Goal: Contribute content: Contribute content

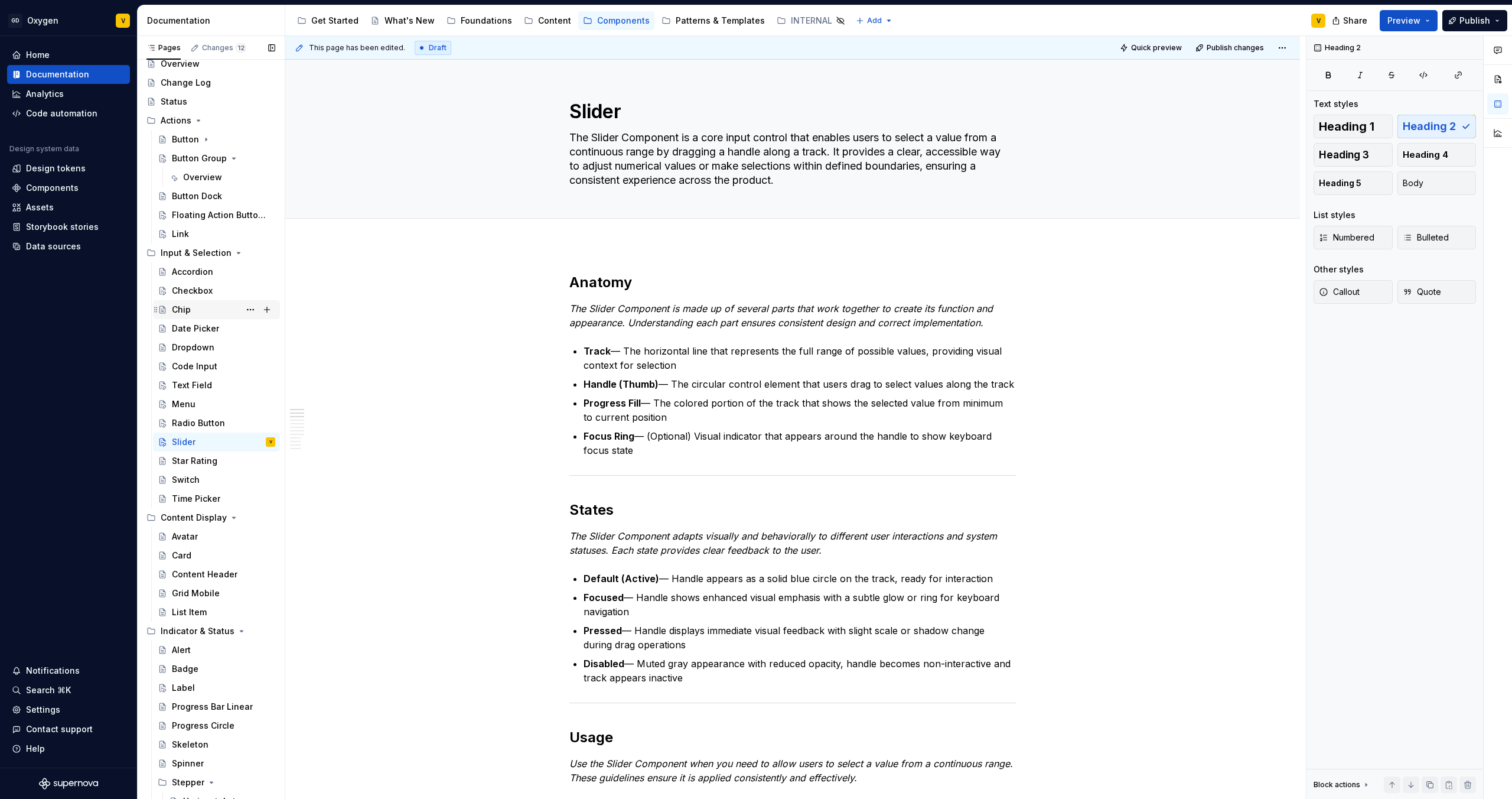
scroll to position [75, 0]
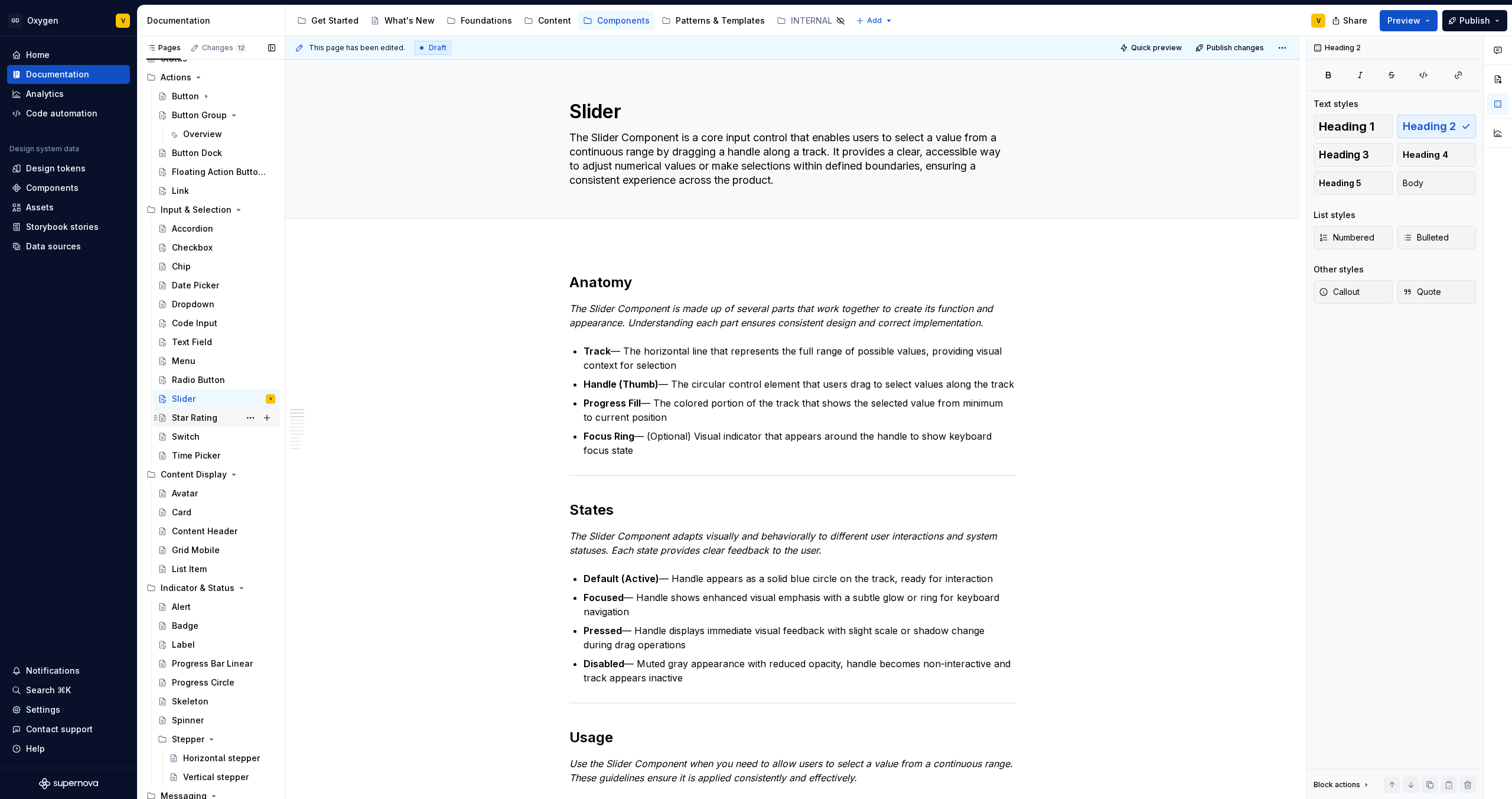
click at [192, 416] on div "Star Rating" at bounding box center [194, 417] width 46 height 11
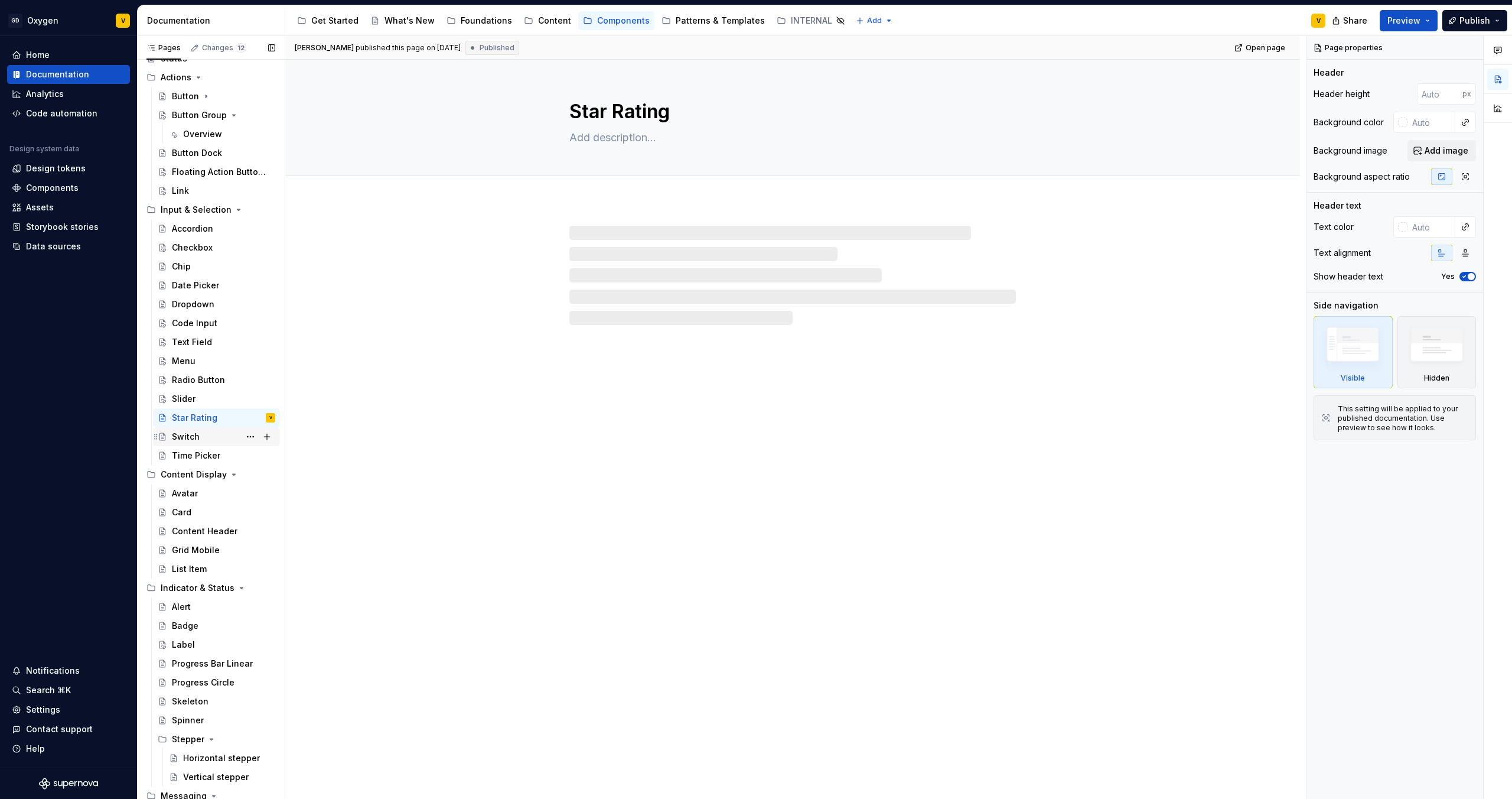
click at [204, 440] on div "Switch" at bounding box center [223, 436] width 104 height 17
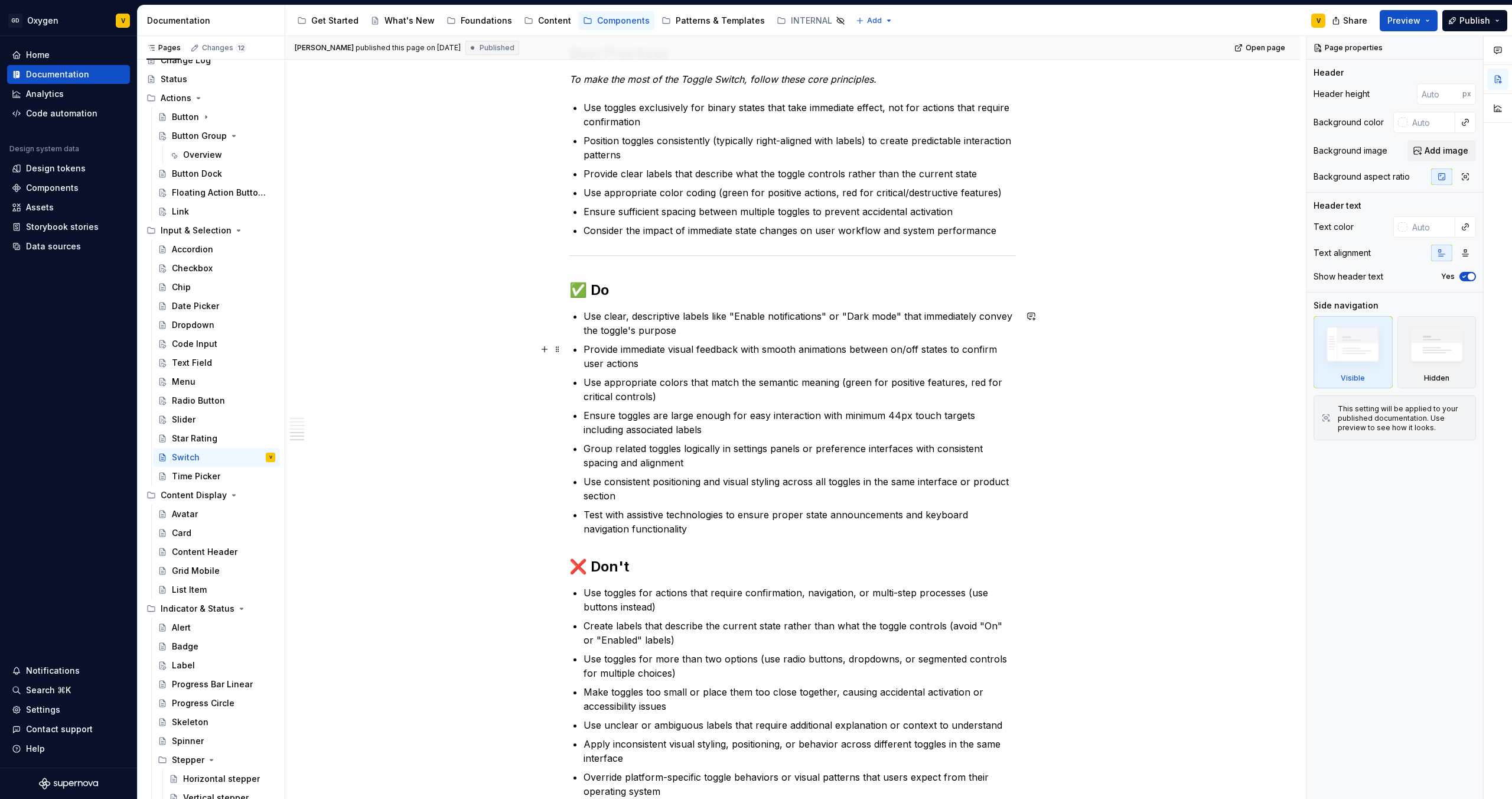
scroll to position [1623, 0]
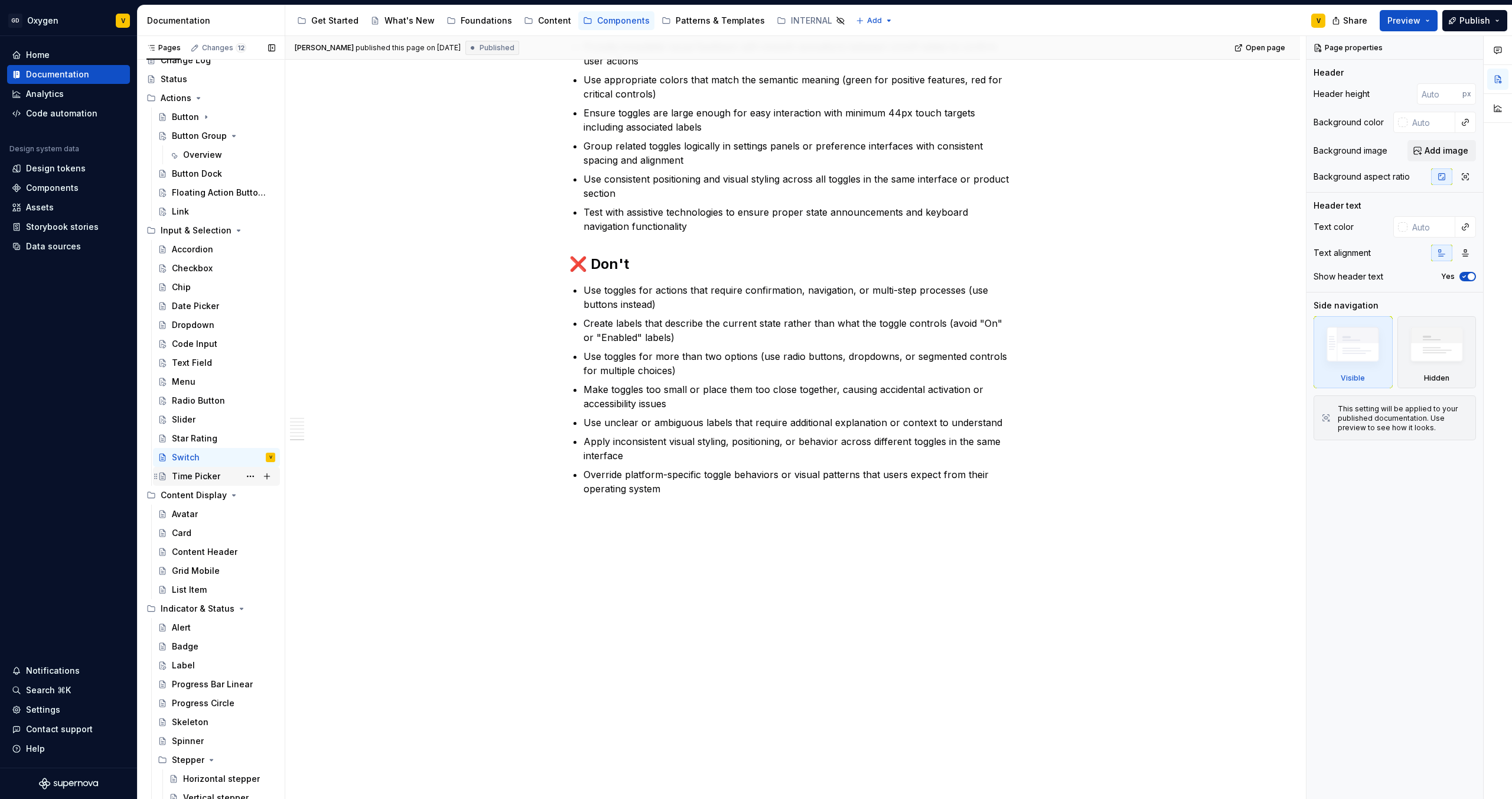
click at [211, 471] on div "Time Picker" at bounding box center [195, 476] width 48 height 11
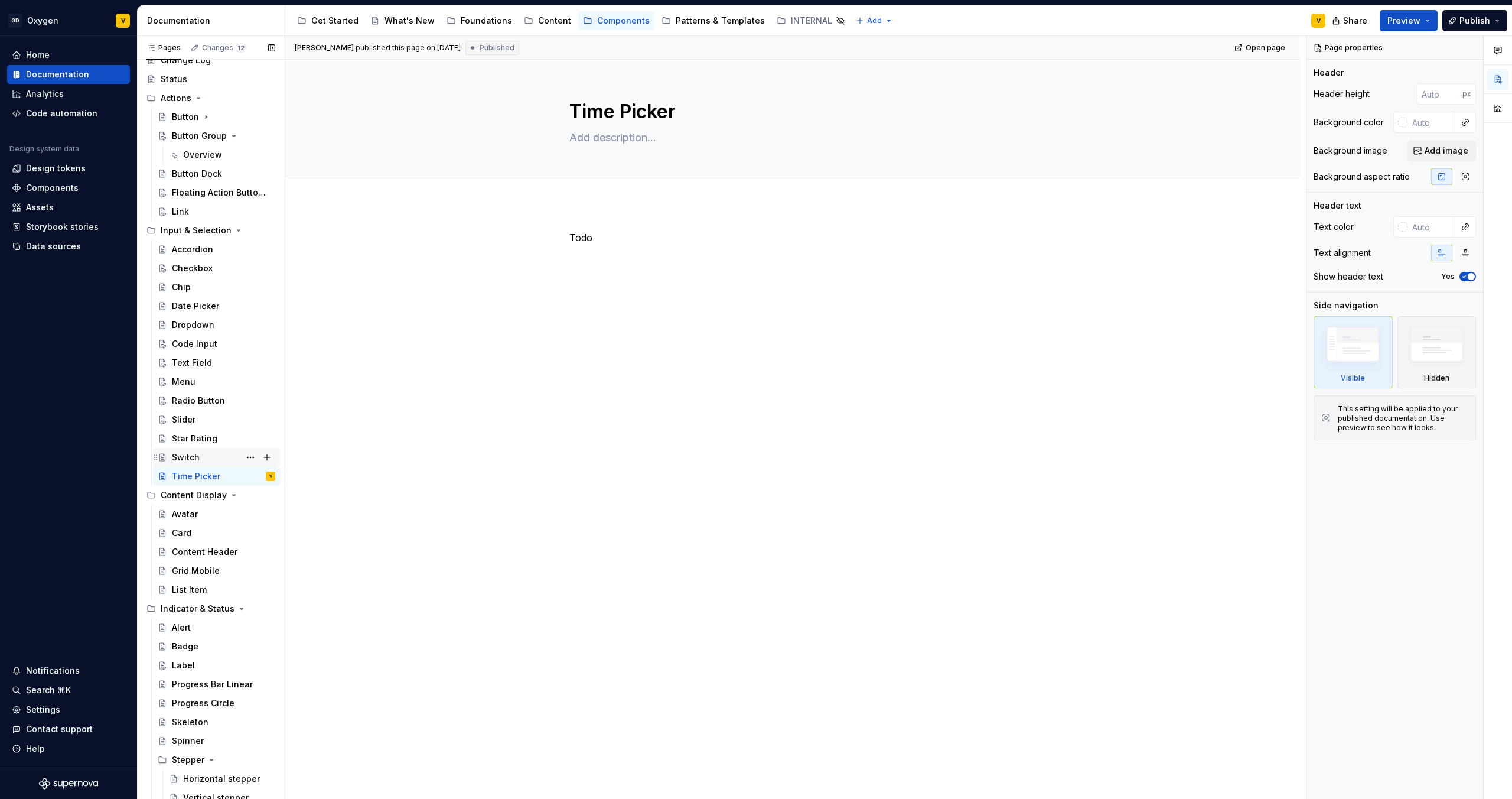
click at [208, 454] on div "Switch" at bounding box center [223, 457] width 104 height 17
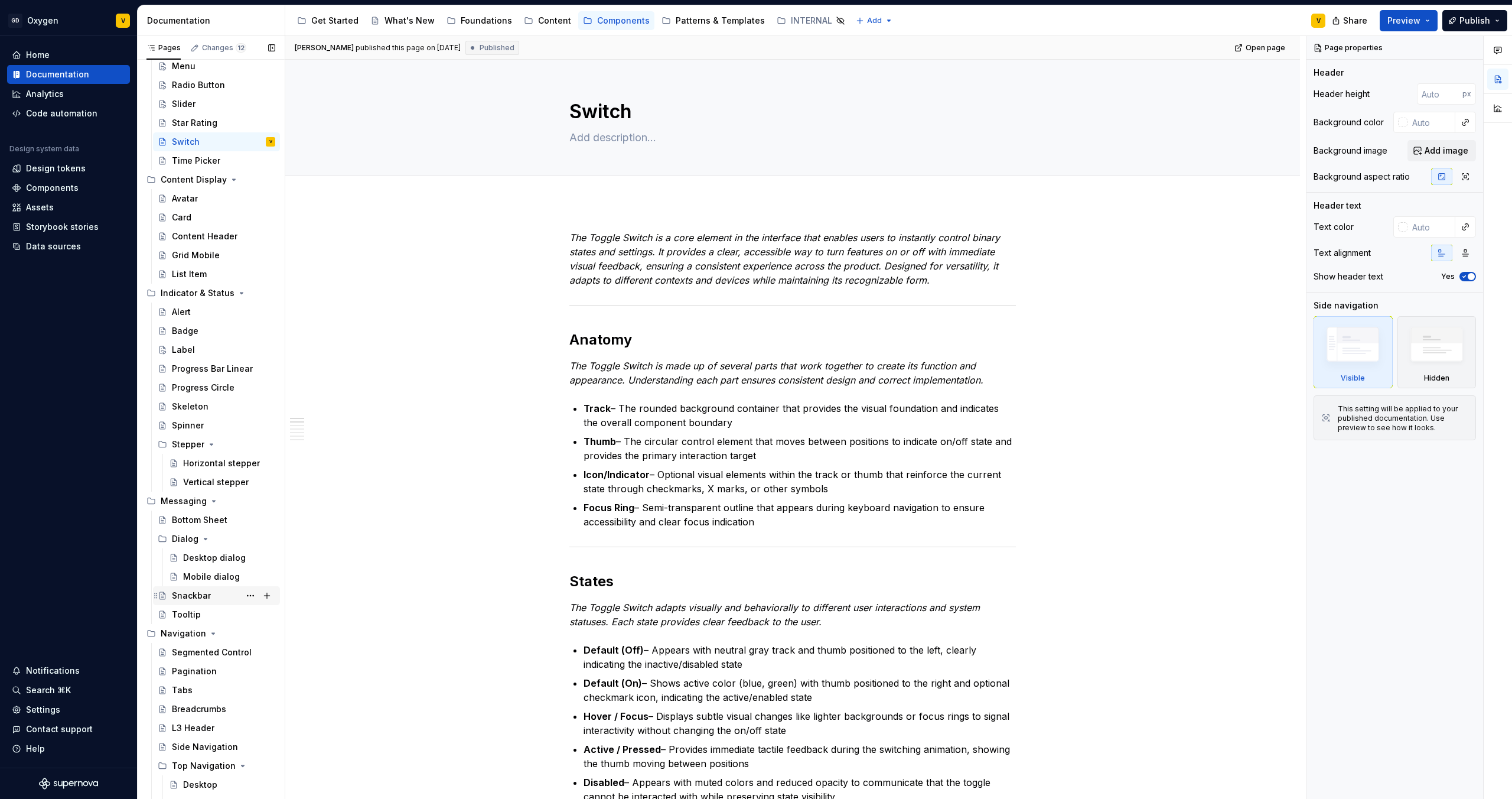
scroll to position [372, 0]
click at [209, 553] on div "Desktop dialog" at bounding box center [211, 554] width 56 height 11
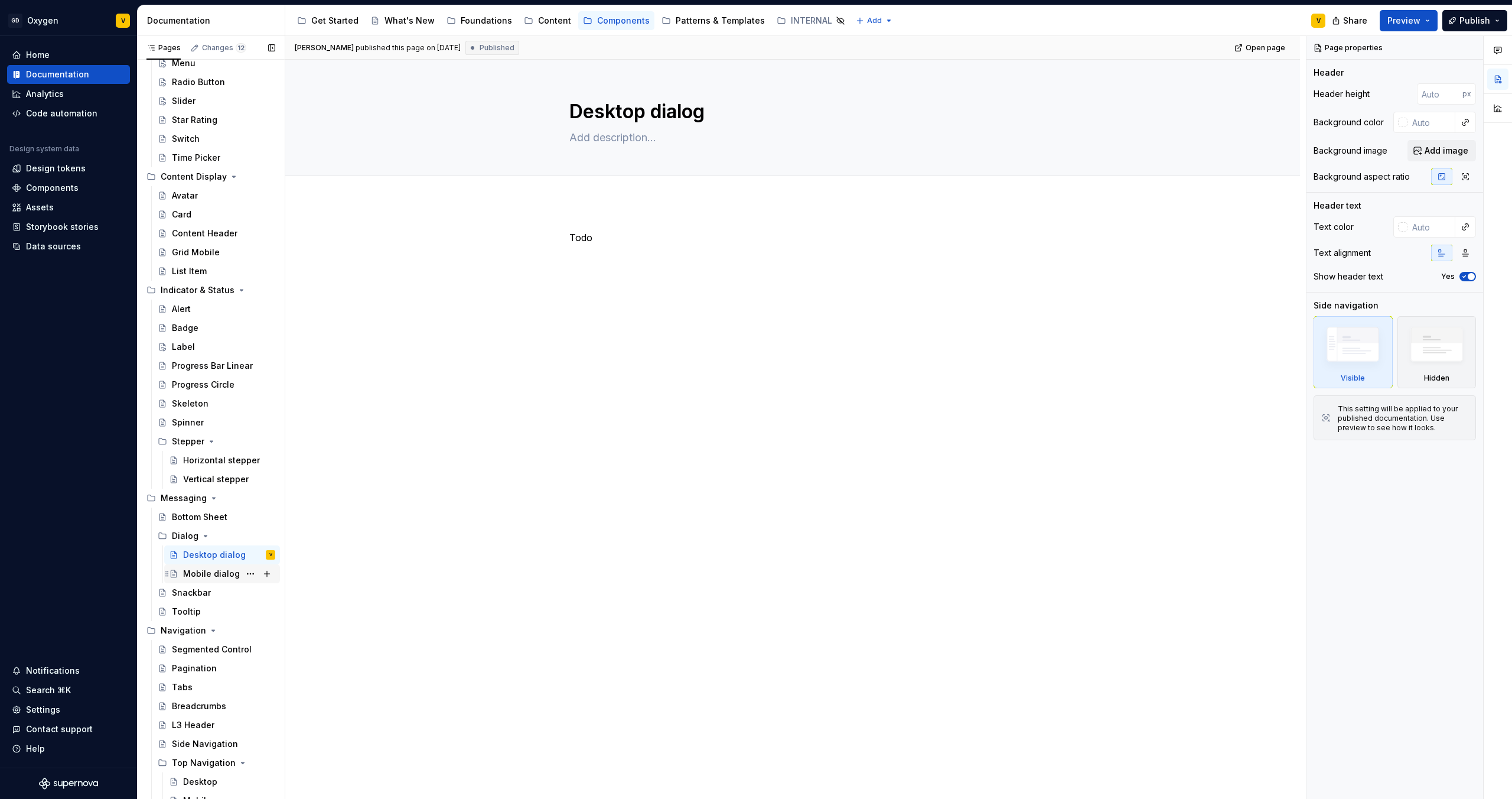
click at [204, 575] on div "Mobile dialog" at bounding box center [211, 573] width 56 height 11
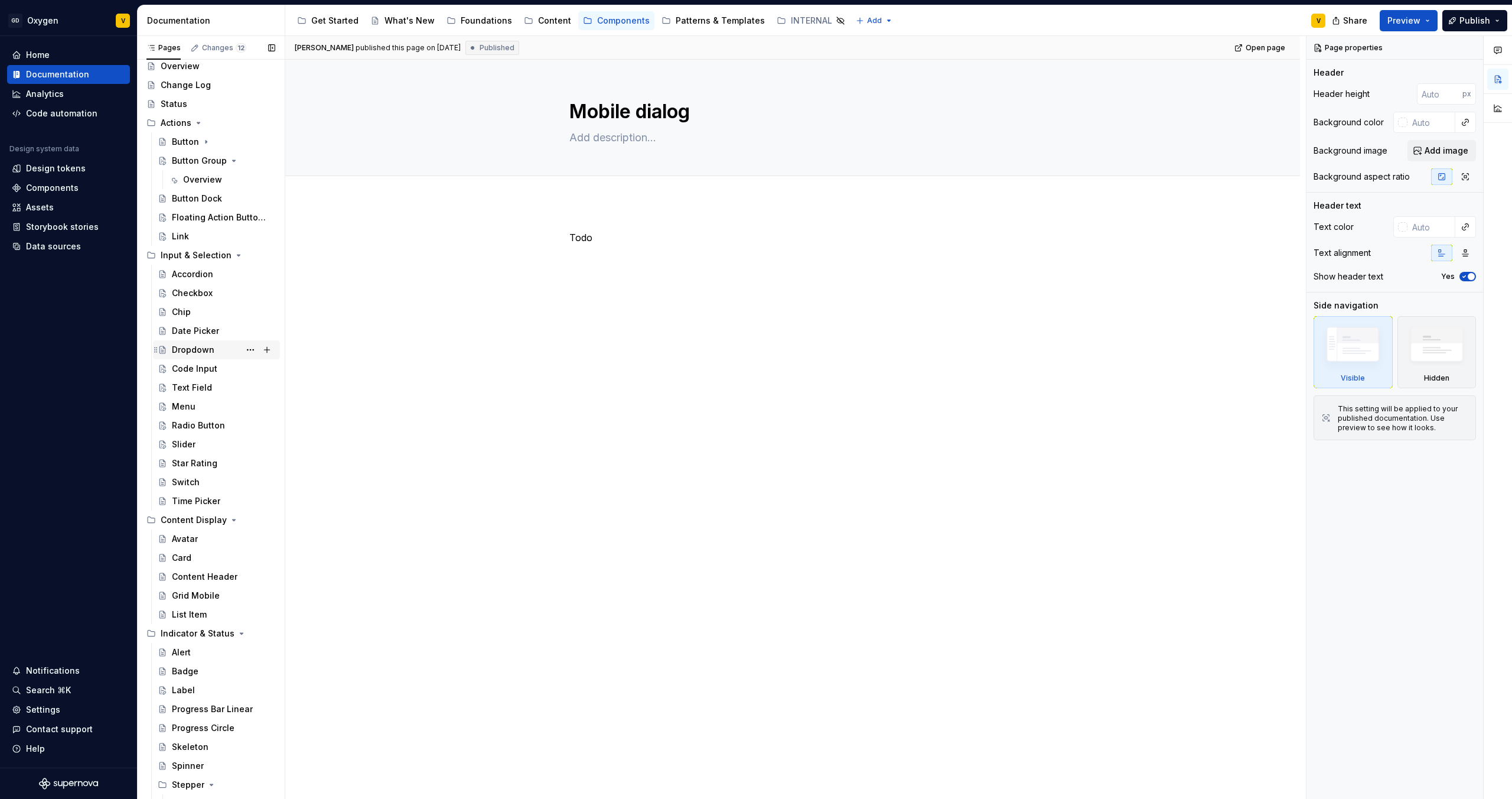
scroll to position [23, 0]
click at [263, 490] on button "Page tree" at bounding box center [267, 488] width 17 height 17
type textarea "*"
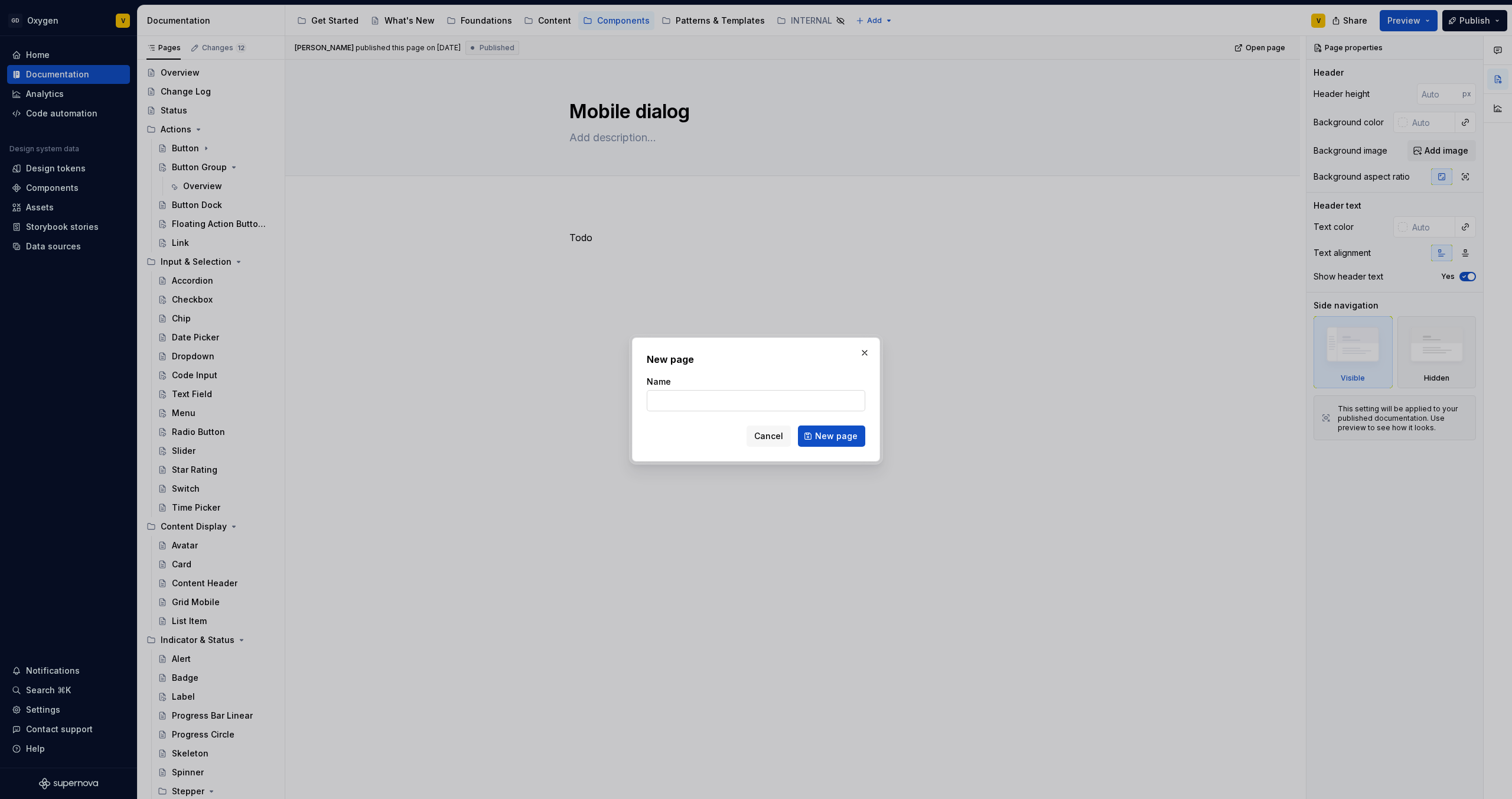
click at [693, 393] on input "Name" at bounding box center [756, 400] width 218 height 21
click at [693, 400] on input "Name" at bounding box center [756, 400] width 218 height 21
type input "Desktop"
click button "New page" at bounding box center [831, 436] width 68 height 21
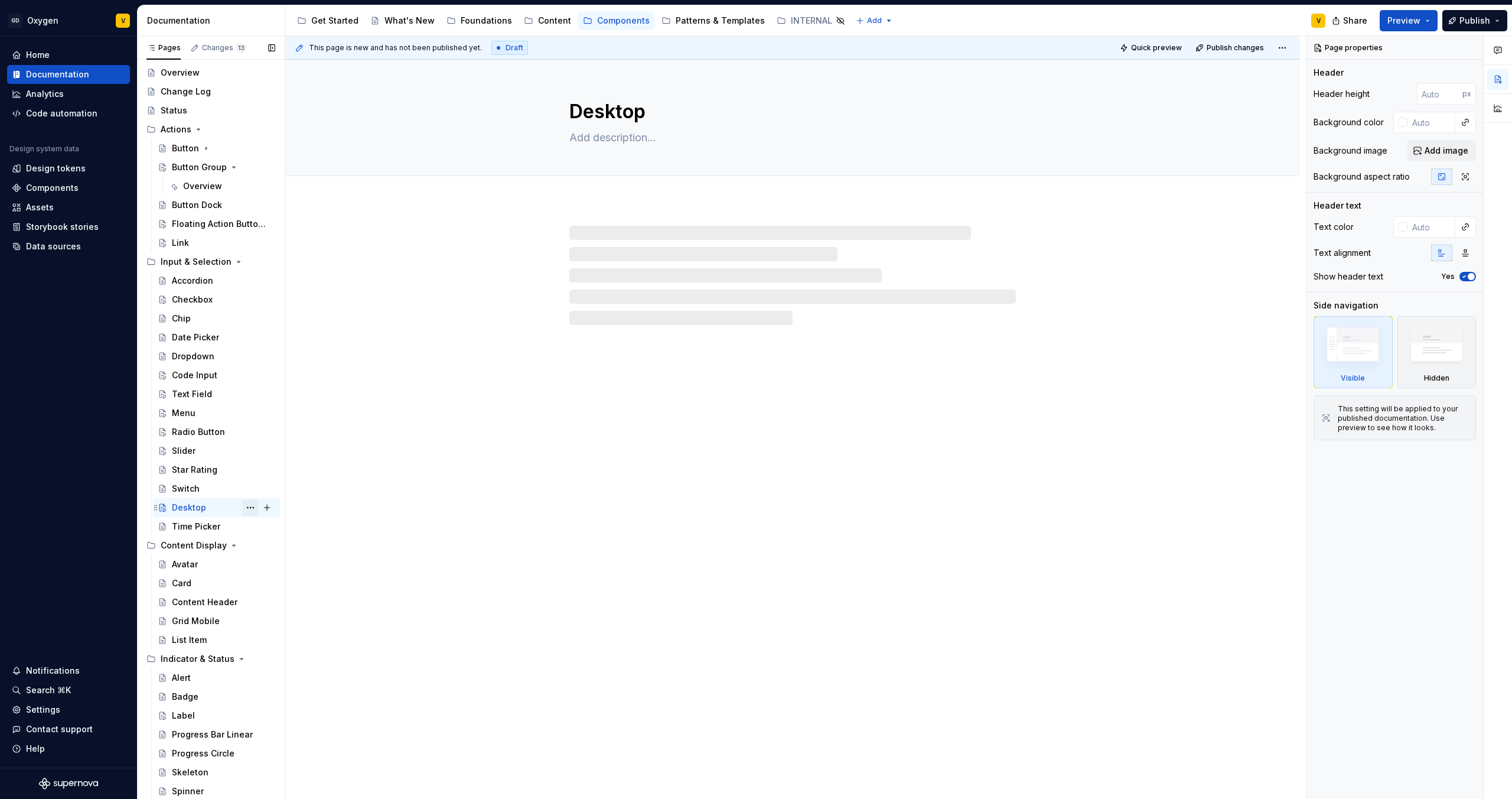
click at [245, 505] on button "Page tree" at bounding box center [250, 507] width 17 height 17
click at [270, 693] on div "Delete page" at bounding box center [316, 695] width 116 height 11
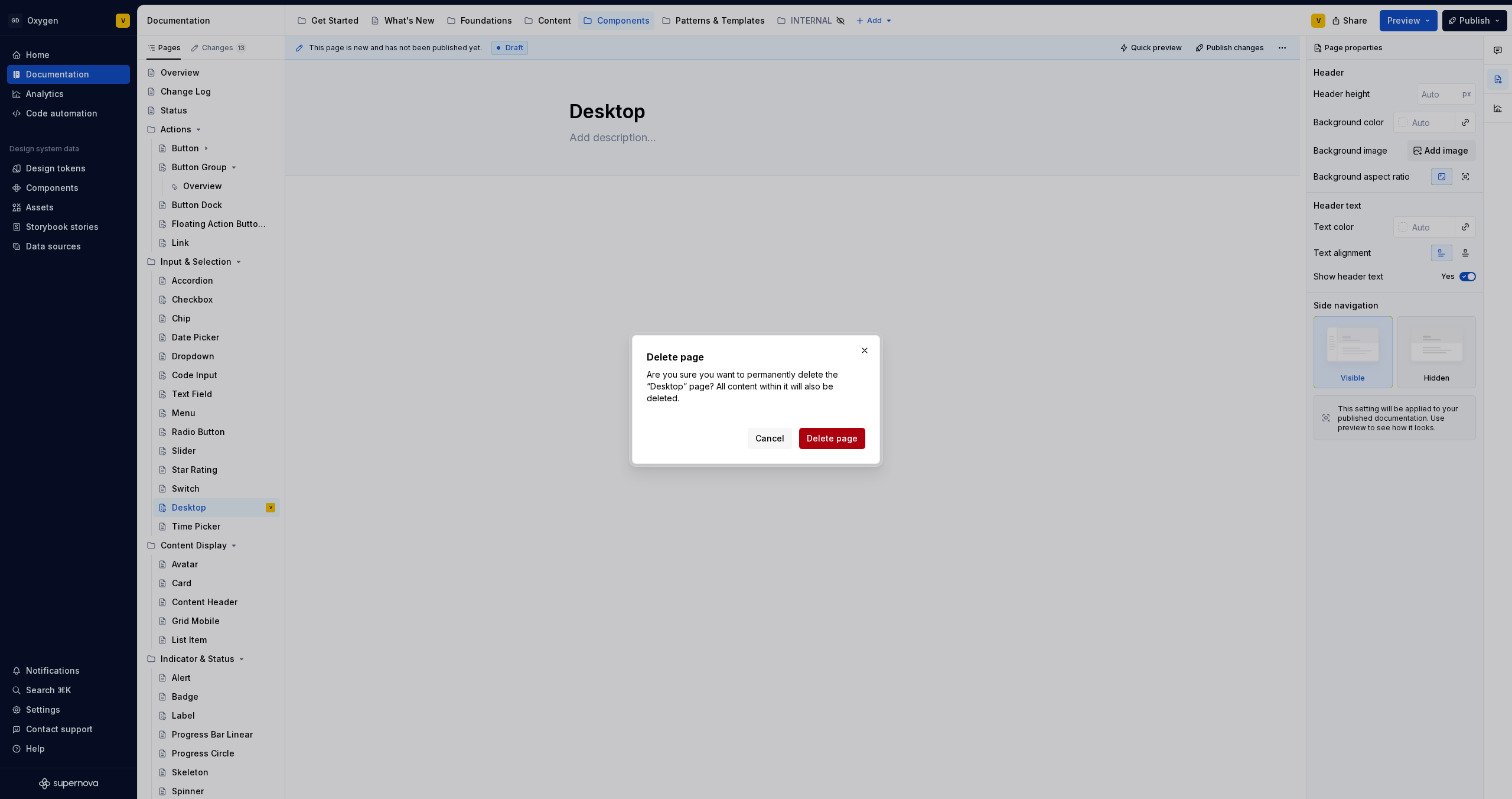
click at [827, 436] on span "Delete page" at bounding box center [832, 438] width 51 height 11
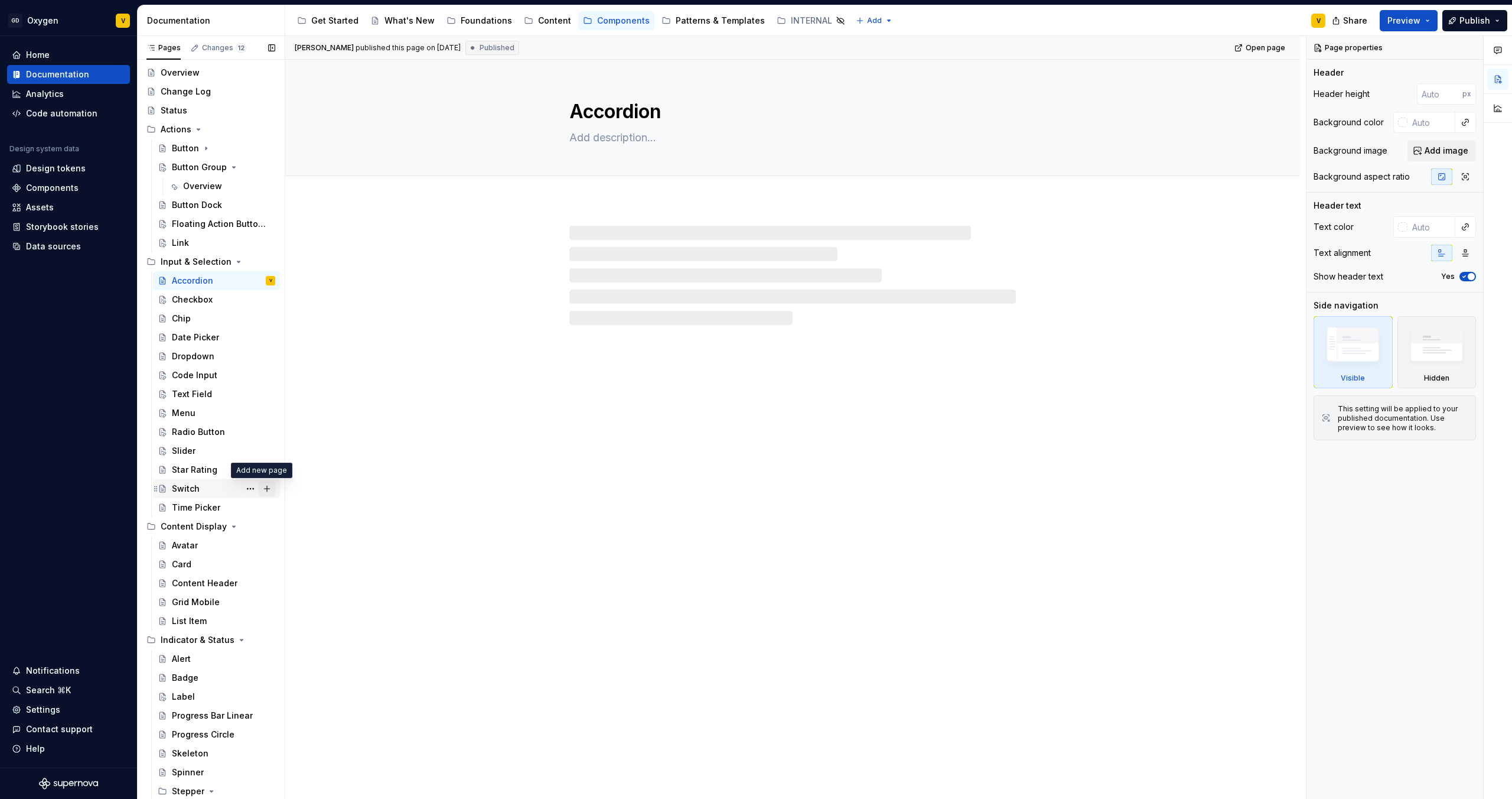
click at [264, 485] on button "Page tree" at bounding box center [267, 488] width 17 height 17
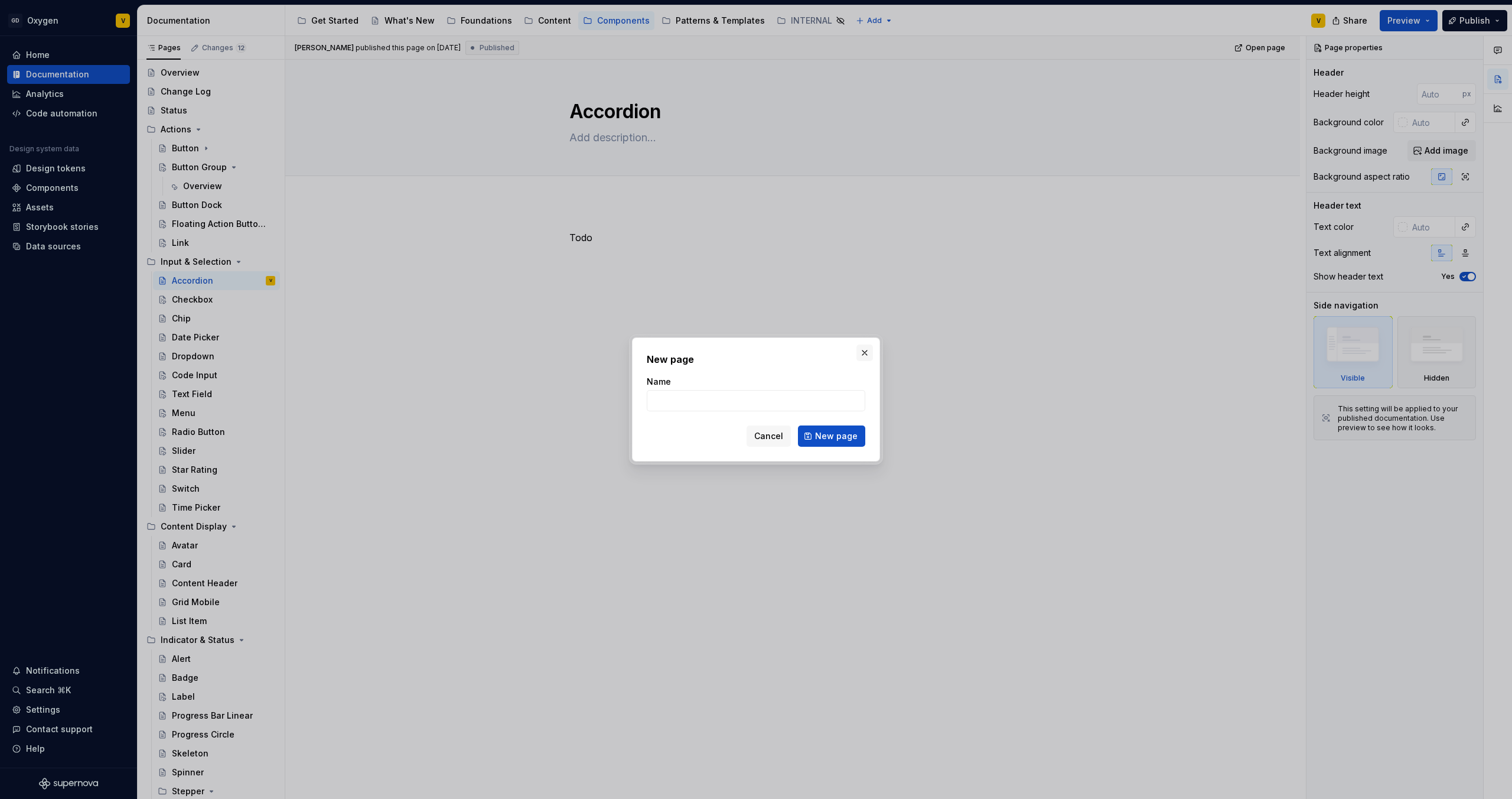
click at [862, 349] on button "button" at bounding box center [865, 353] width 17 height 17
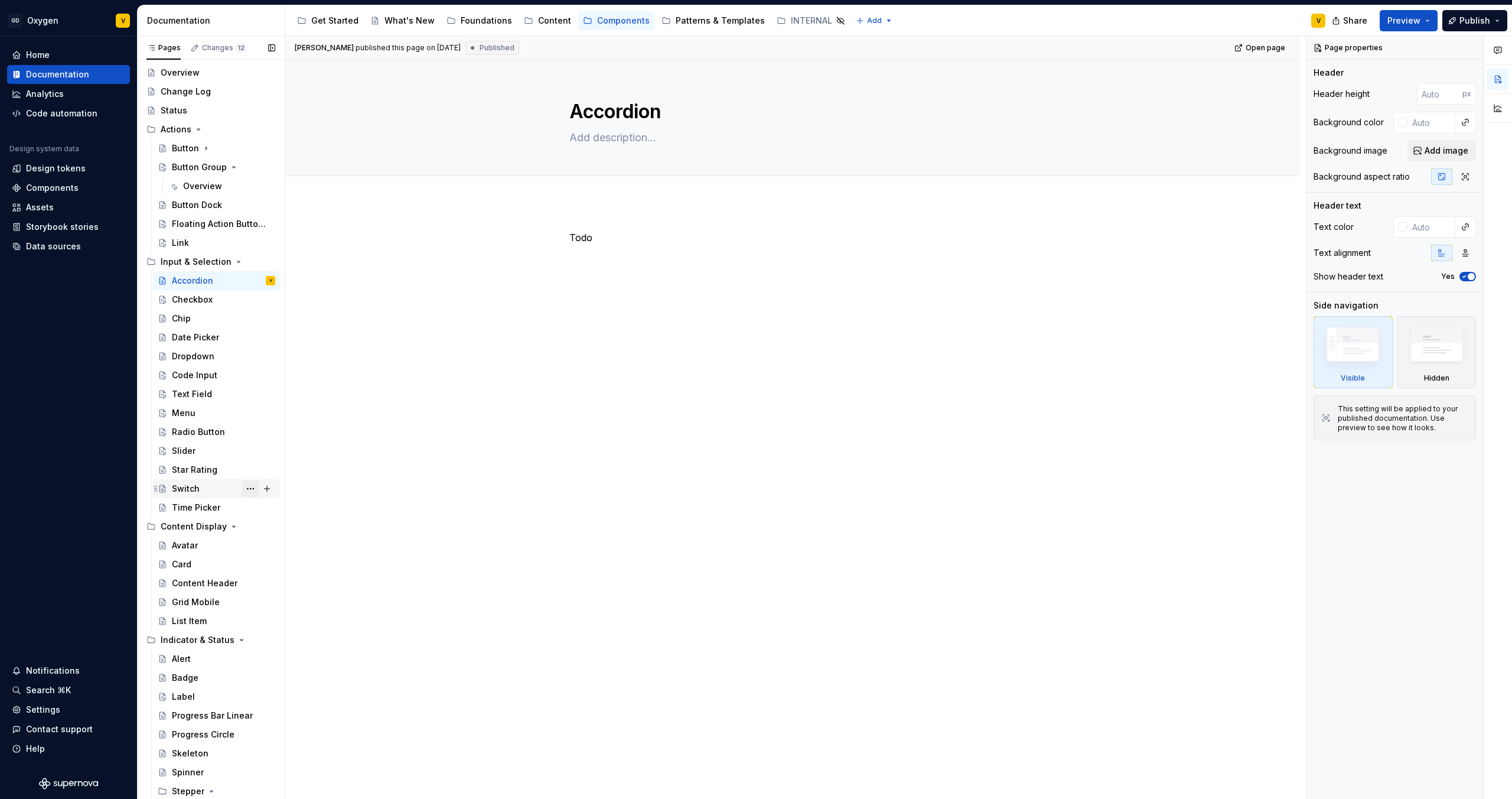
click at [242, 487] on button "Page tree" at bounding box center [250, 488] width 17 height 17
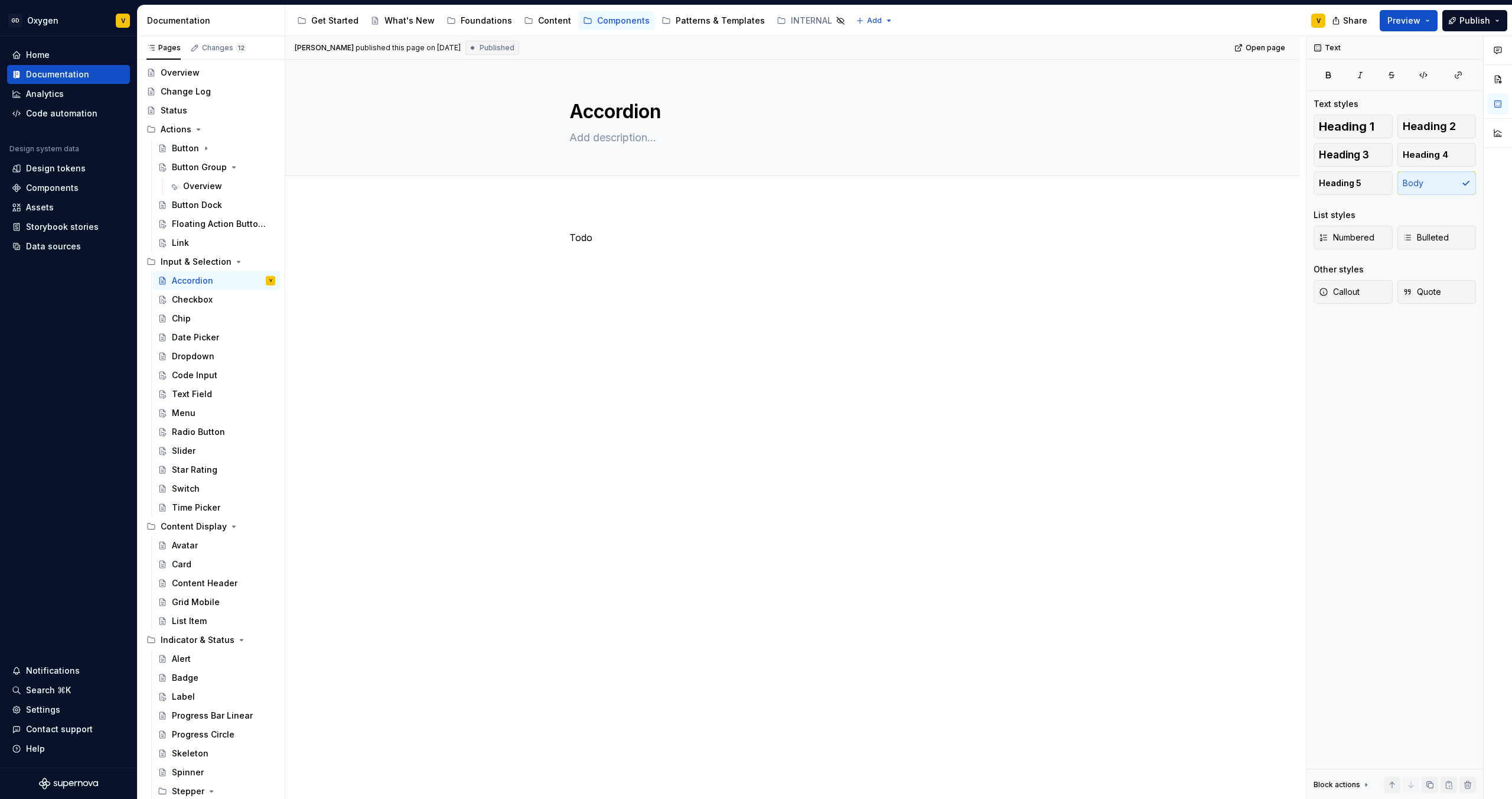
click at [326, 435] on html "GD Oxygen V Home Documentation Analytics Code automation Design system data Des…" at bounding box center [756, 400] width 1512 height 799
click at [326, 435] on div "Todo" at bounding box center [793, 366] width 1015 height 327
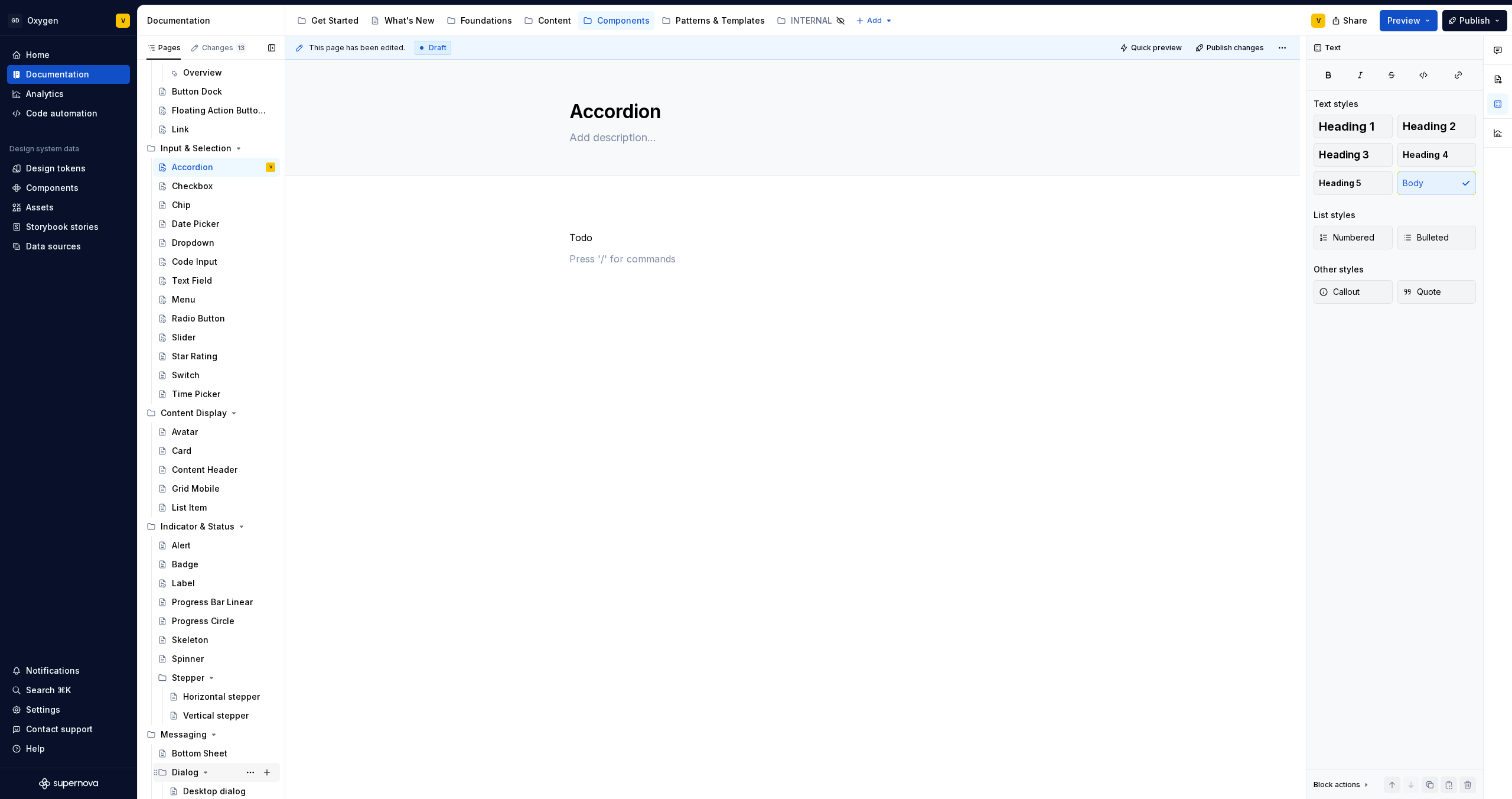
scroll to position [127, 0]
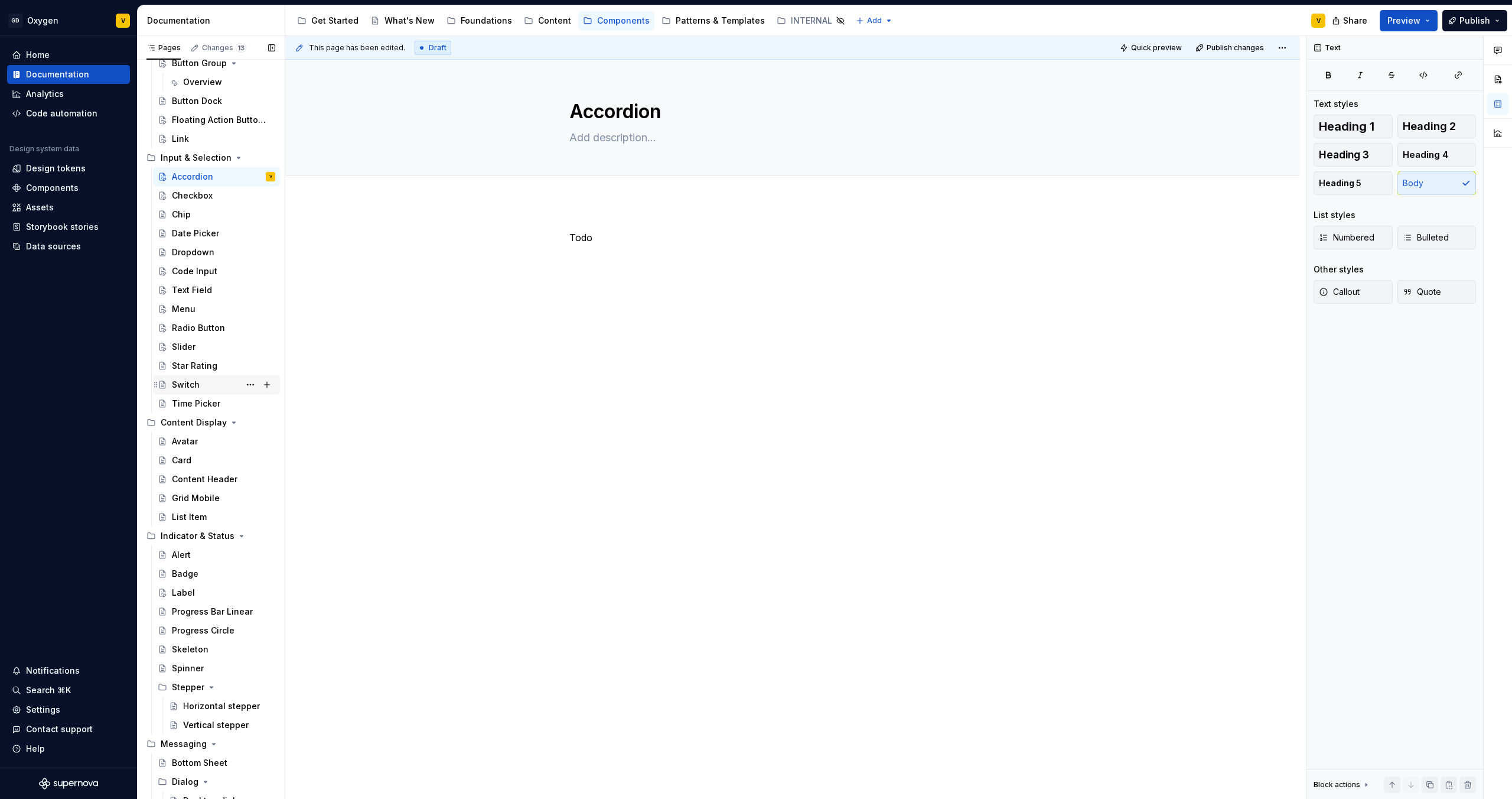
click at [199, 386] on div "Switch" at bounding box center [223, 385] width 104 height 17
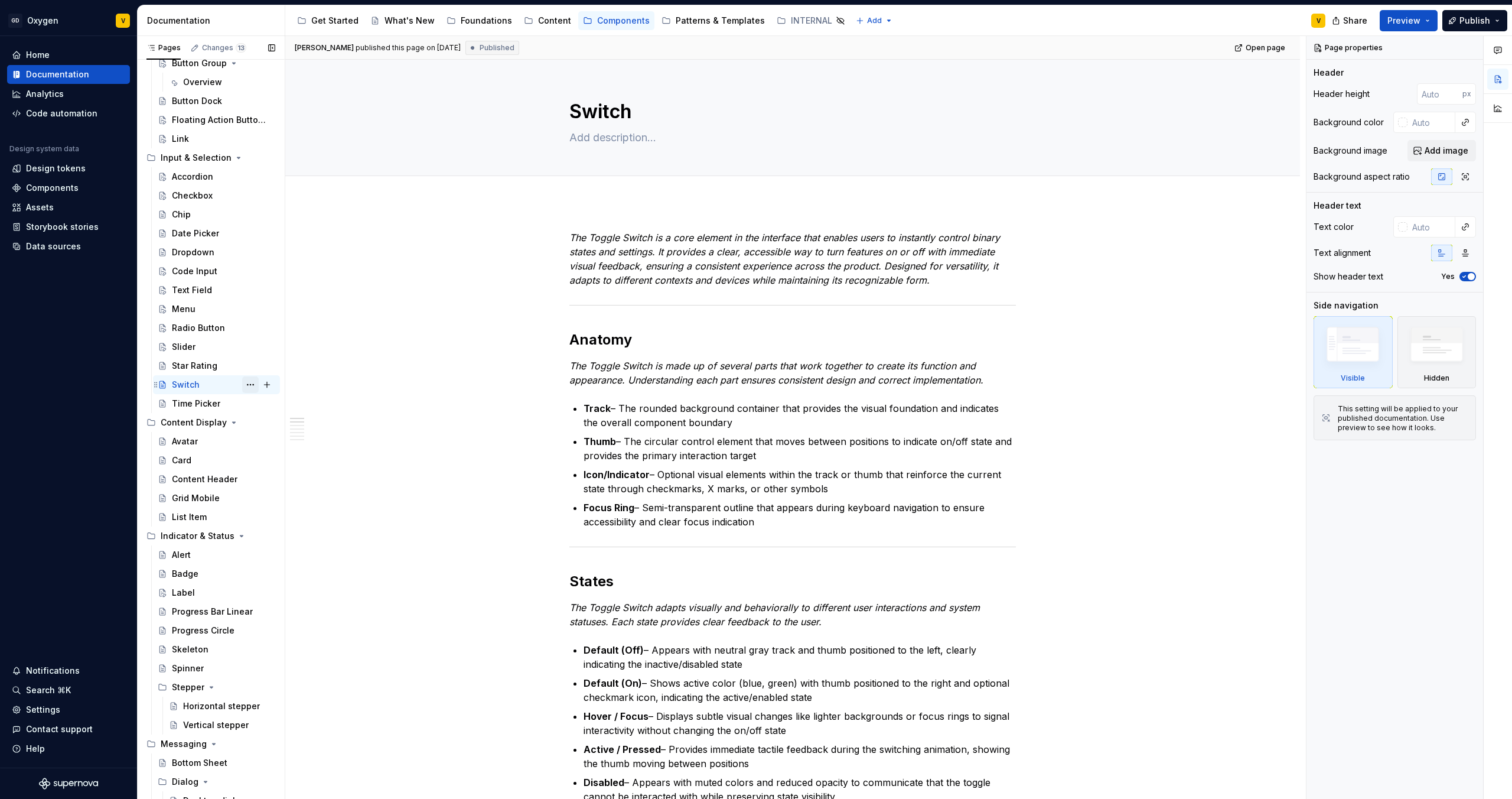
click at [244, 383] on button "Page tree" at bounding box center [250, 385] width 17 height 17
click at [407, 341] on html "GD Oxygen V Home Documentation Analytics Code automation Design system data Des…" at bounding box center [756, 400] width 1512 height 799
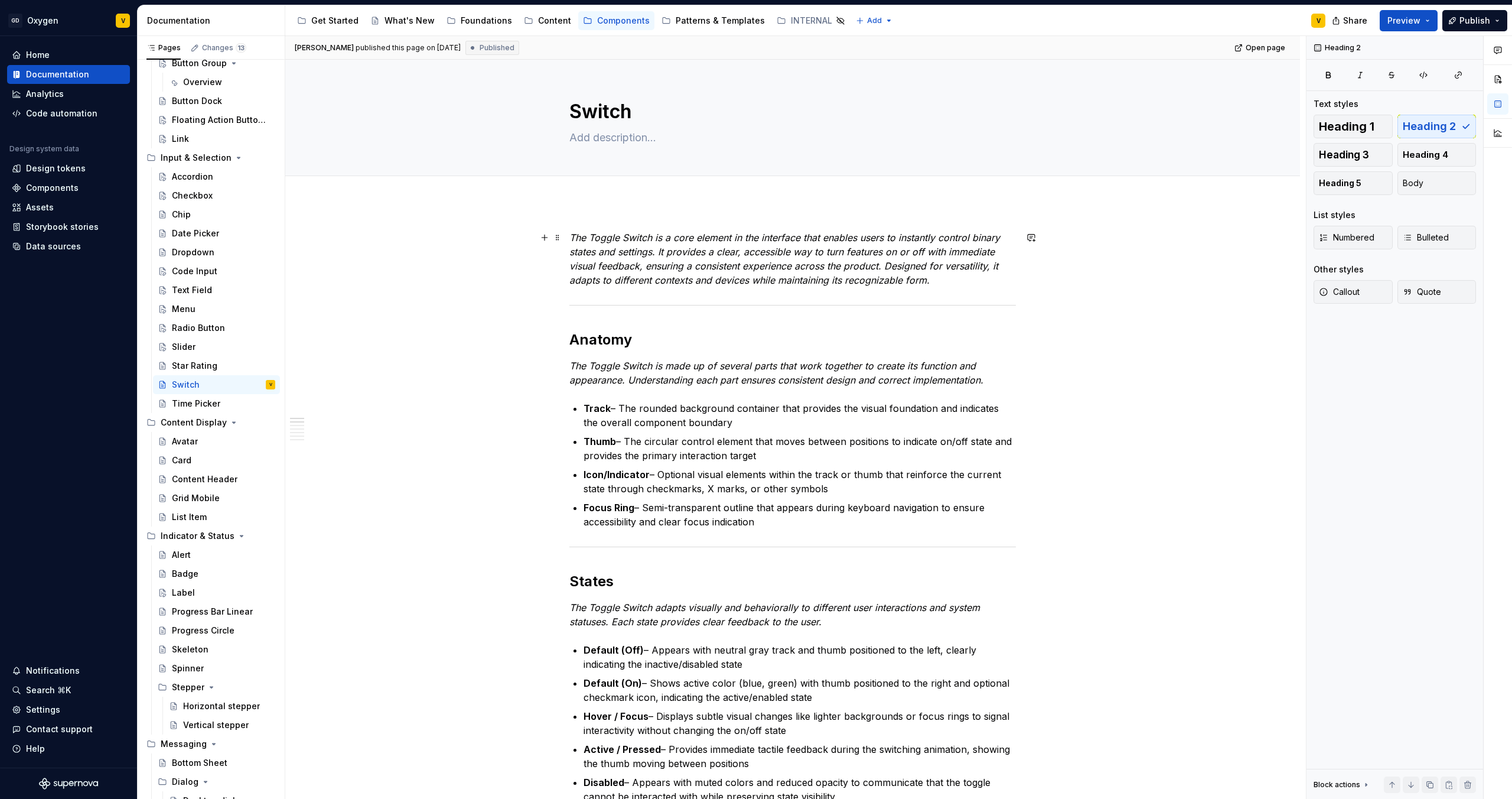
type textarea "*"
click at [588, 187] on span "Add tab" at bounding box center [598, 189] width 28 height 10
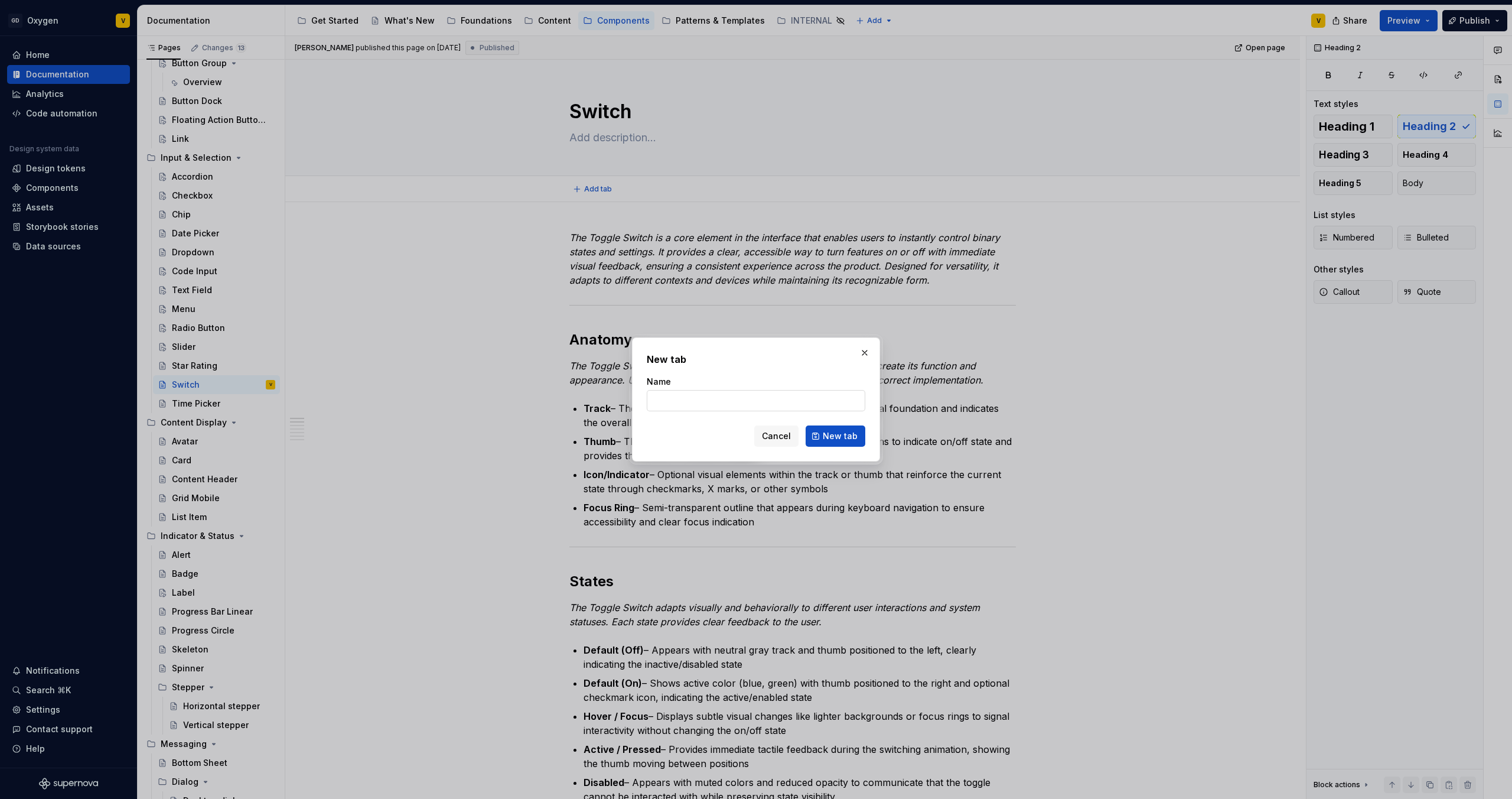
click at [724, 399] on input "Name" at bounding box center [756, 400] width 218 height 21
type input "Desktop"
click button "New tab" at bounding box center [836, 436] width 60 height 21
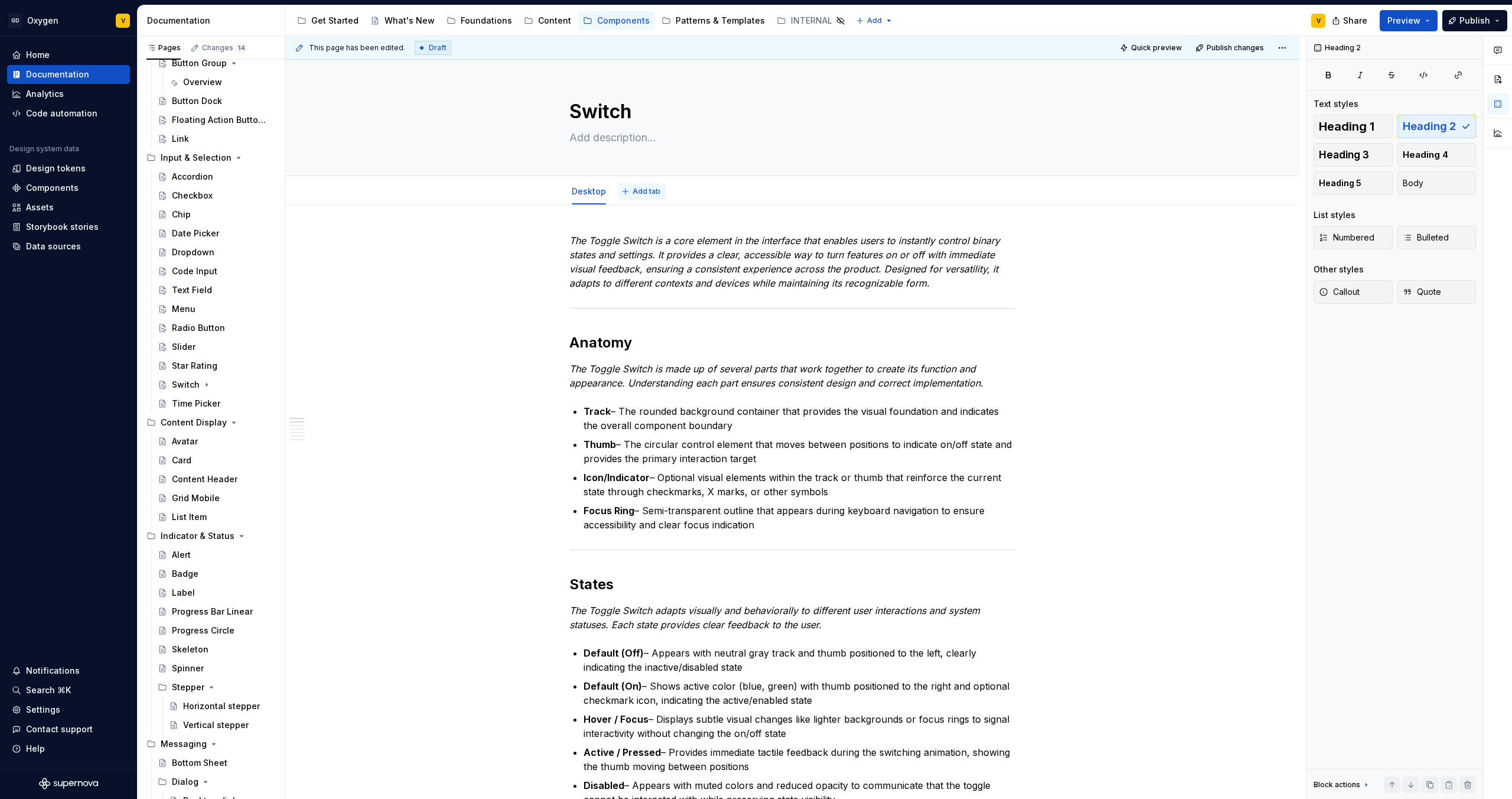
click at [632, 191] on span "Add tab" at bounding box center [646, 191] width 28 height 10
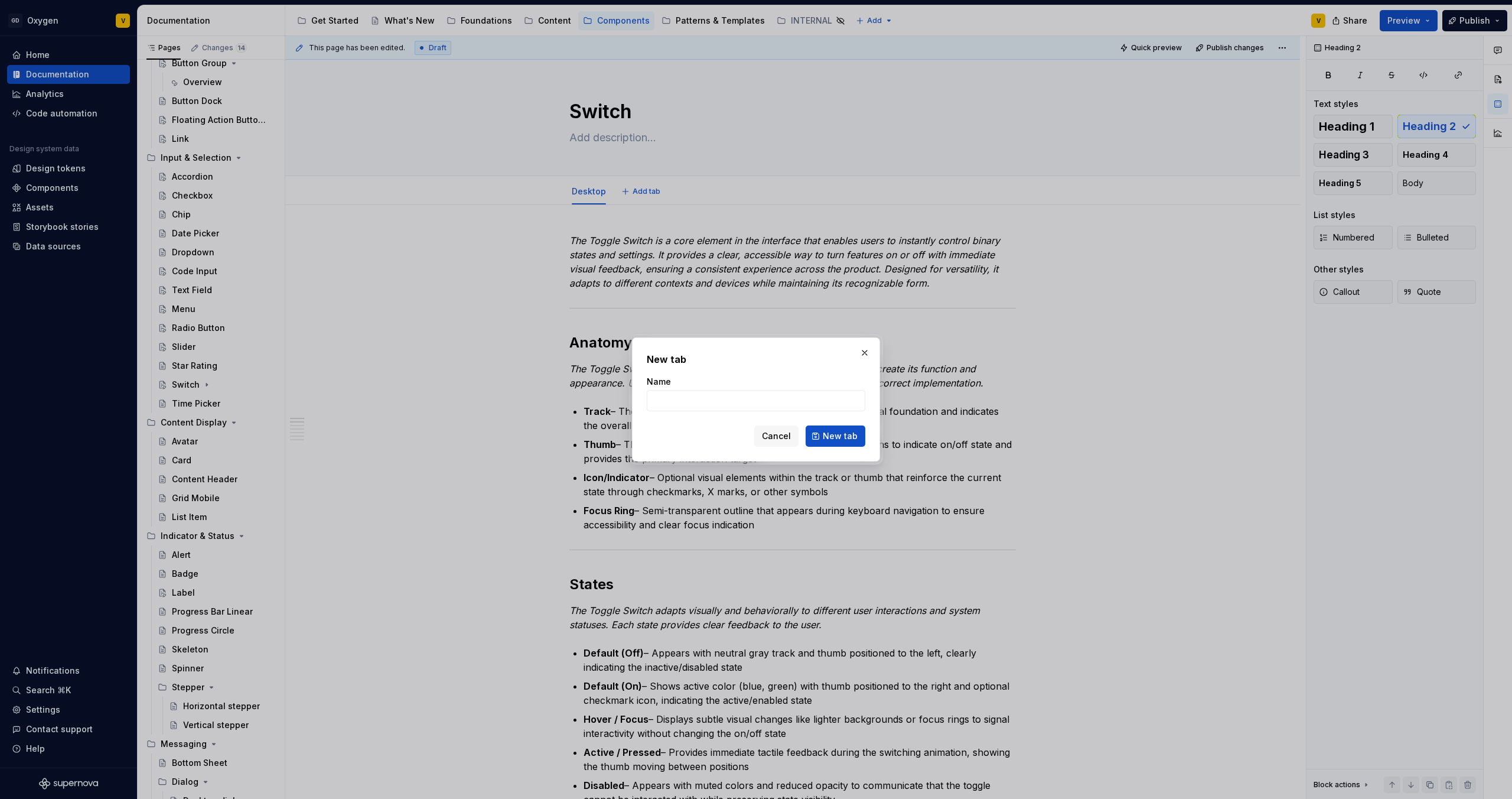
type textarea "*"
type input "Mobile"
click at [844, 434] on span "New tab" at bounding box center [841, 436] width 35 height 11
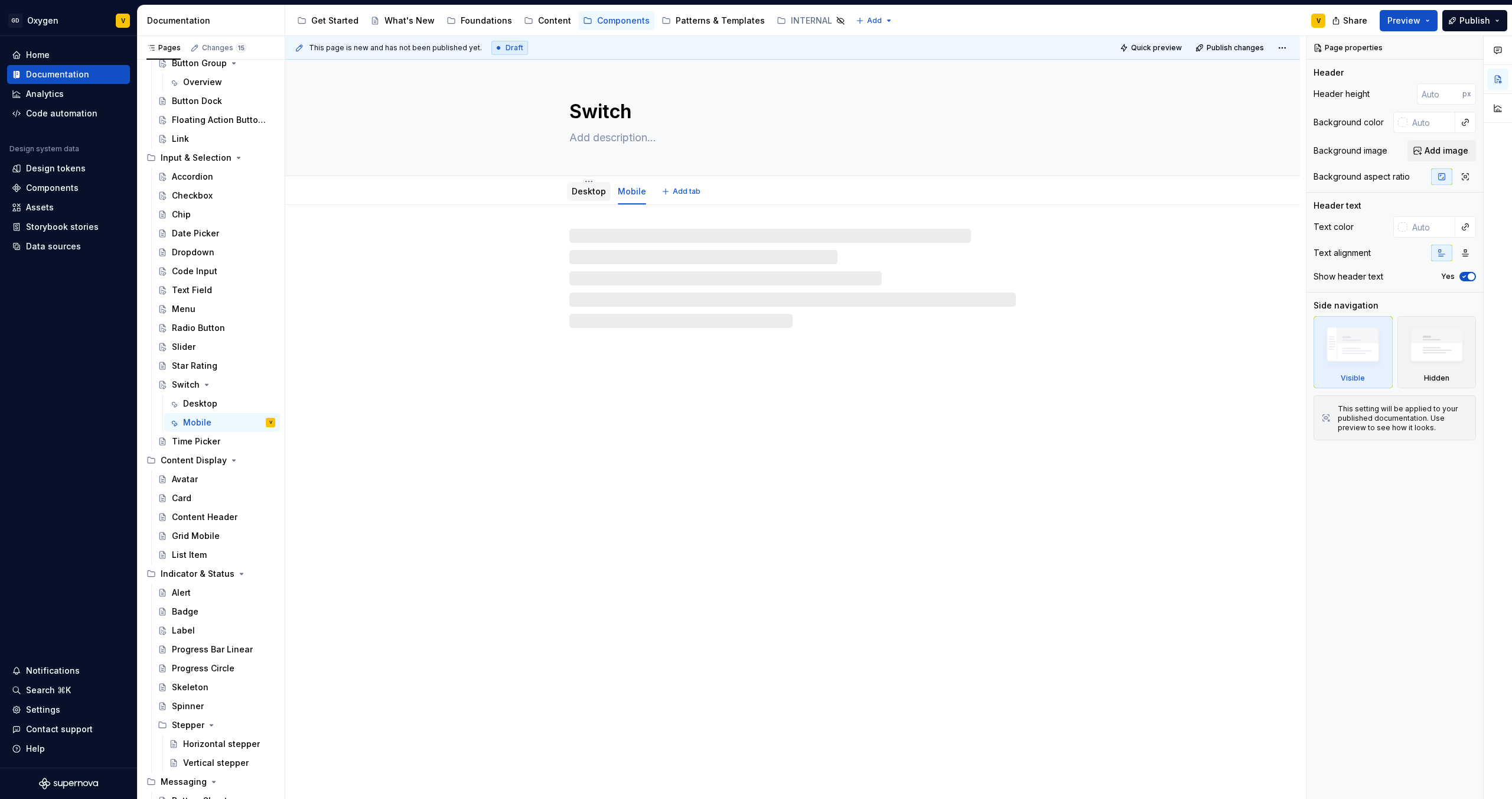
click at [588, 196] on div "Desktop" at bounding box center [588, 191] width 34 height 11
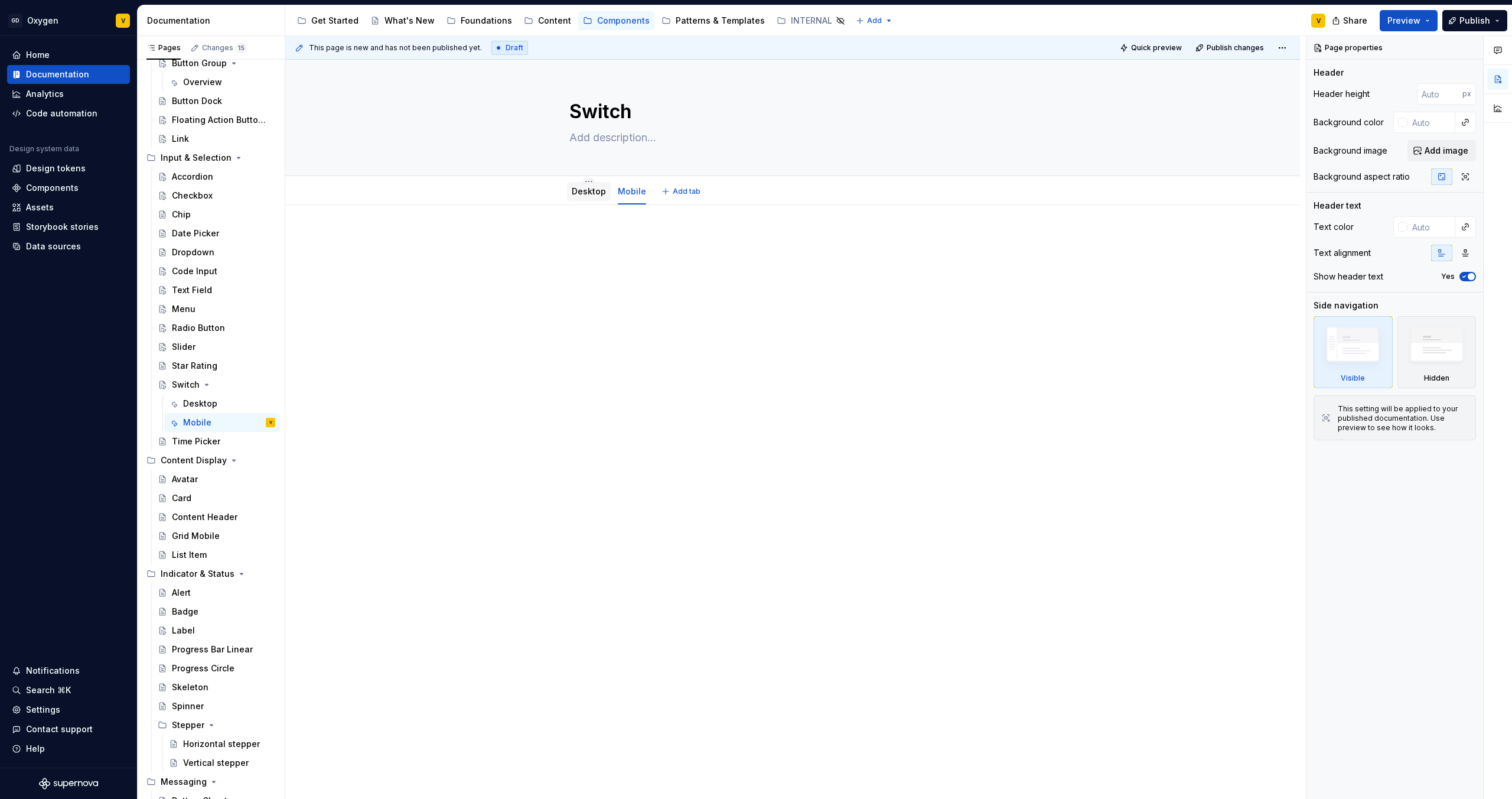
click at [590, 196] on div "Desktop" at bounding box center [588, 191] width 34 height 11
click at [586, 187] on link "Desktop" at bounding box center [588, 191] width 34 height 10
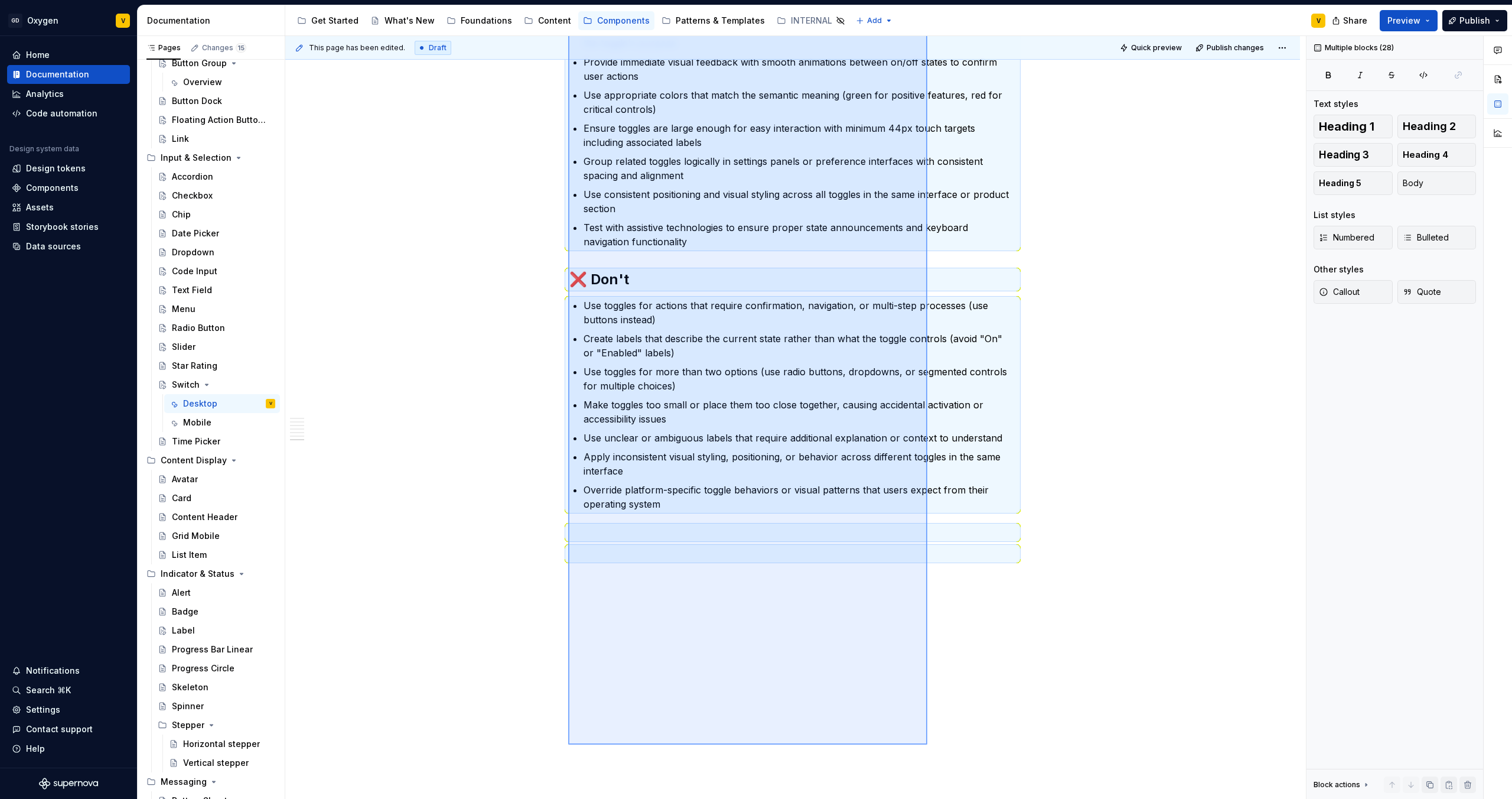
scroll to position [1624, 0]
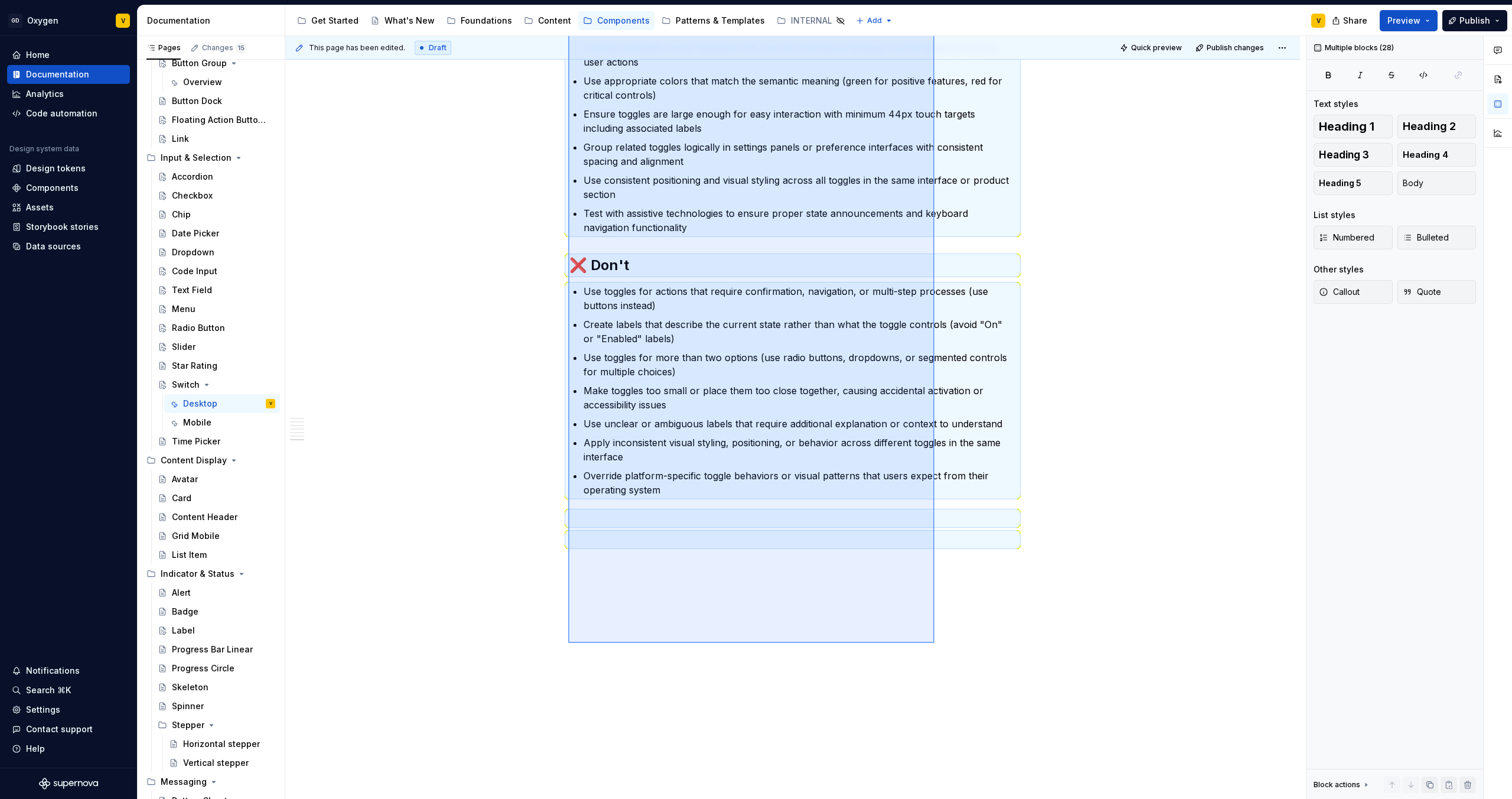
drag, startPoint x: 568, startPoint y: 235, endPoint x: 934, endPoint y: 643, distance: 548.1
click at [934, 643] on div "This page has been edited. Draft Quick preview Publish changes Switch Edit head…" at bounding box center [795, 418] width 1021 height 764
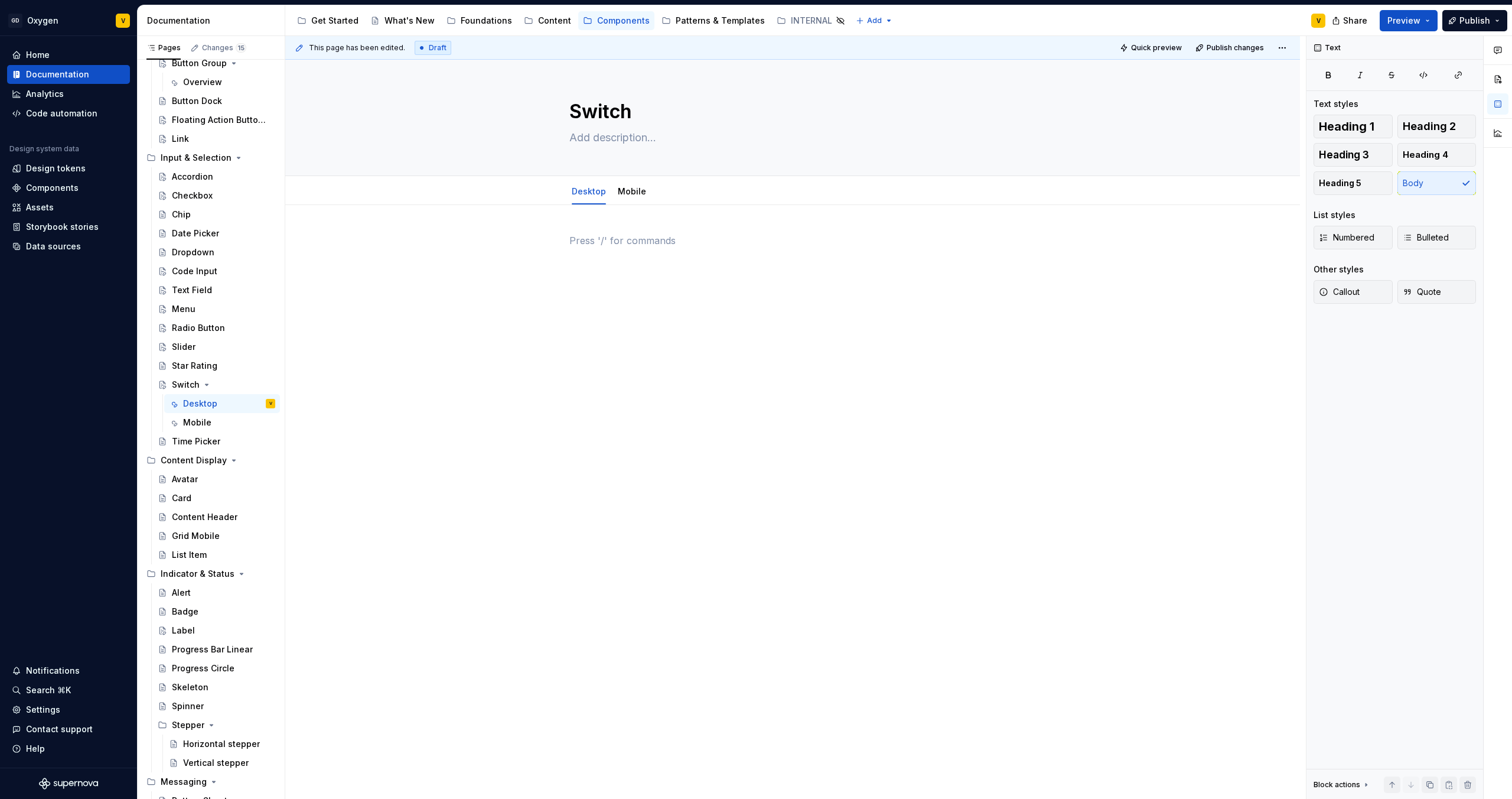
scroll to position [0, 0]
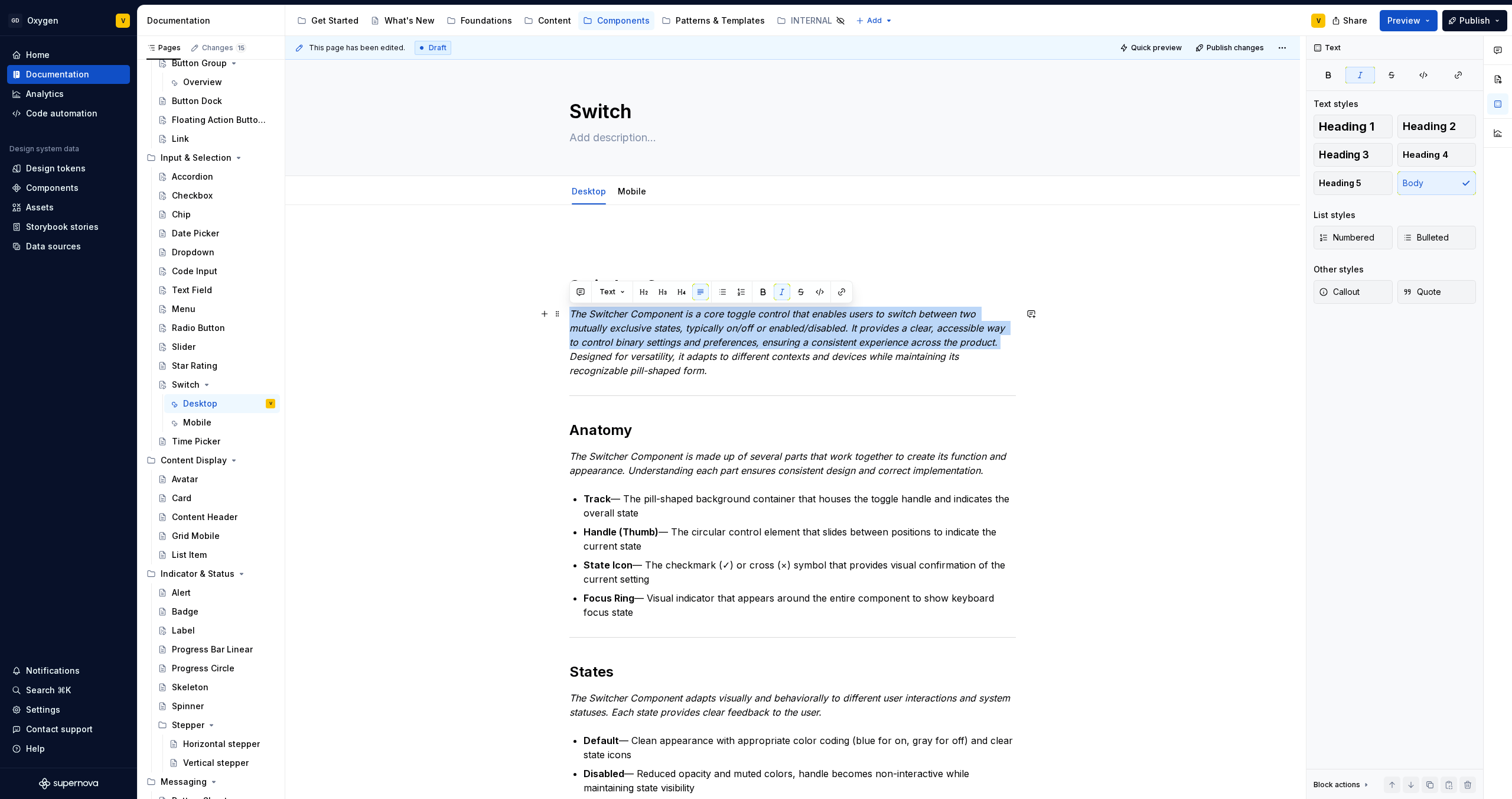
drag, startPoint x: 1006, startPoint y: 342, endPoint x: 570, endPoint y: 315, distance: 436.8
click at [570, 315] on p "The Switcher Component is a core toggle control that enables users to switch be…" at bounding box center [793, 342] width 447 height 71
click at [954, 328] on em "The Switcher Component is a core toggle control that enables users to switch be…" at bounding box center [788, 342] width 438 height 69
drag, startPoint x: 849, startPoint y: 331, endPoint x: 566, endPoint y: 314, distance: 283.5
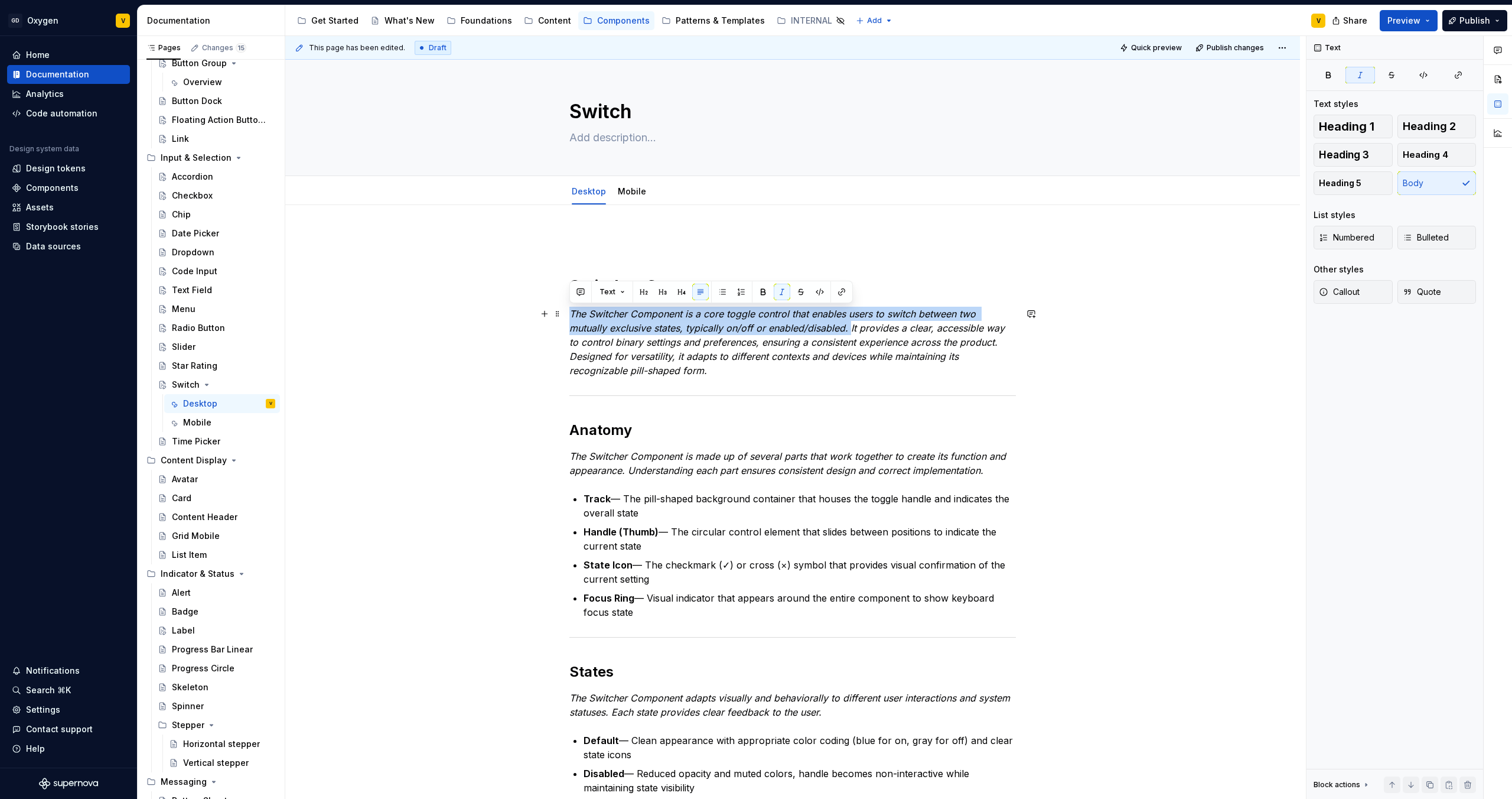
copy em "The Switcher Component is a core toggle control that enables users to switch be…"
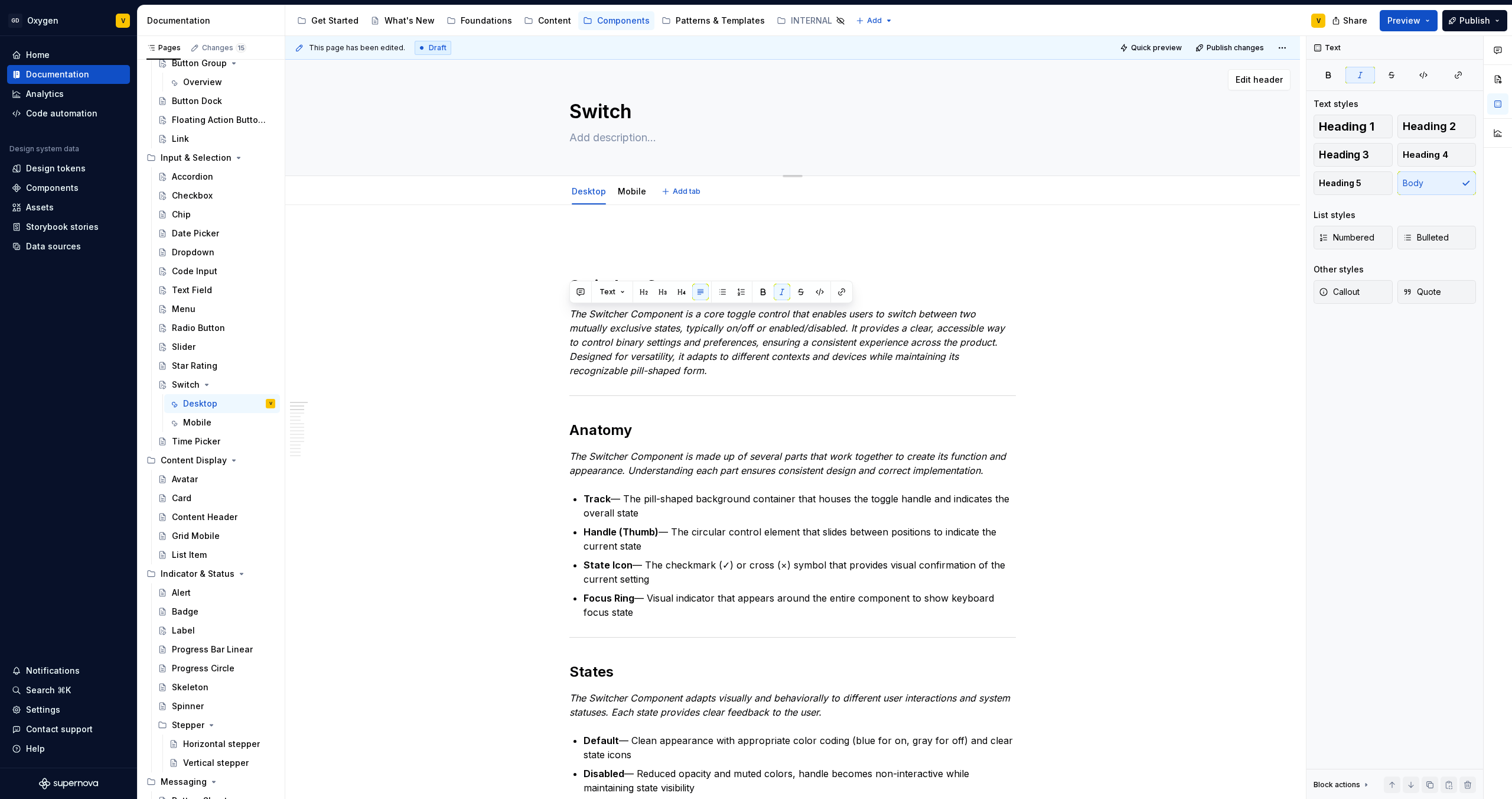
click at [611, 141] on textarea at bounding box center [791, 137] width 447 height 18
paste textarea "The Switcher Component is a core toggle control that enables users to switch be…"
type textarea "*"
type textarea "The Switcher Component is a core toggle control that enables users to switch be…"
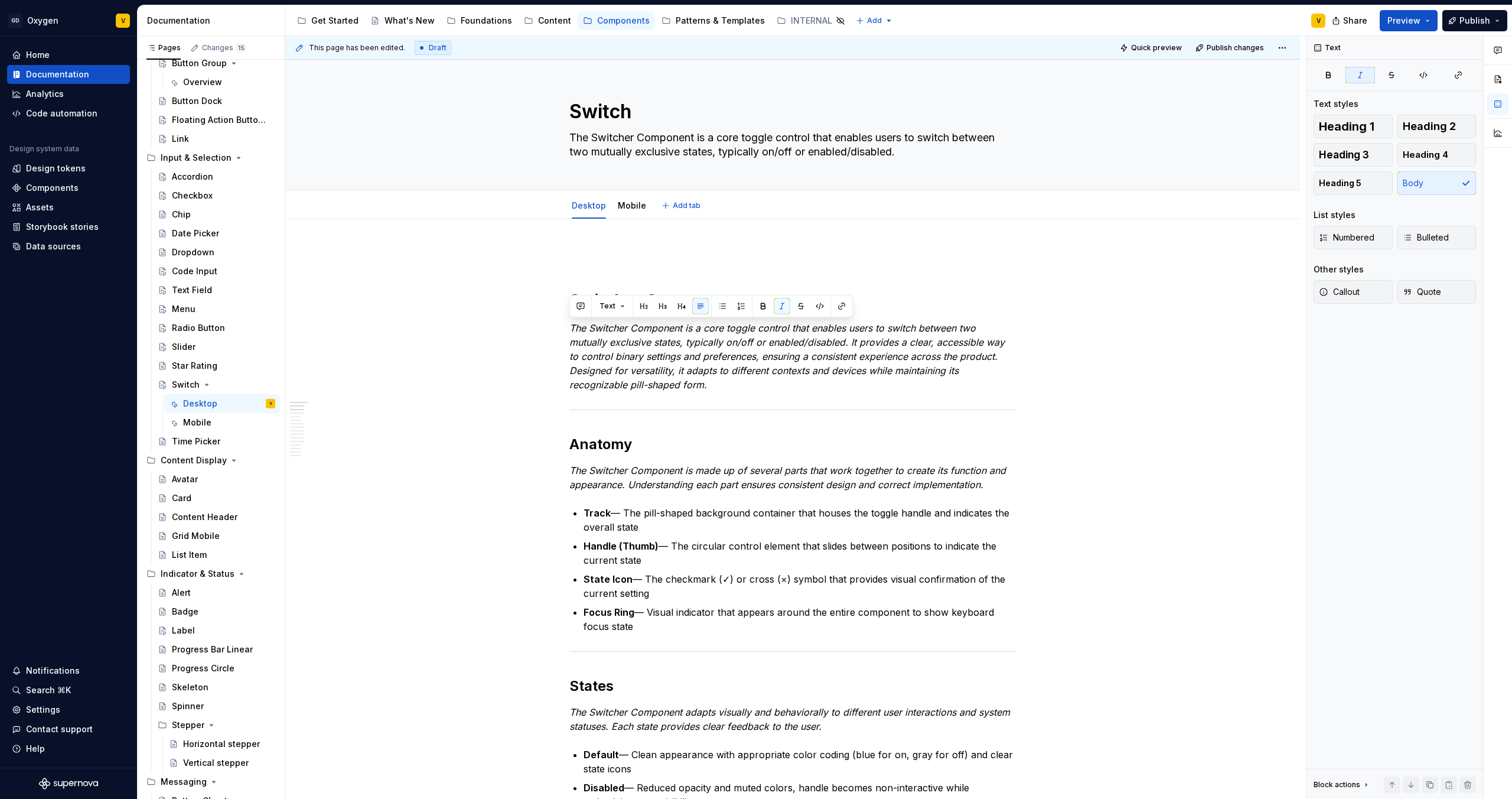
type textarea "*"
type textarea "The Switcher Component is a core toggle control that enables users to switch be…"
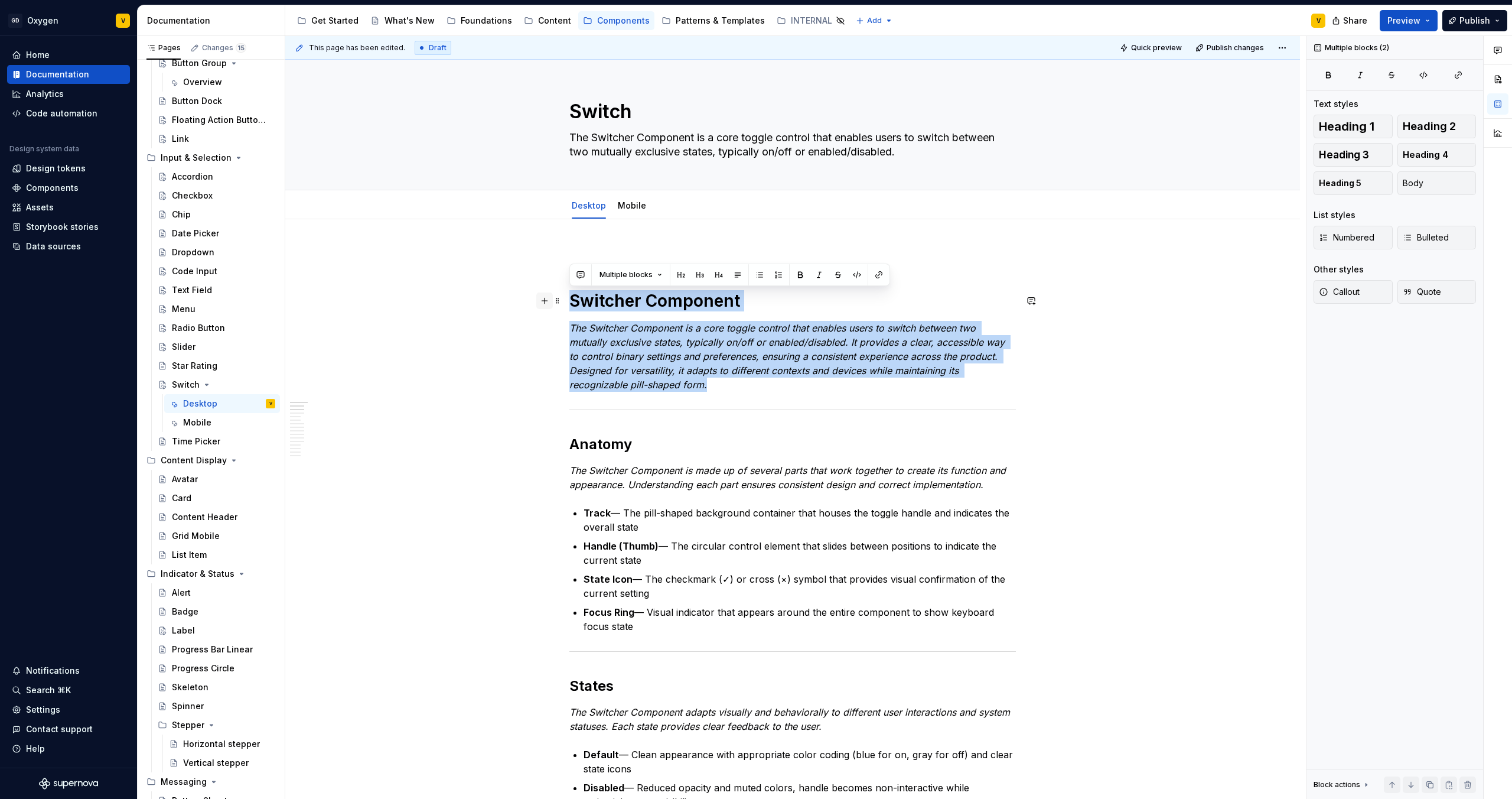
drag, startPoint x: 748, startPoint y: 390, endPoint x: 548, endPoint y: 306, distance: 216.9
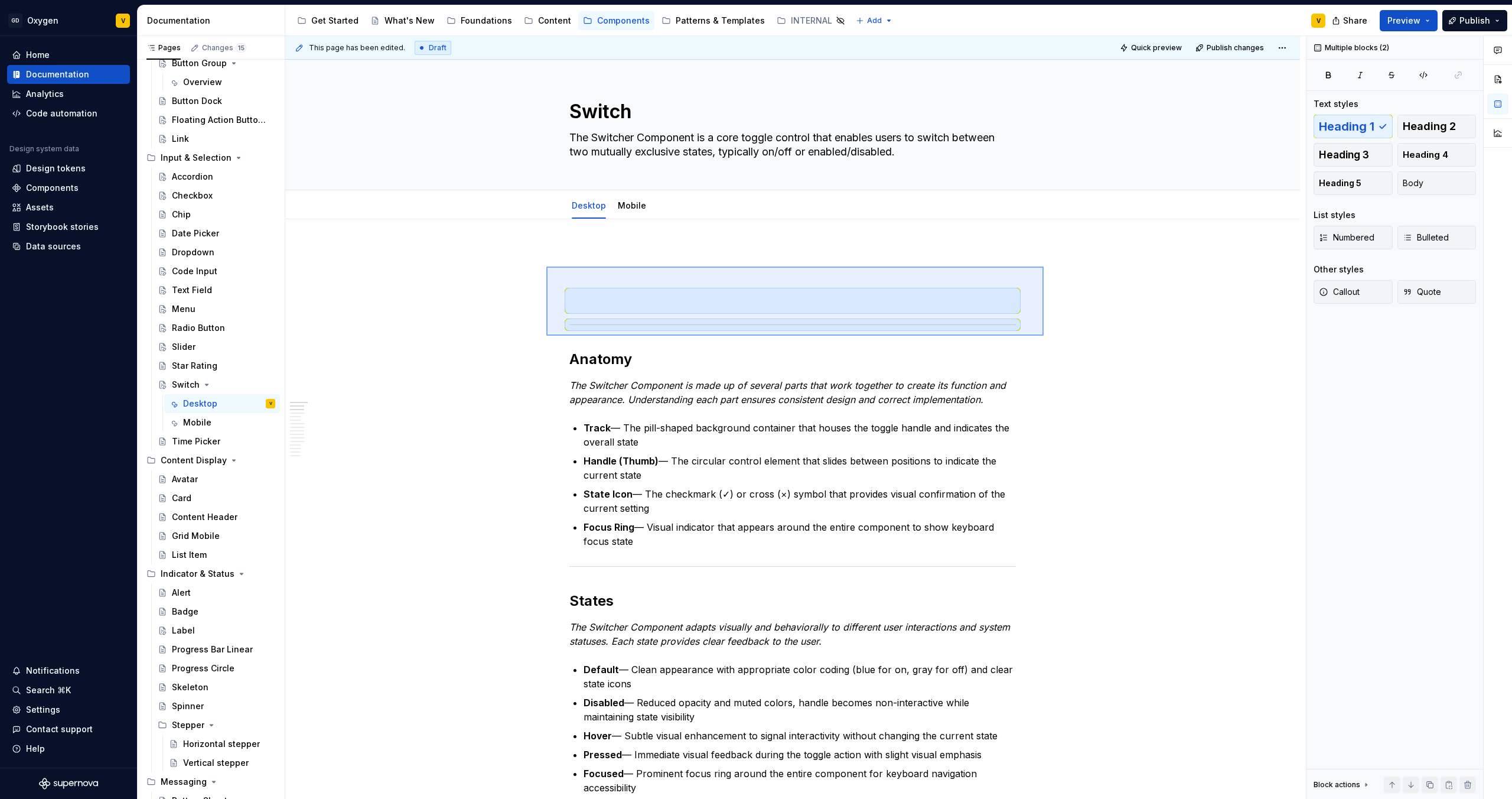
drag, startPoint x: 1044, startPoint y: 335, endPoint x: 540, endPoint y: 263, distance: 509.1
click at [540, 263] on div "This page has been edited. Draft Quick preview Publish changes Switch The Switc…" at bounding box center [795, 418] width 1021 height 764
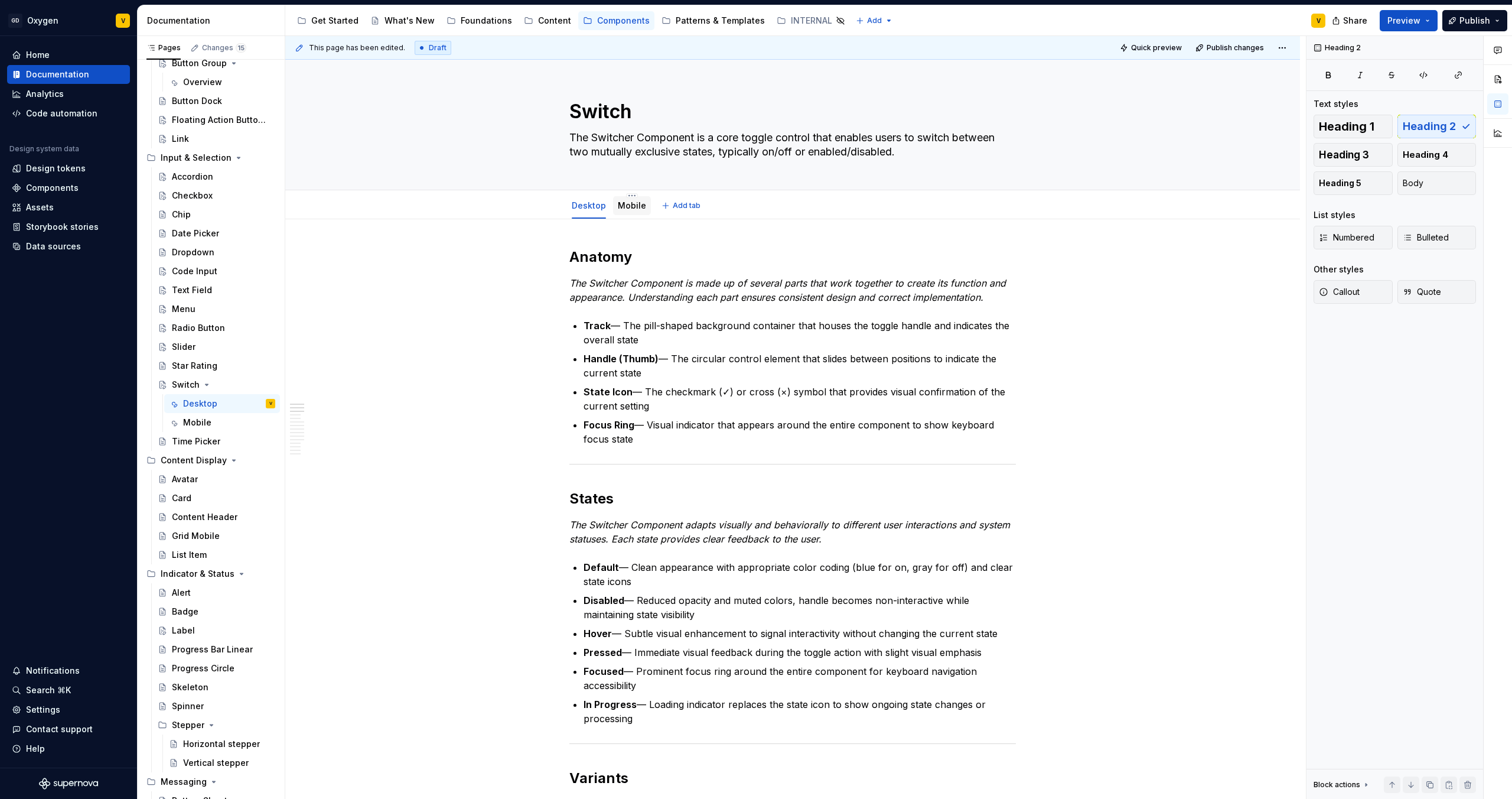
click at [637, 206] on link "Mobile" at bounding box center [632, 205] width 28 height 10
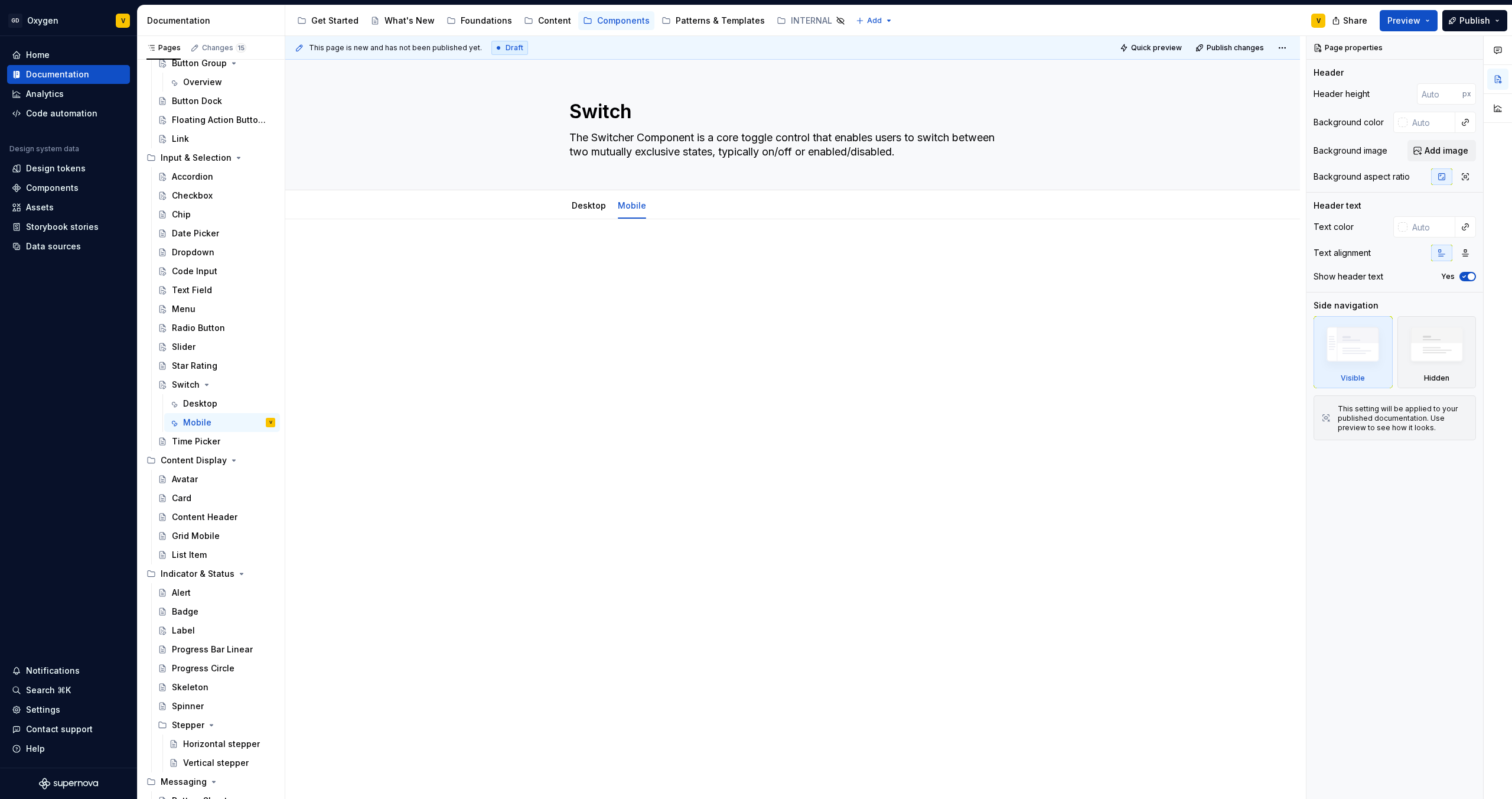
click at [581, 246] on div at bounding box center [793, 383] width 1015 height 327
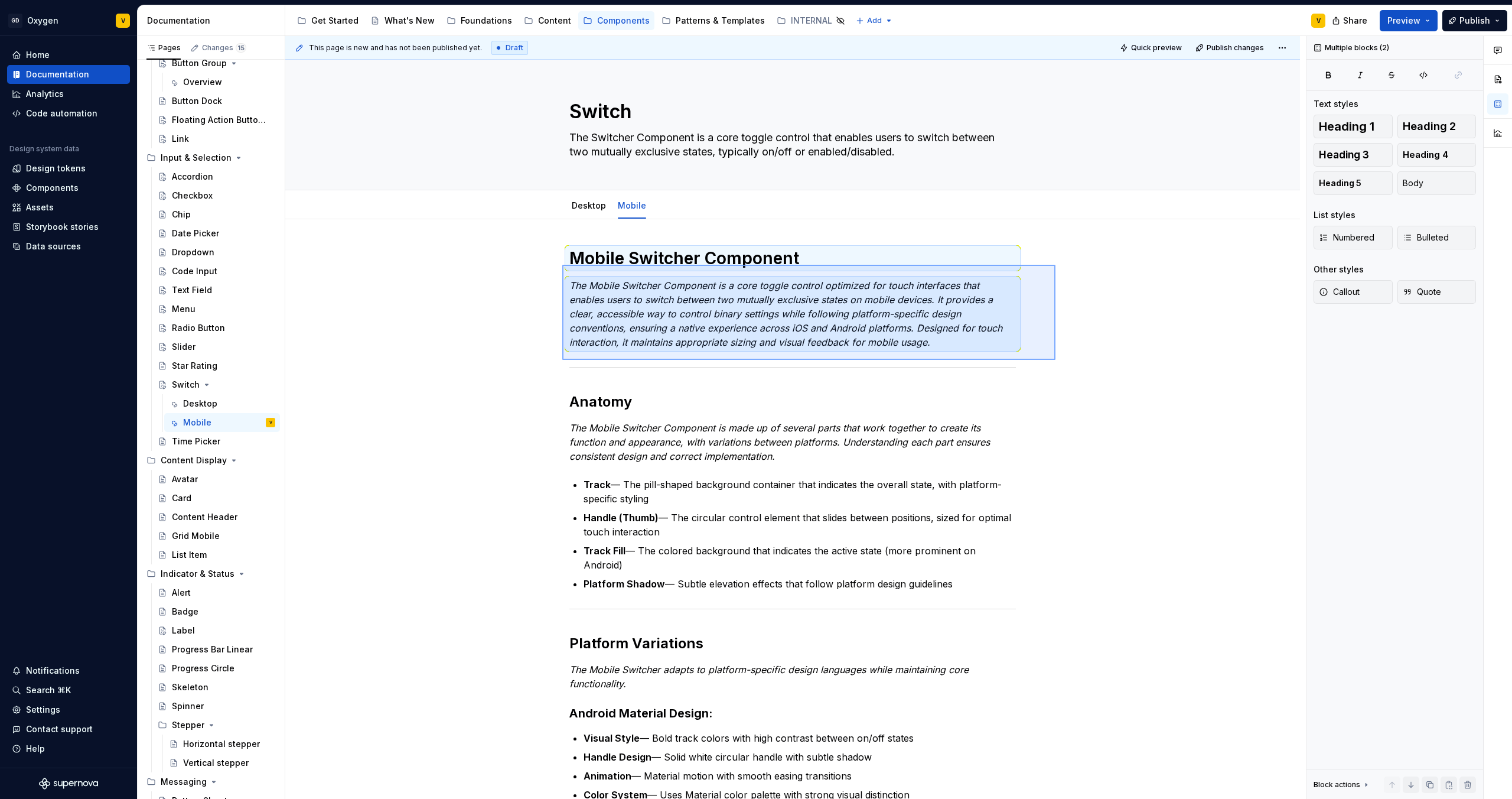
drag, startPoint x: 1055, startPoint y: 360, endPoint x: 563, endPoint y: 265, distance: 501.1
click at [562, 265] on div "This page is new and has not been published yet. Draft Quick preview Publish ch…" at bounding box center [795, 418] width 1021 height 764
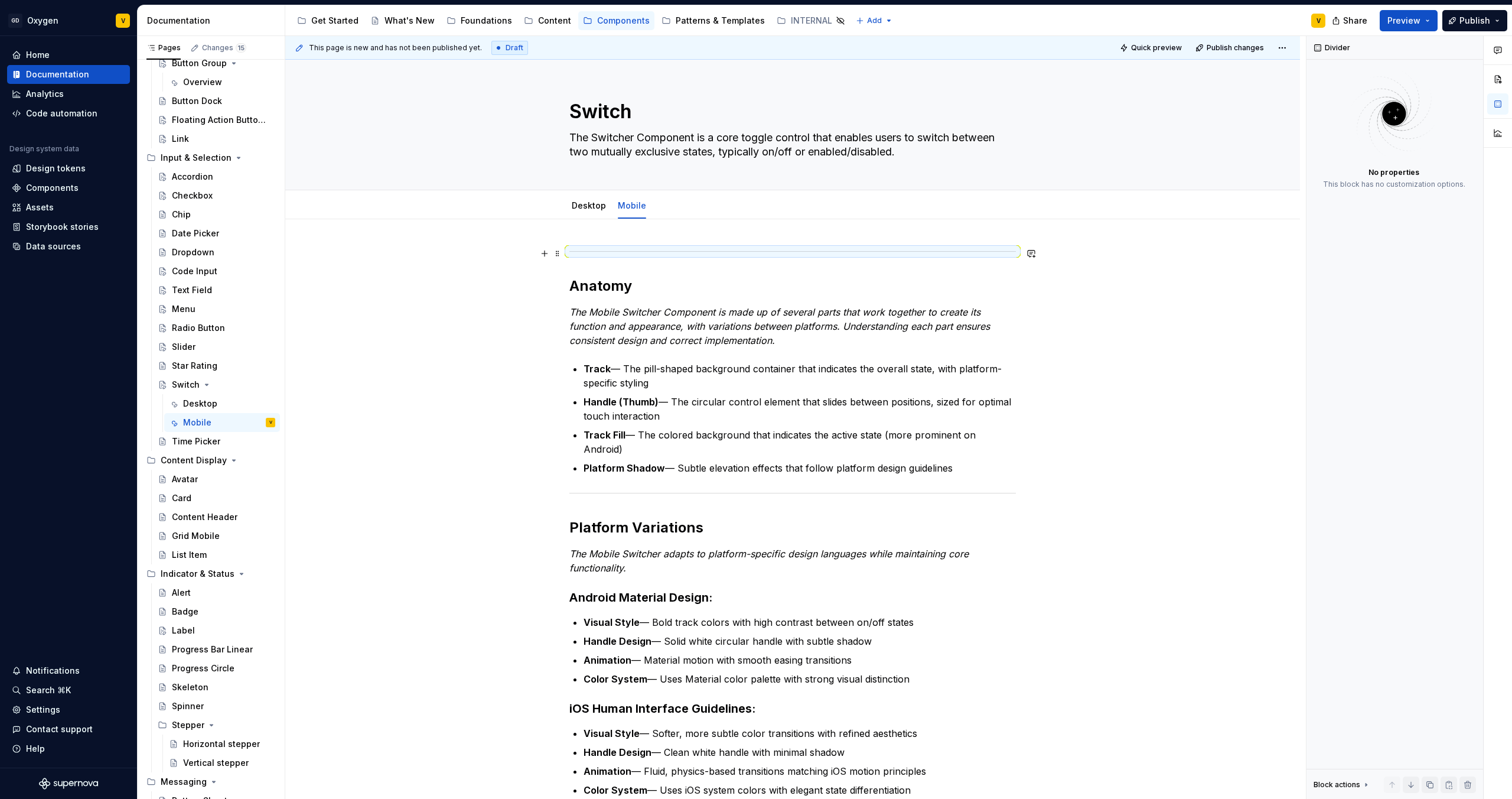
click at [956, 247] on div at bounding box center [793, 251] width 447 height 8
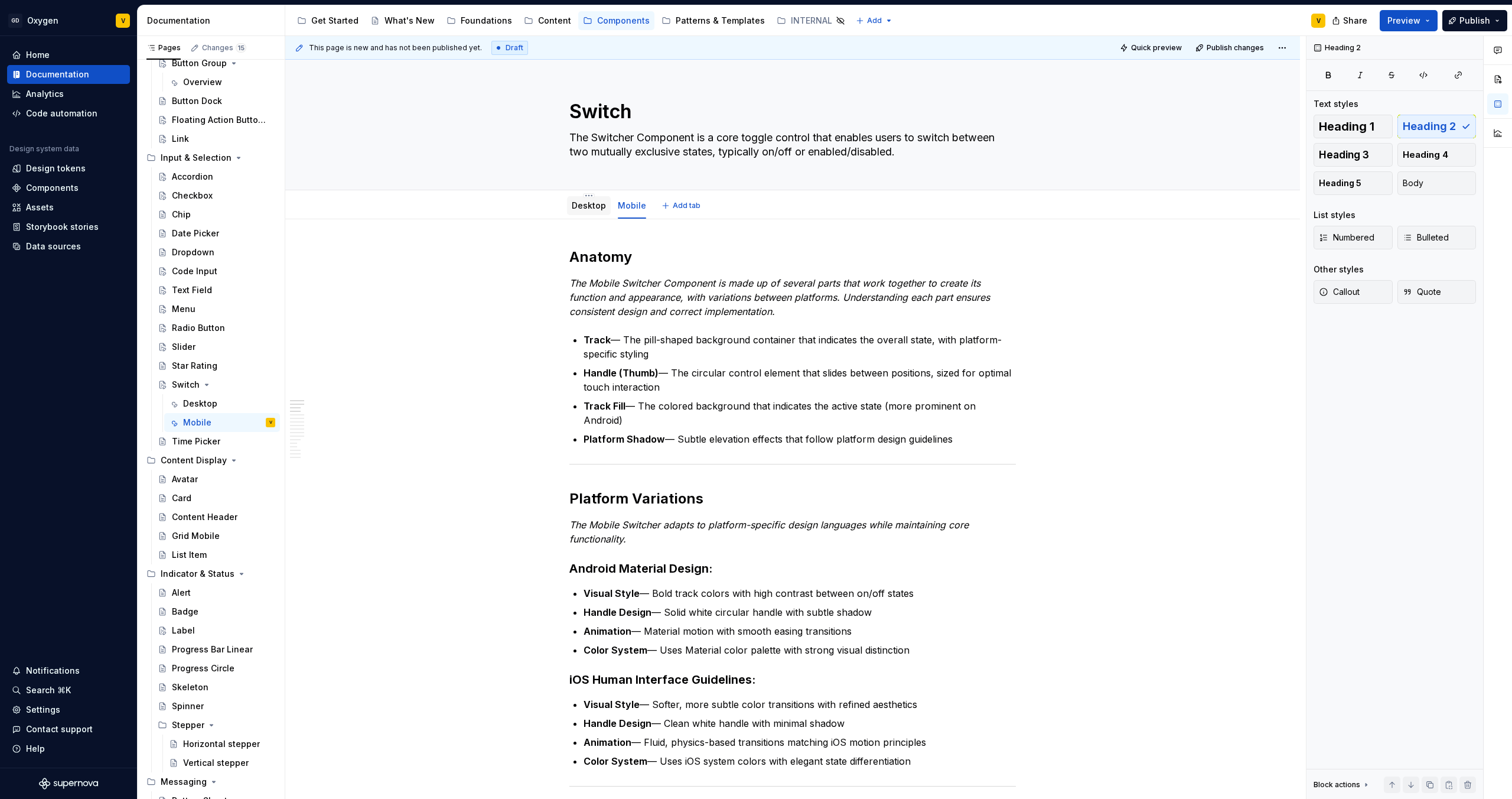
click at [592, 211] on div "Desktop" at bounding box center [588, 206] width 34 height 14
click at [596, 216] on div at bounding box center [589, 216] width 44 height 1
click at [588, 209] on link "Desktop" at bounding box center [588, 205] width 34 height 10
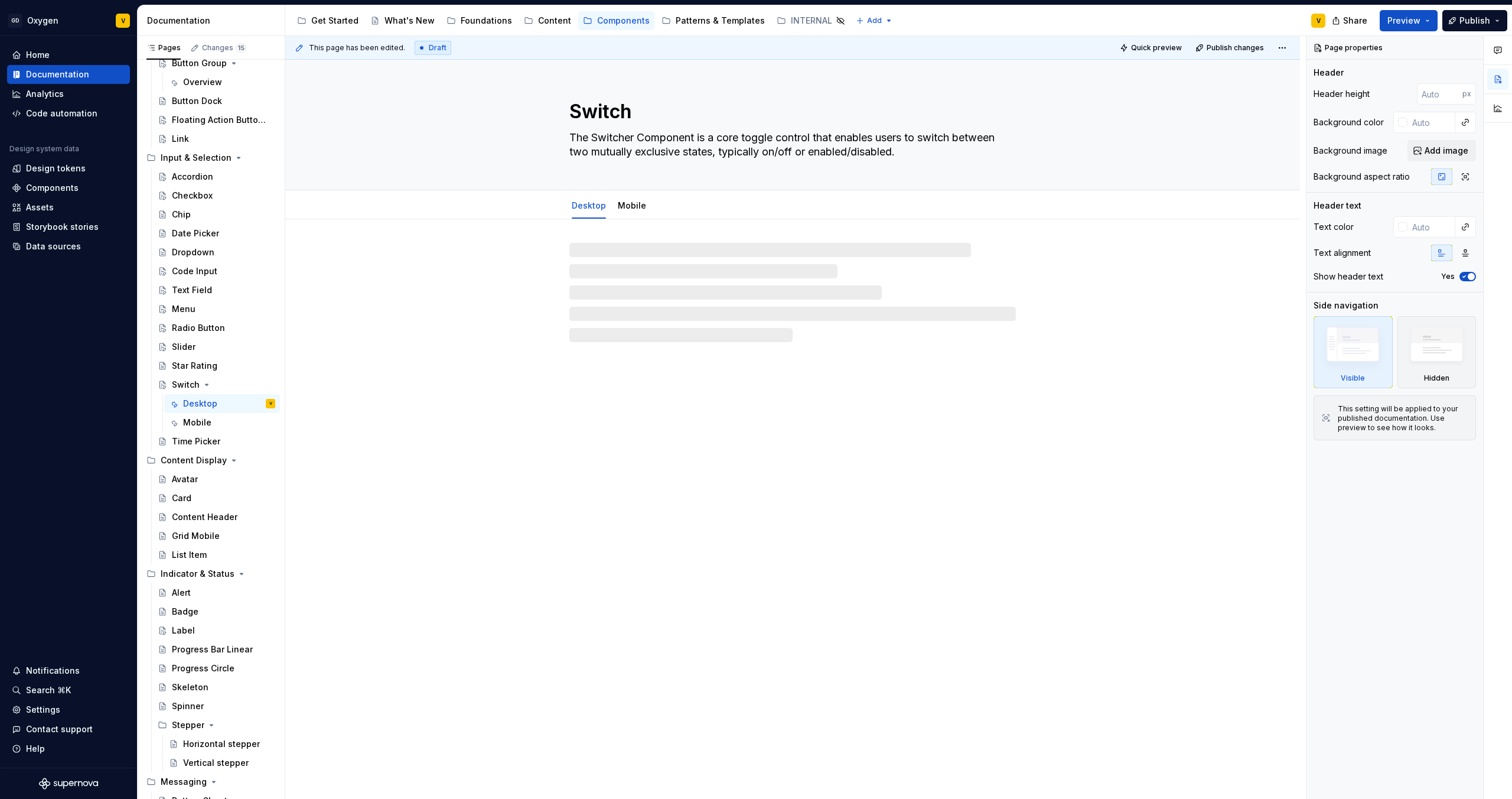
click at [662, 250] on div at bounding box center [793, 292] width 447 height 99
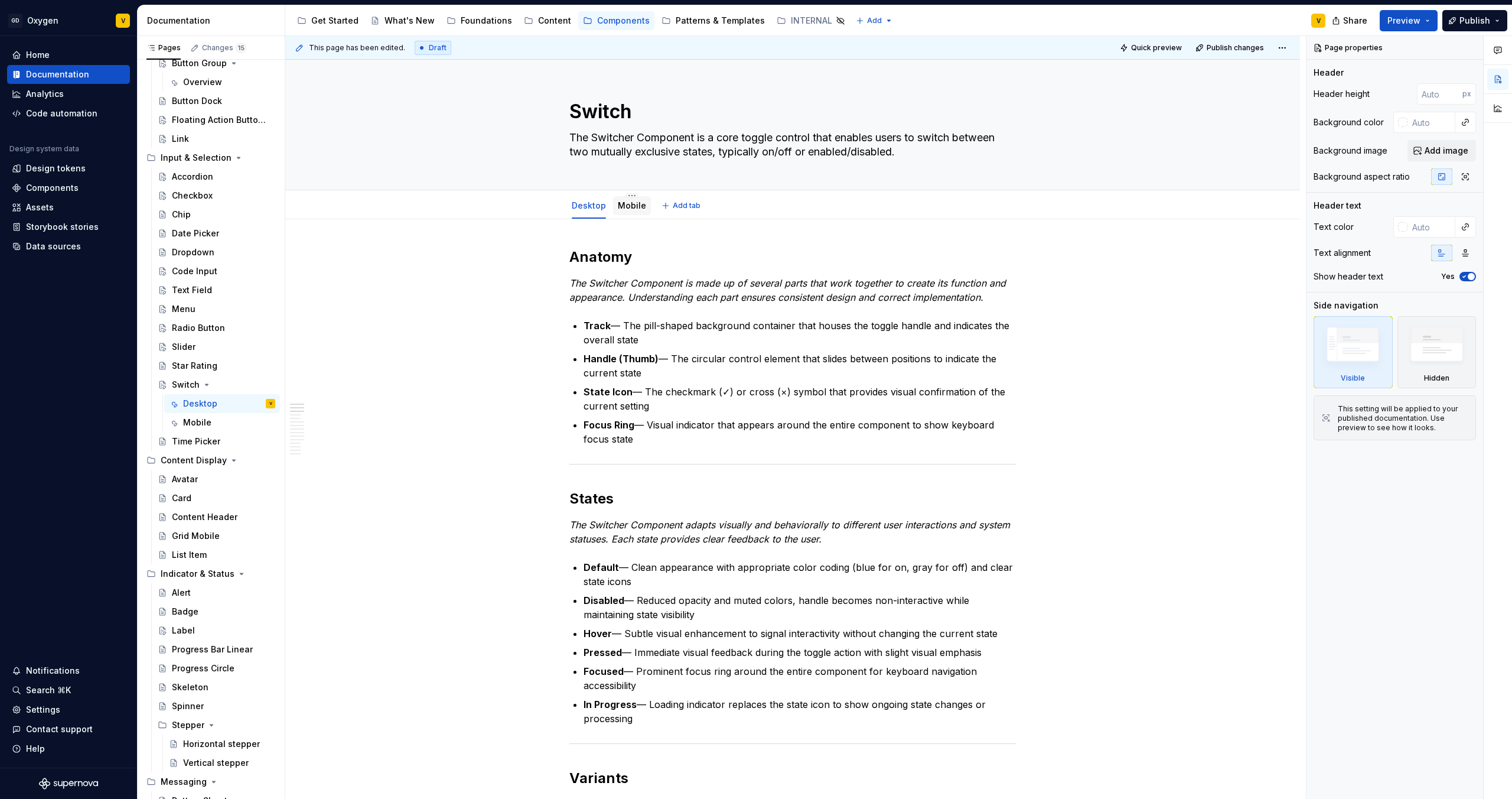
click at [636, 204] on link "Mobile" at bounding box center [632, 205] width 28 height 10
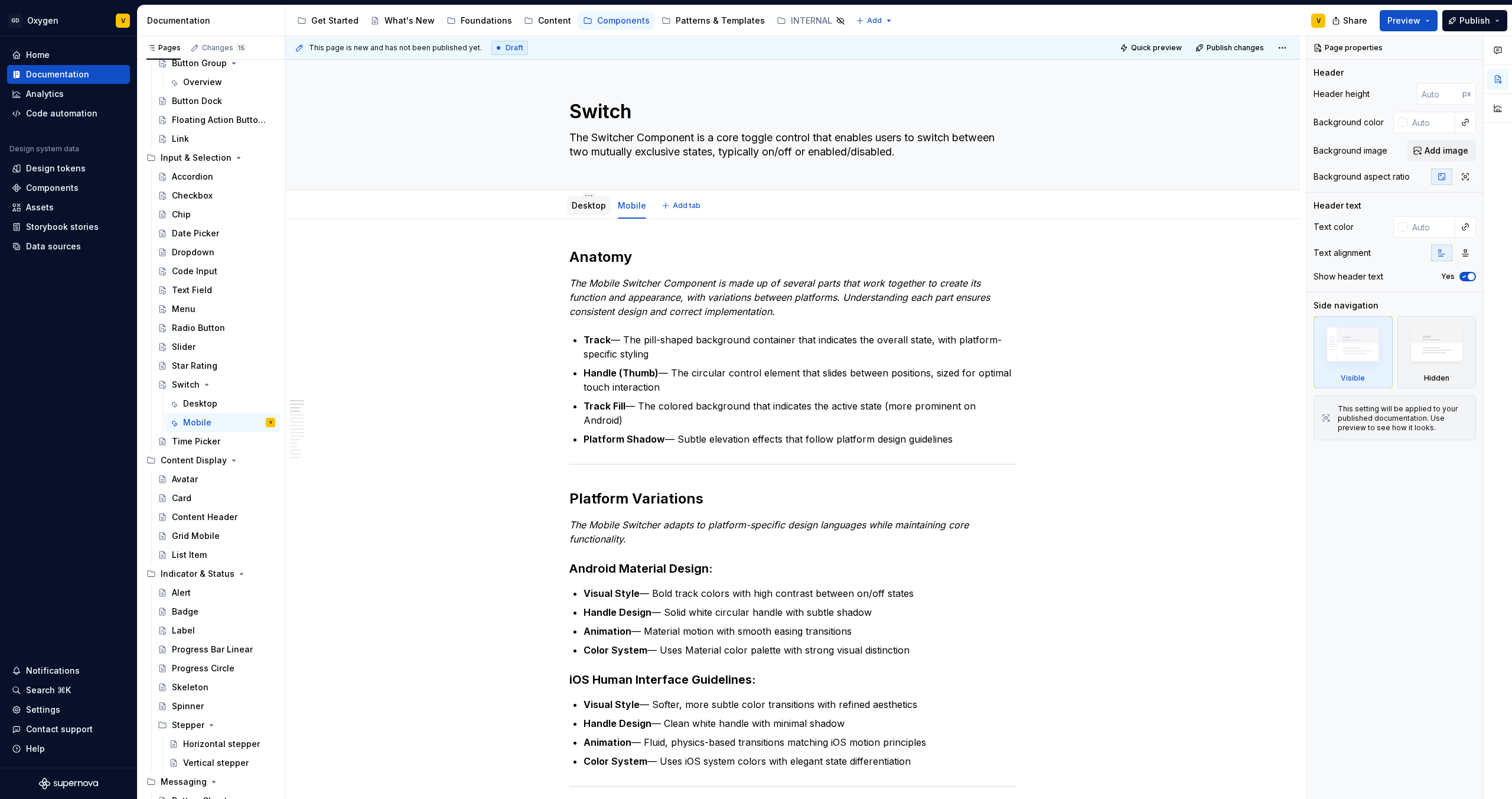
click at [595, 206] on link "Desktop" at bounding box center [588, 205] width 34 height 10
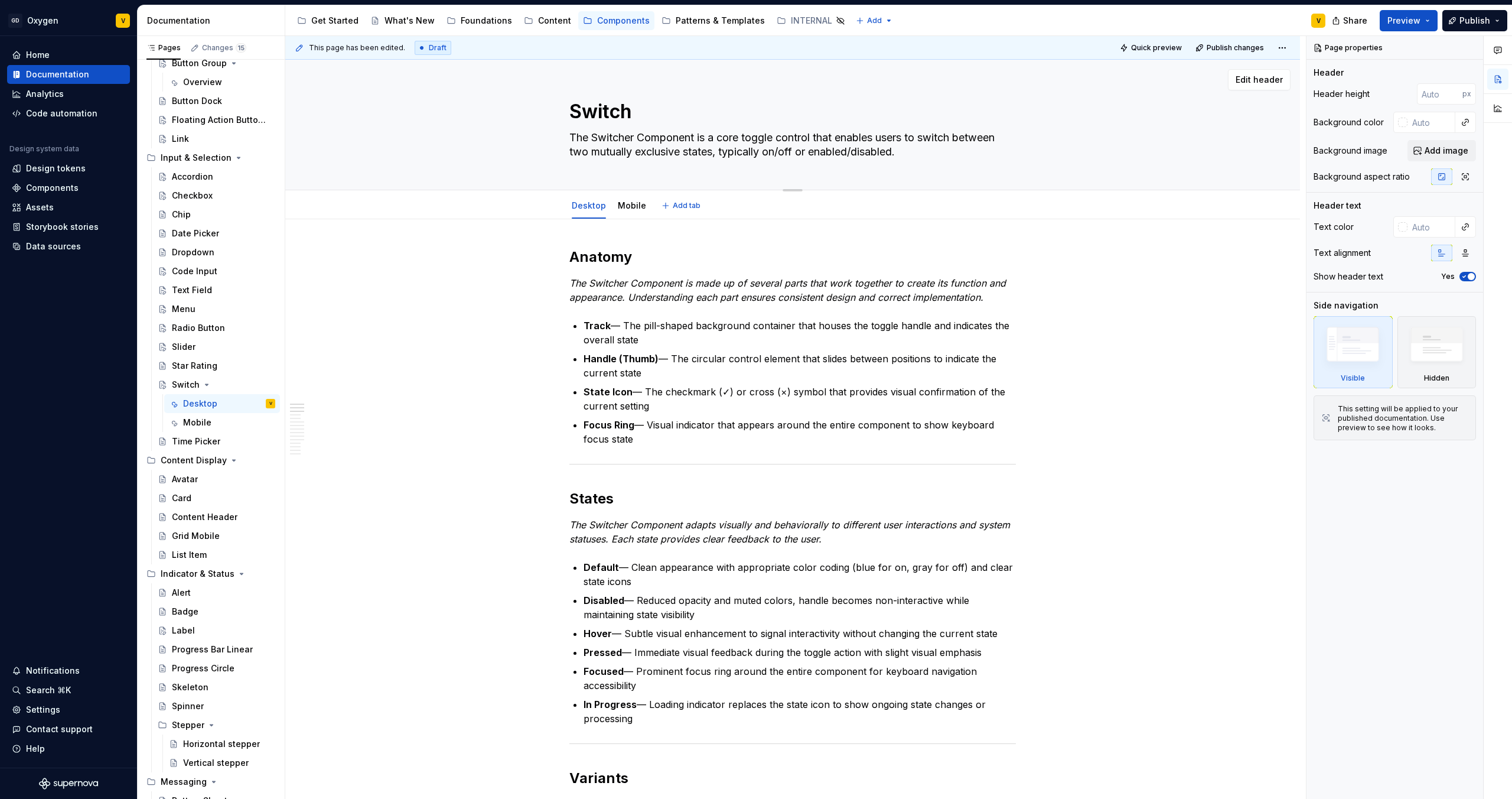
click at [632, 139] on textarea "The Switcher Component is a core toggle control that enables users to switch be…" at bounding box center [791, 145] width 447 height 33
click at [634, 138] on textarea "The Switcher Component is a core toggle control that enables users to switch be…" at bounding box center [791, 145] width 447 height 33
type textarea "*"
type textarea "The Switche Component is a core toggle control that enables users to switch bet…"
type textarea "*"
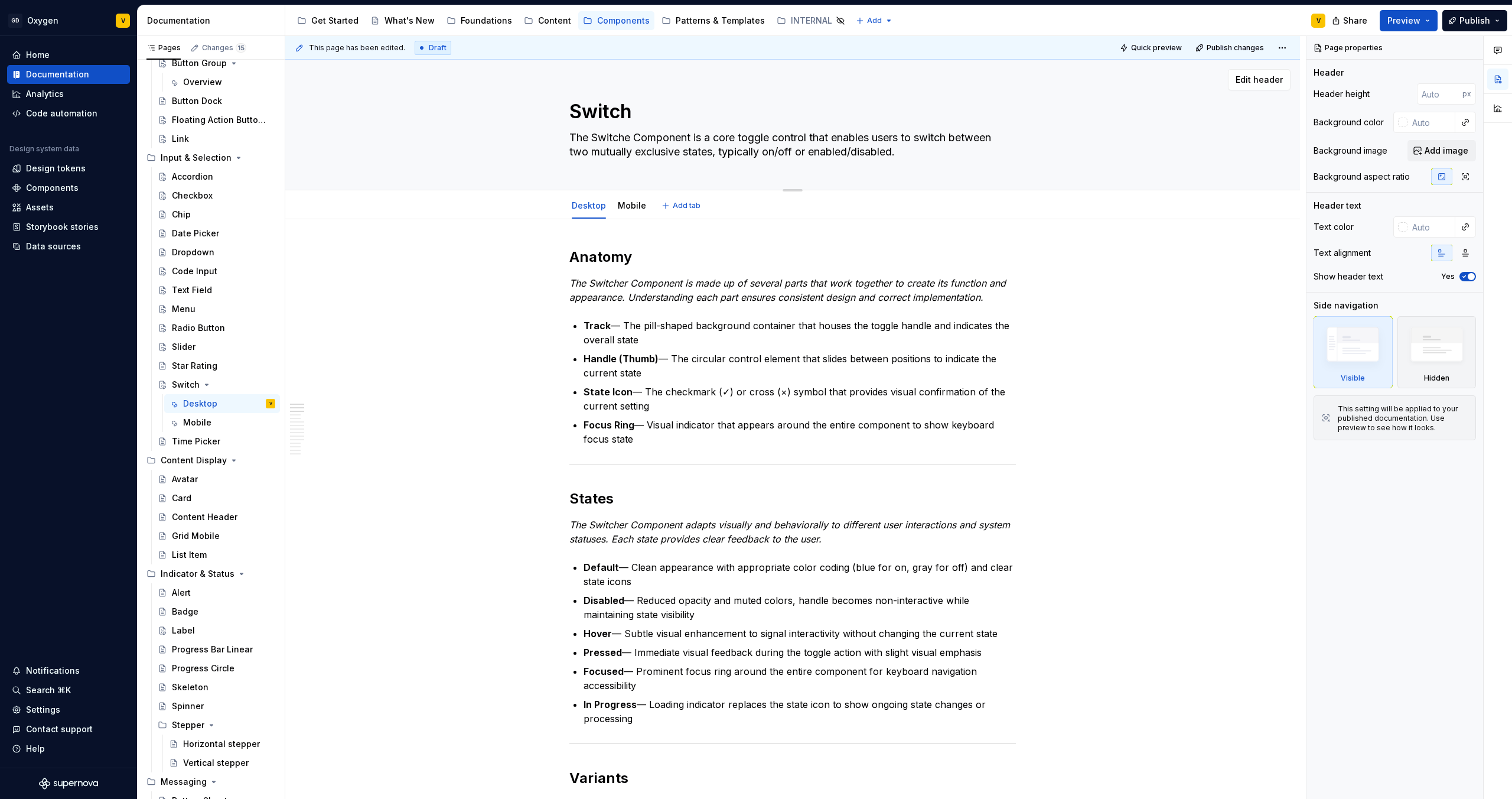
type textarea "The Switch Component is a core toggle control that enables users to switch betw…"
type textarea "*"
type textarea "The Switch Component is a core toggle control that enables users to switch betw…"
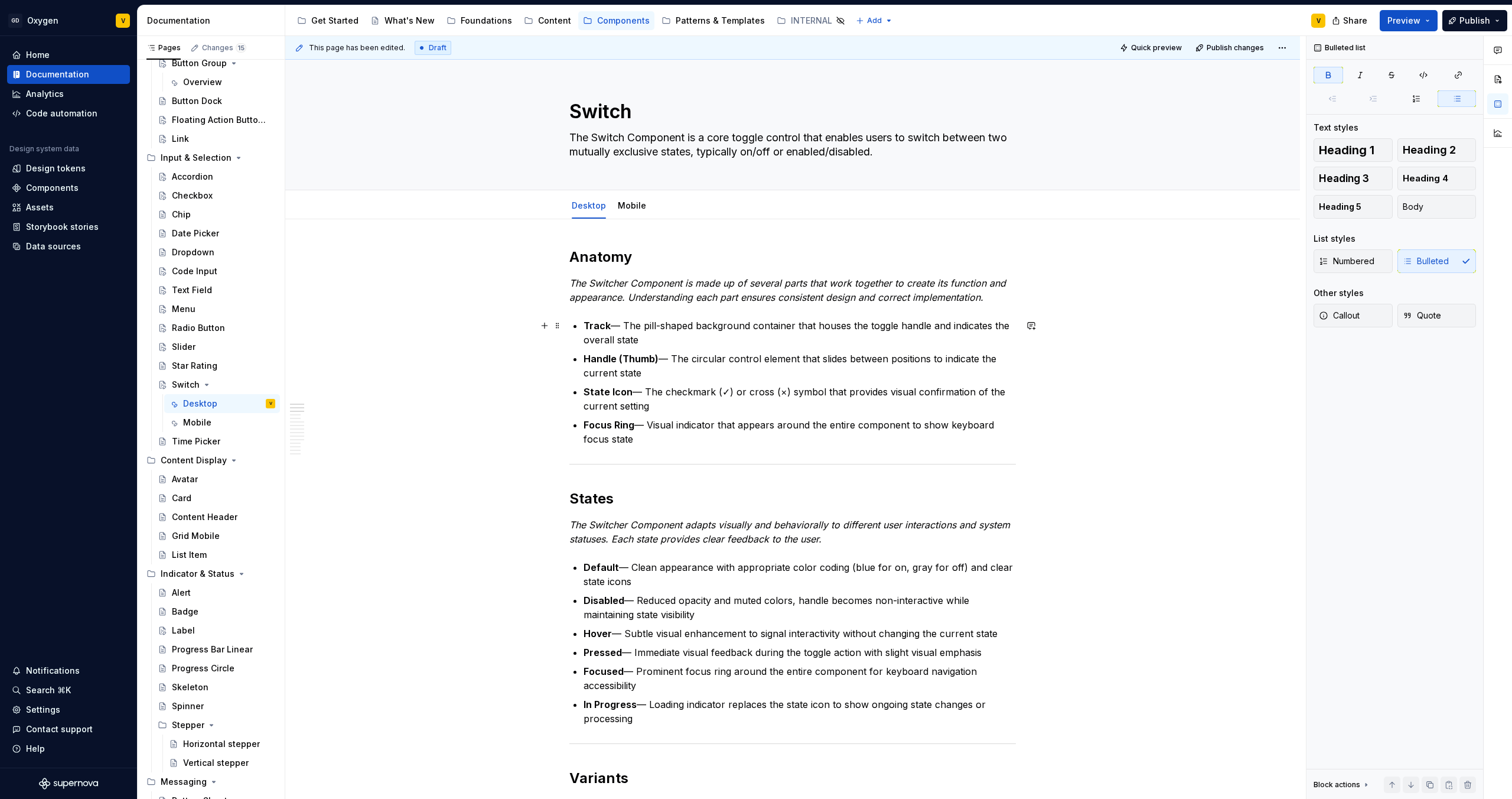
scroll to position [8, 0]
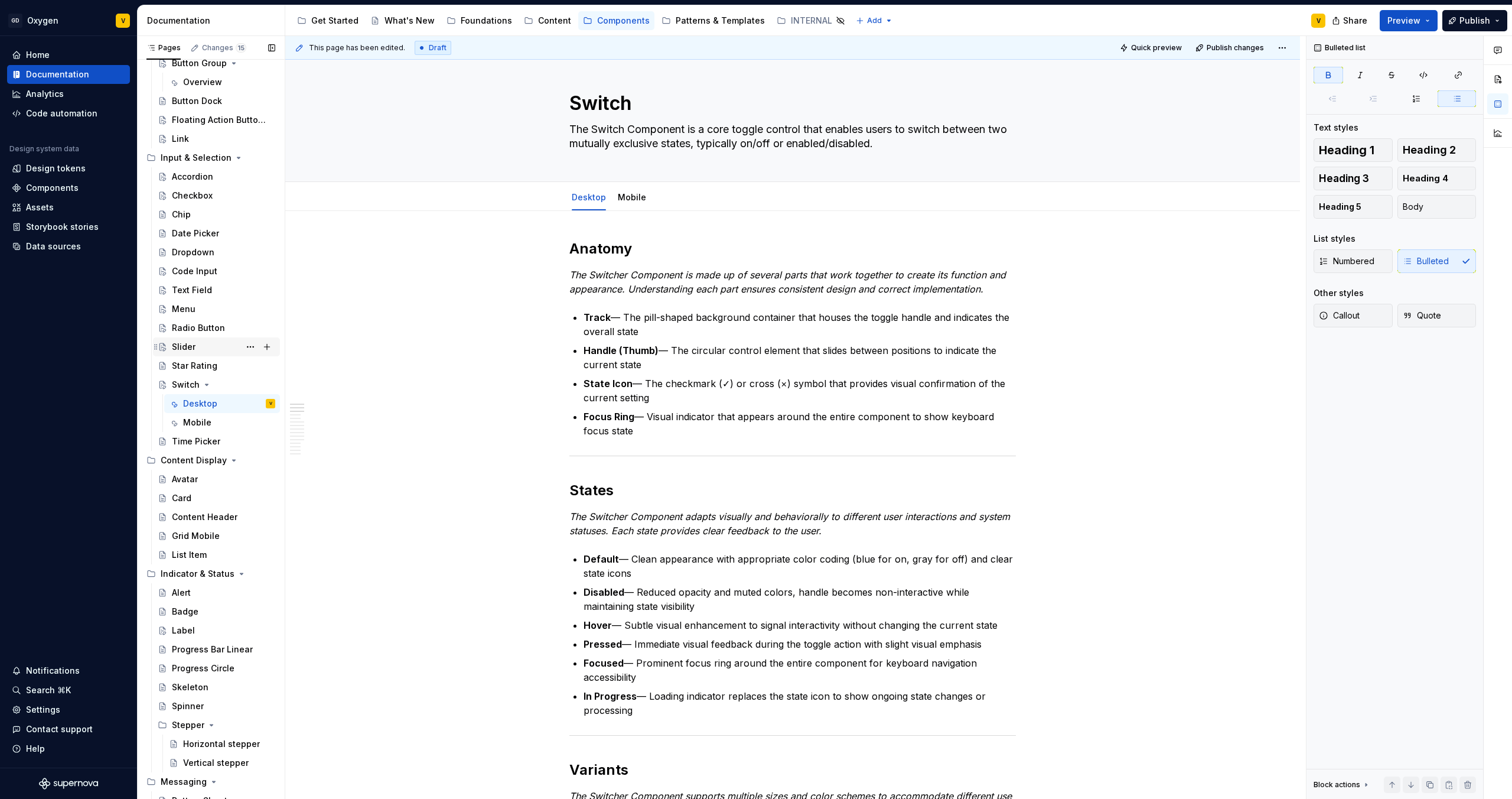
click at [199, 347] on div "Slider" at bounding box center [223, 347] width 104 height 17
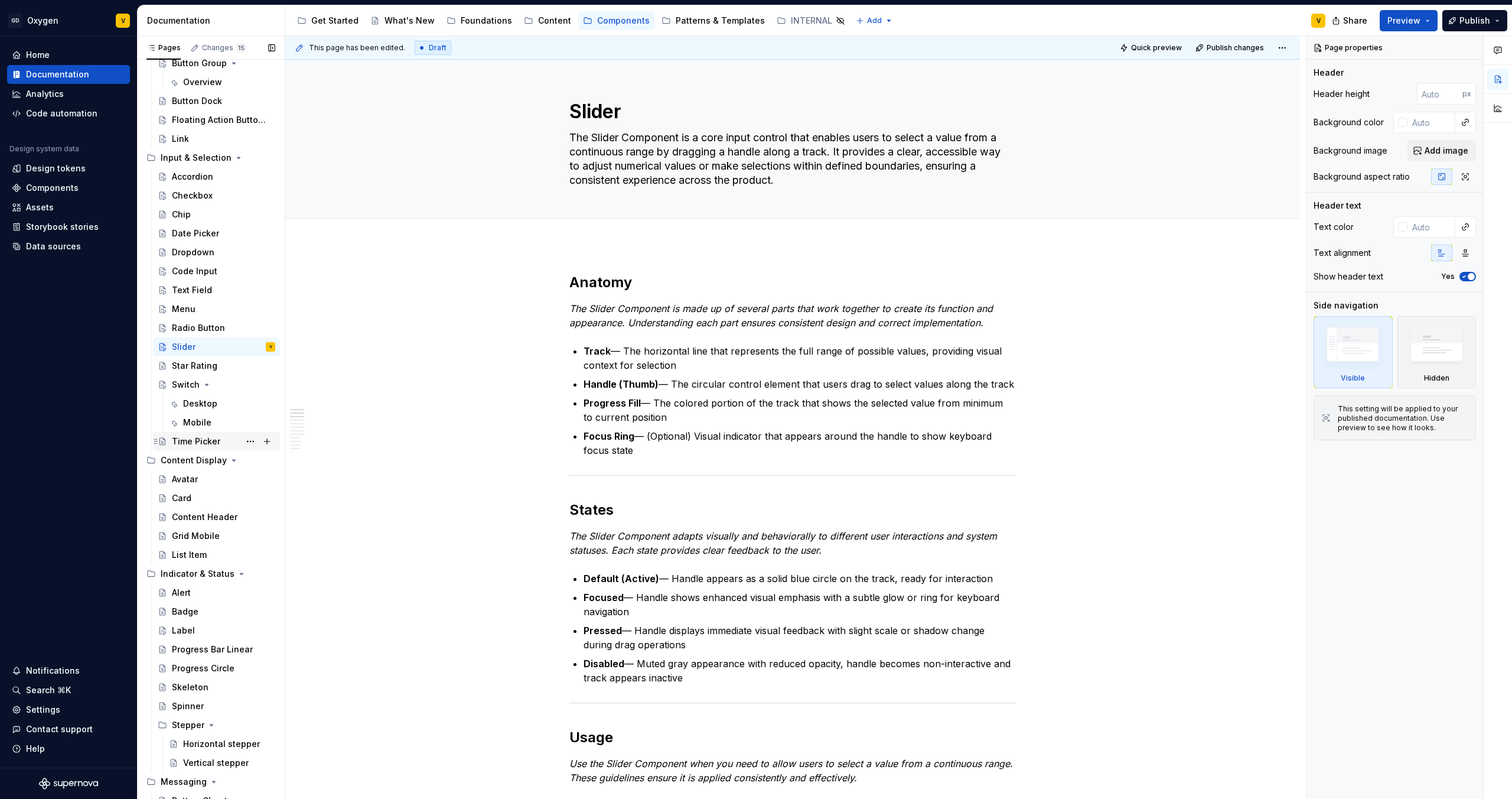
click at [209, 438] on div "Time Picker" at bounding box center [195, 441] width 48 height 11
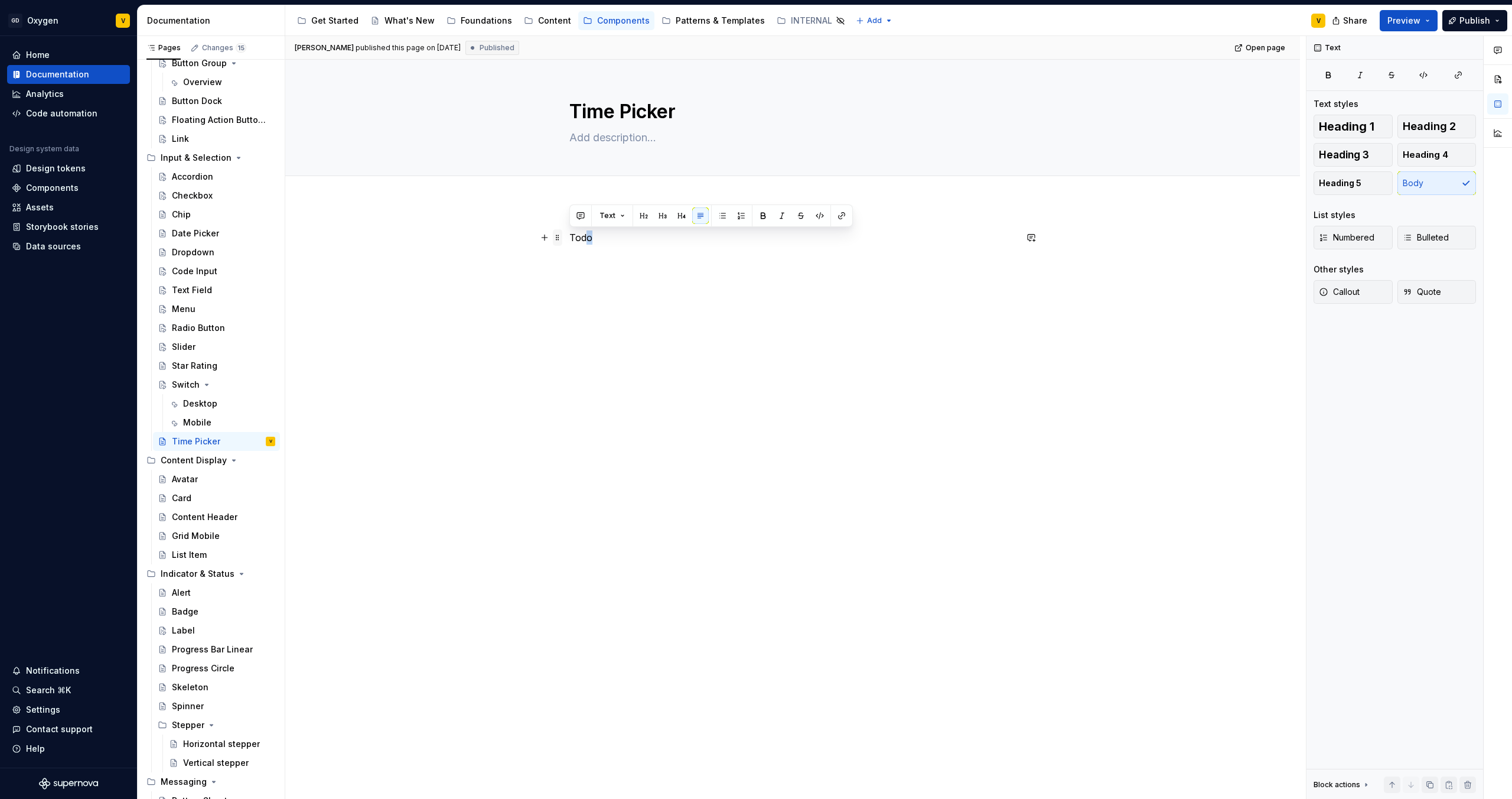
drag, startPoint x: 594, startPoint y: 242, endPoint x: 559, endPoint y: 236, distance: 35.5
click at [569, 238] on div "Todo" at bounding box center [793, 260] width 447 height 59
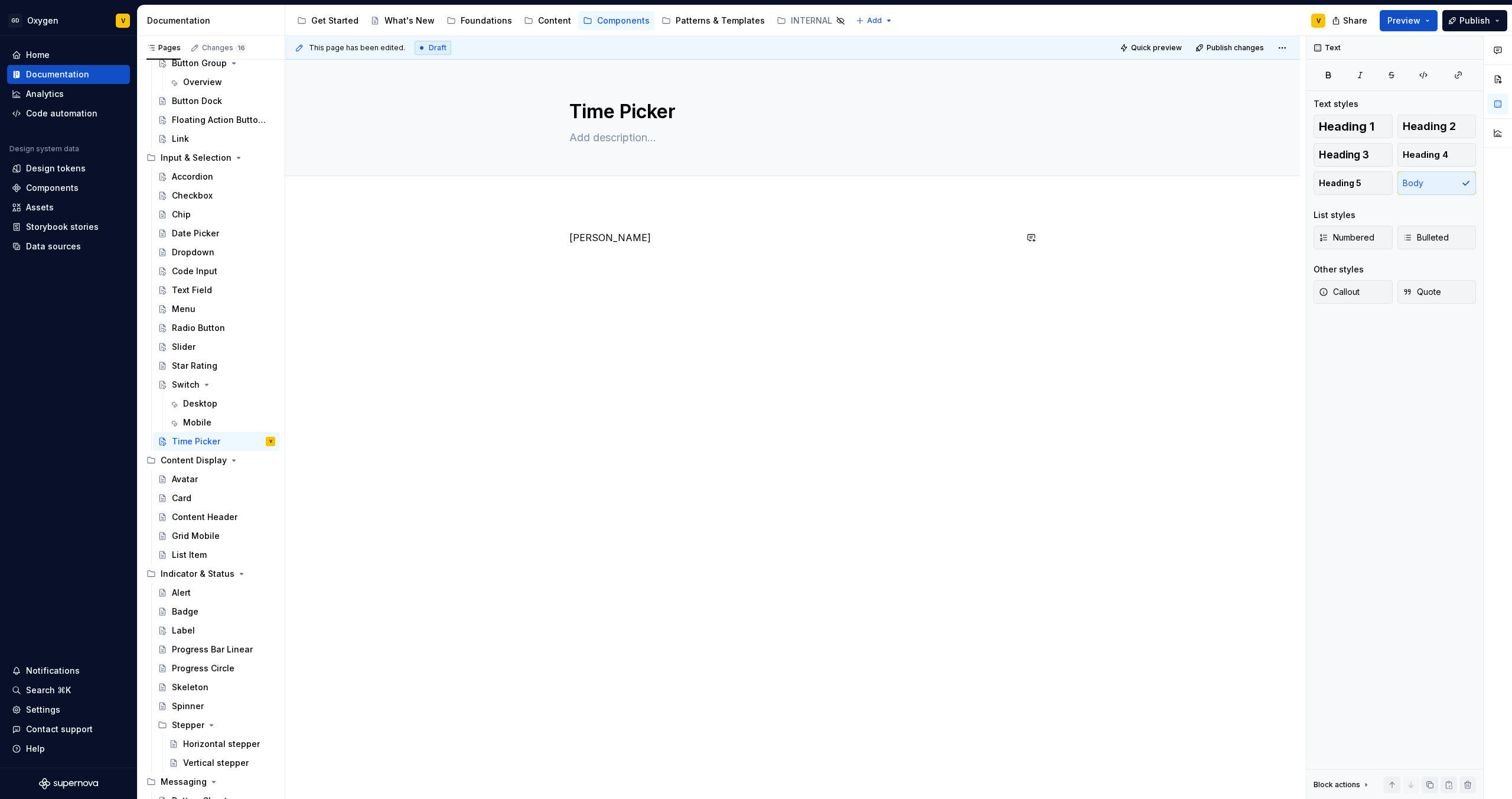
type textarea "*"
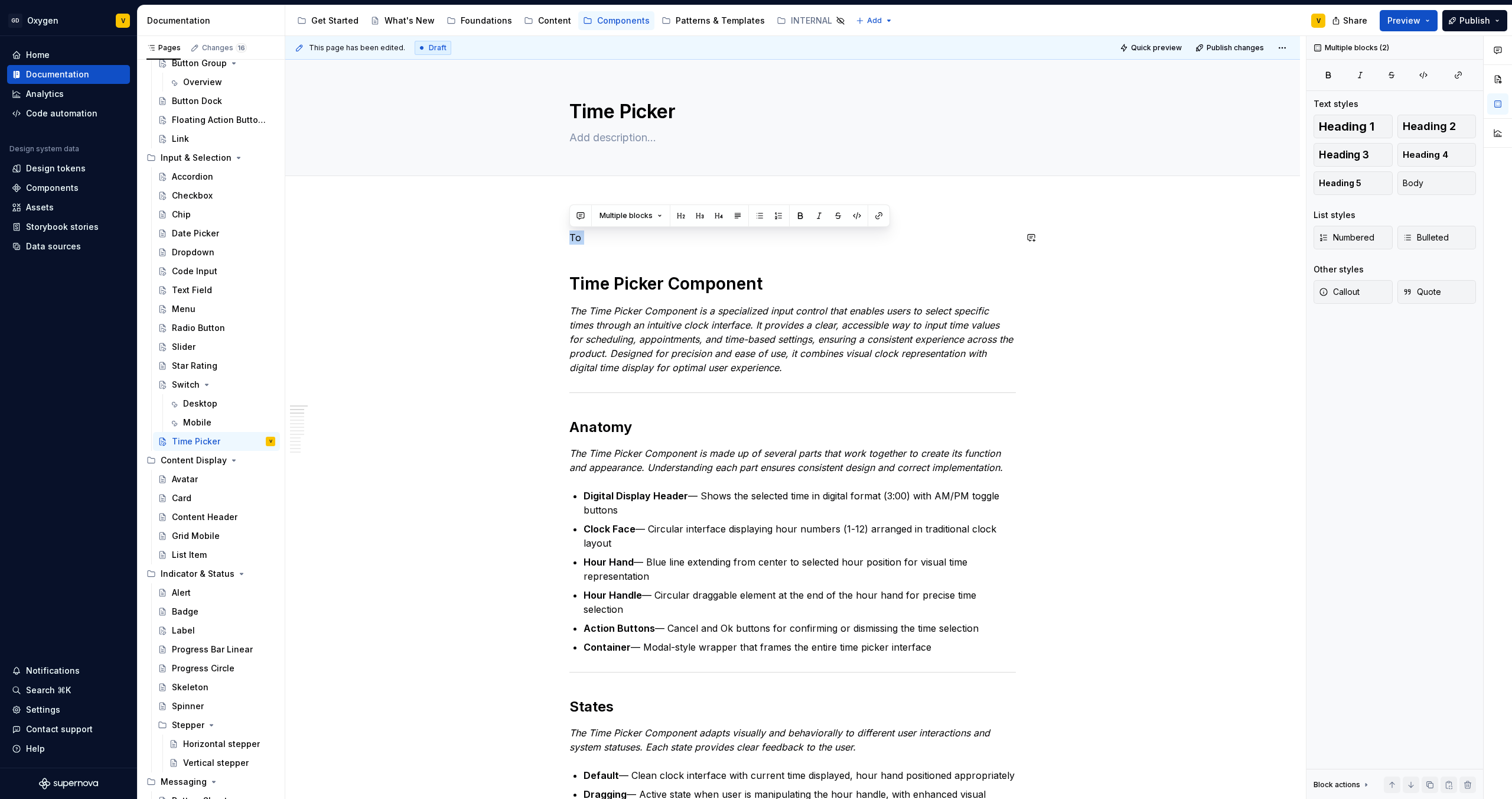
drag, startPoint x: 585, startPoint y: 262, endPoint x: 548, endPoint y: 225, distance: 52.3
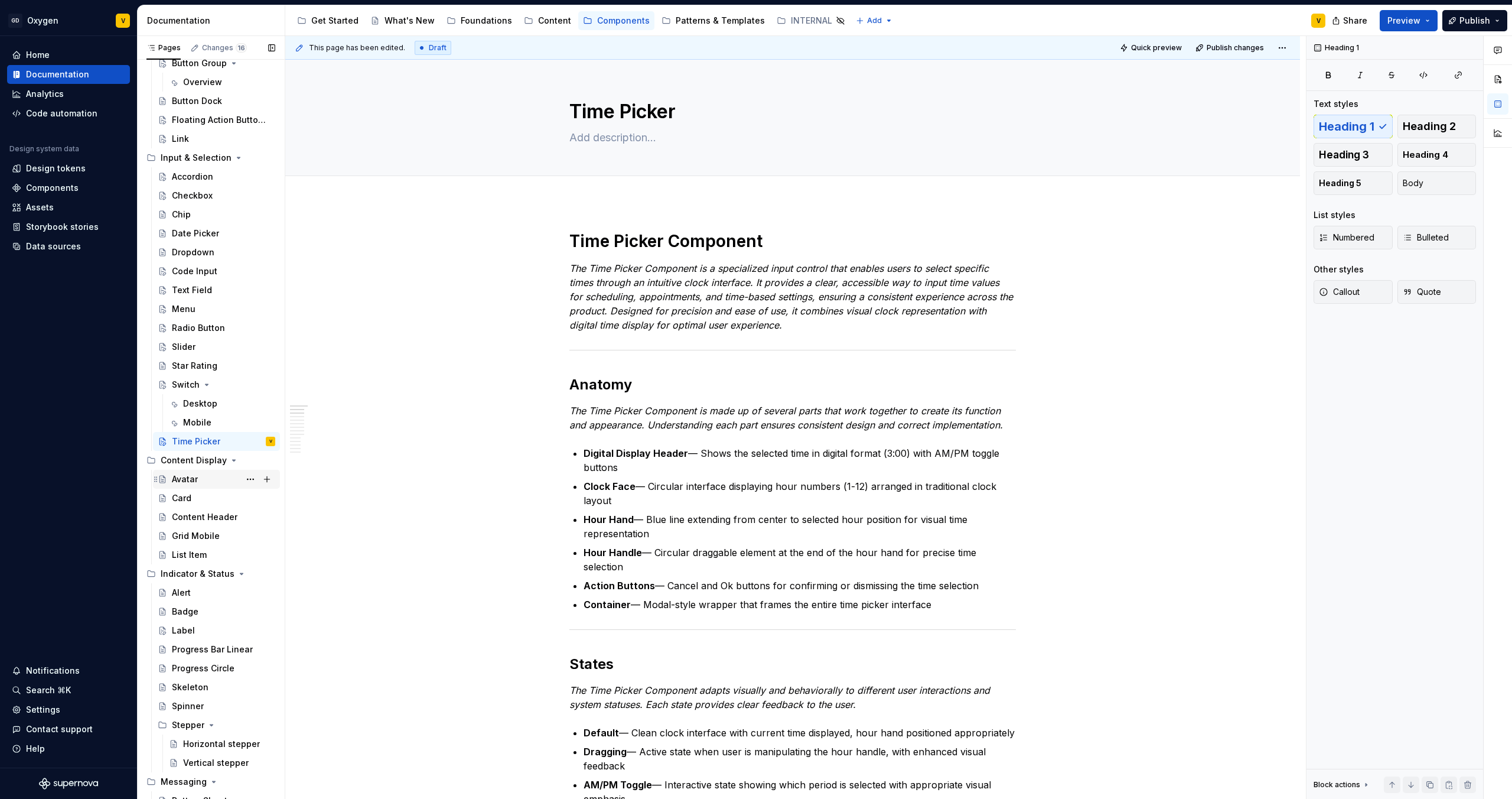
click at [195, 478] on div "Avatar" at bounding box center [185, 479] width 26 height 11
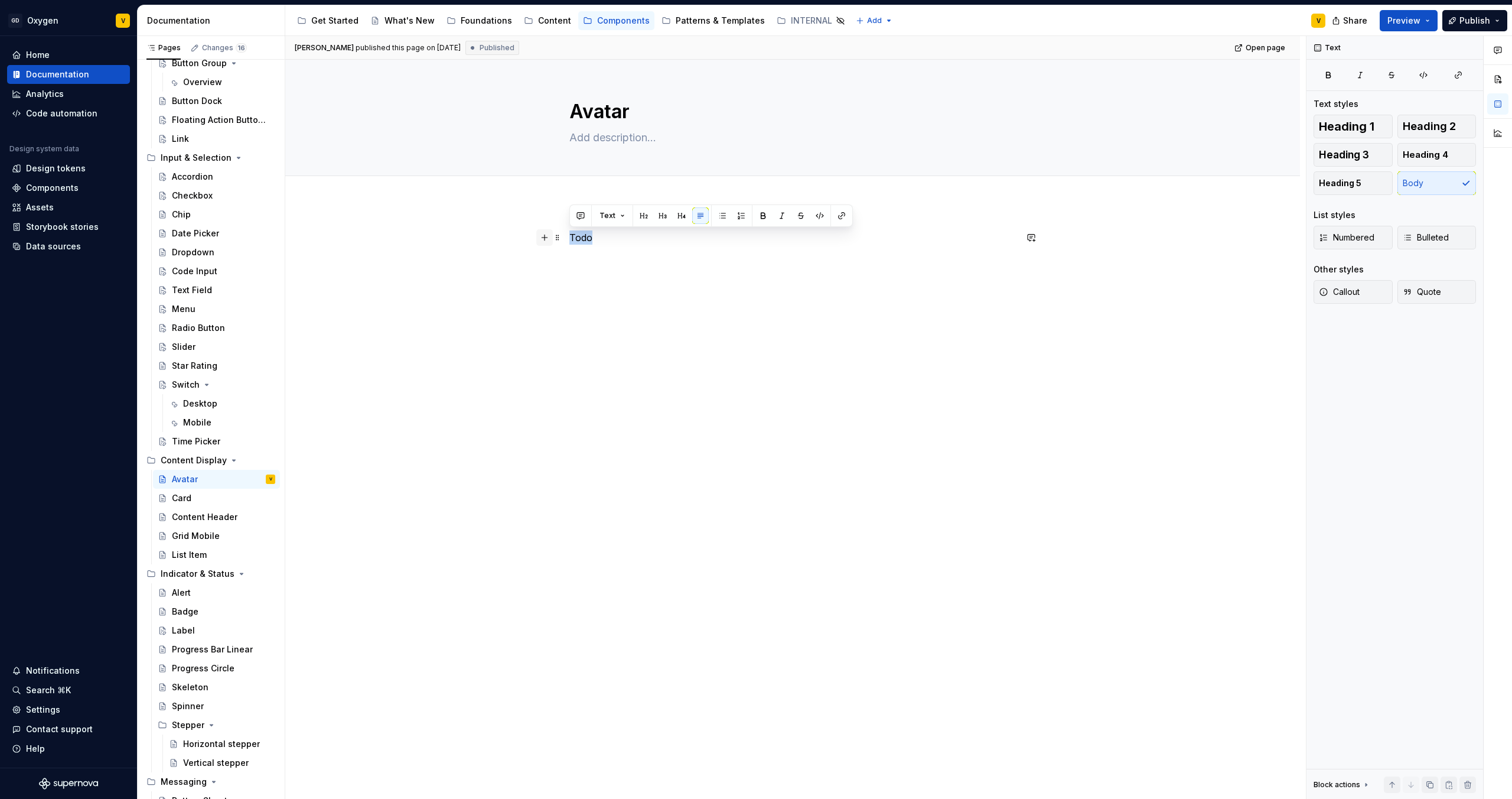
drag, startPoint x: 605, startPoint y: 237, endPoint x: 543, endPoint y: 237, distance: 62.0
click at [569, 237] on div "Todo" at bounding box center [793, 260] width 447 height 59
click at [543, 237] on button "button" at bounding box center [544, 238] width 17 height 17
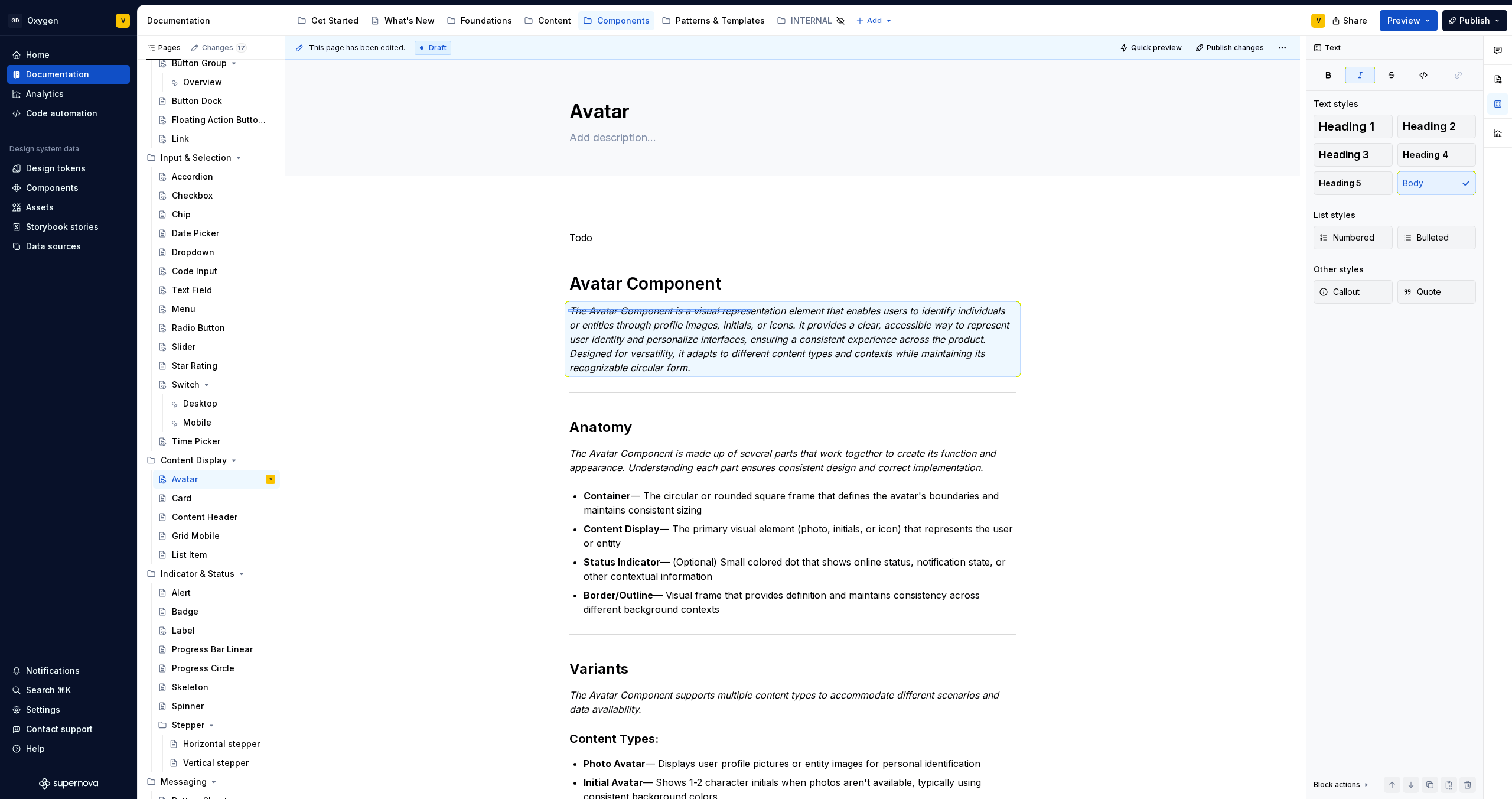
drag, startPoint x: 567, startPoint y: 312, endPoint x: 807, endPoint y: 309, distance: 240.0
click at [807, 309] on div "This page has been edited. Draft Quick preview Publish changes Avatar Edit head…" at bounding box center [795, 418] width 1021 height 764
click at [843, 314] on em "The Avatar Component is a visual representation element that enables users to i…" at bounding box center [790, 340] width 442 height 69
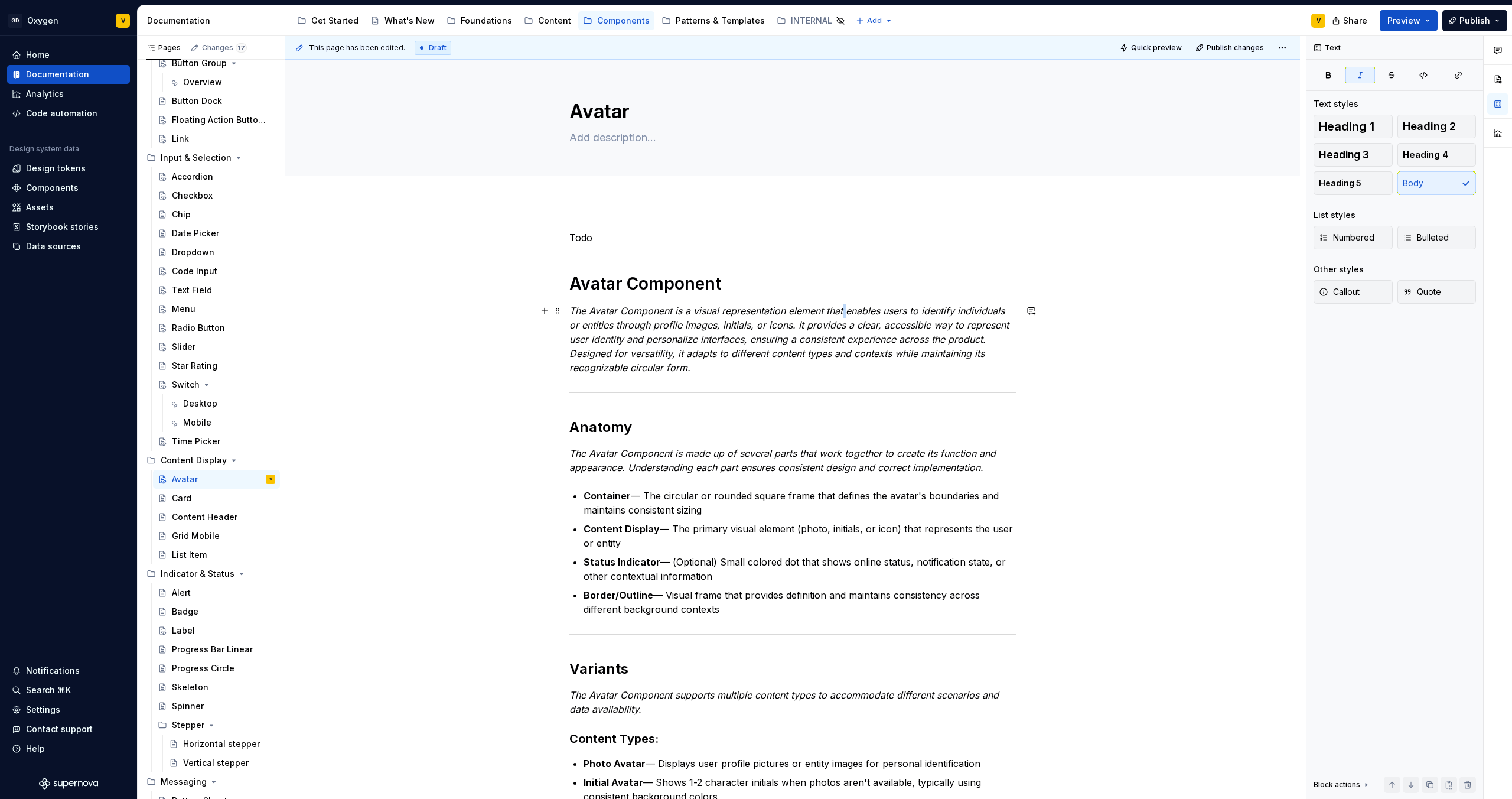
click at [843, 314] on em "The Avatar Component is a visual representation element that enables users to i…" at bounding box center [790, 340] width 442 height 69
click at [950, 307] on em "The Avatar Component is a visual representation element that enables users to i…" at bounding box center [790, 340] width 442 height 69
drag, startPoint x: 793, startPoint y: 326, endPoint x: 693, endPoint y: 319, distance: 100.2
click at [781, 326] on em "The Avatar Component is a visual representation element that enables users to i…" at bounding box center [790, 340] width 442 height 69
click at [697, 319] on em "The Avatar Component is a visual representation element that enables users to i…" at bounding box center [790, 340] width 442 height 69
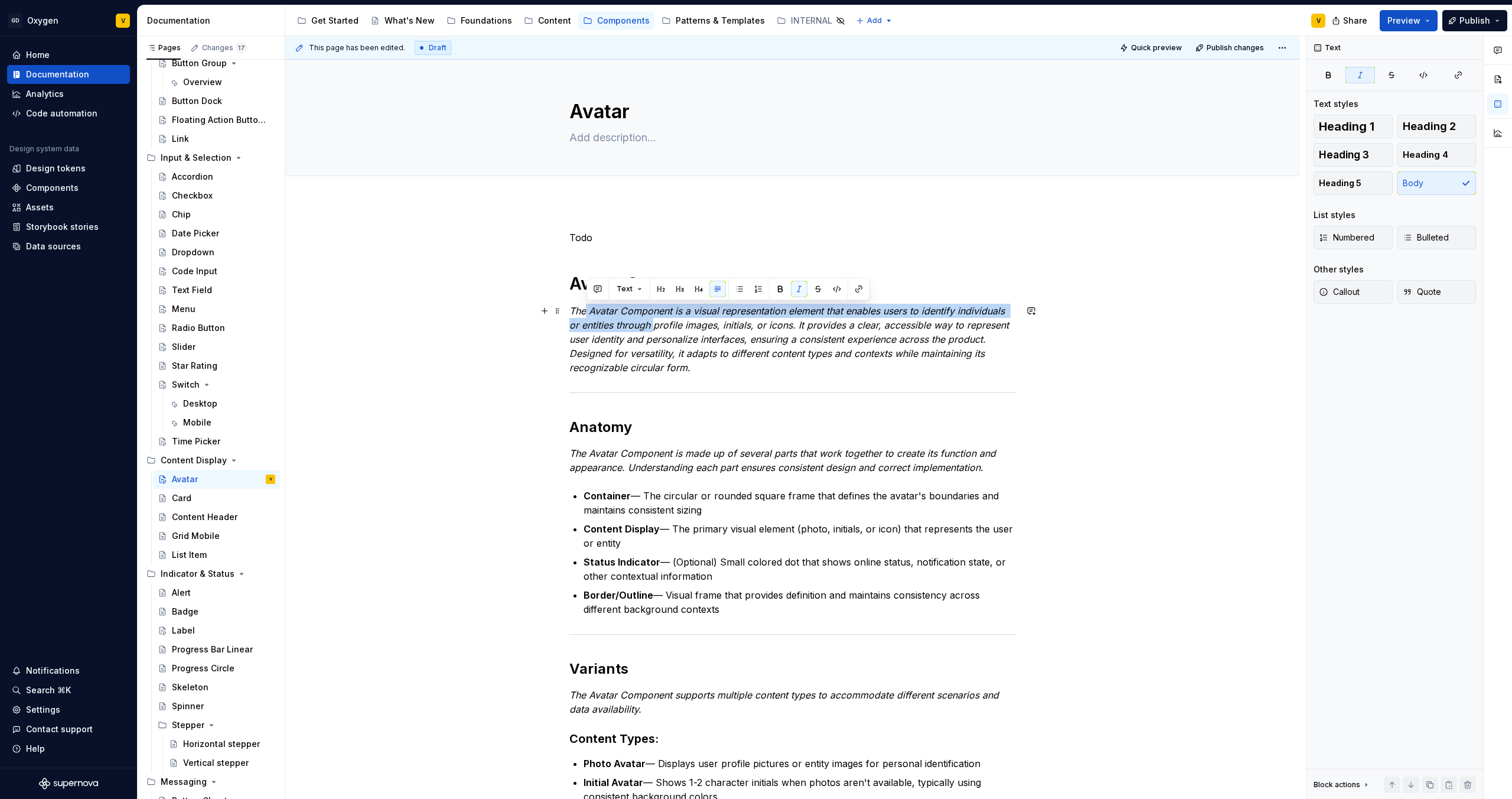
drag, startPoint x: 636, startPoint y: 314, endPoint x: 584, endPoint y: 307, distance: 52.5
click at [584, 307] on p "The Avatar Component is a visual representation element that enables users to i…" at bounding box center [793, 339] width 447 height 71
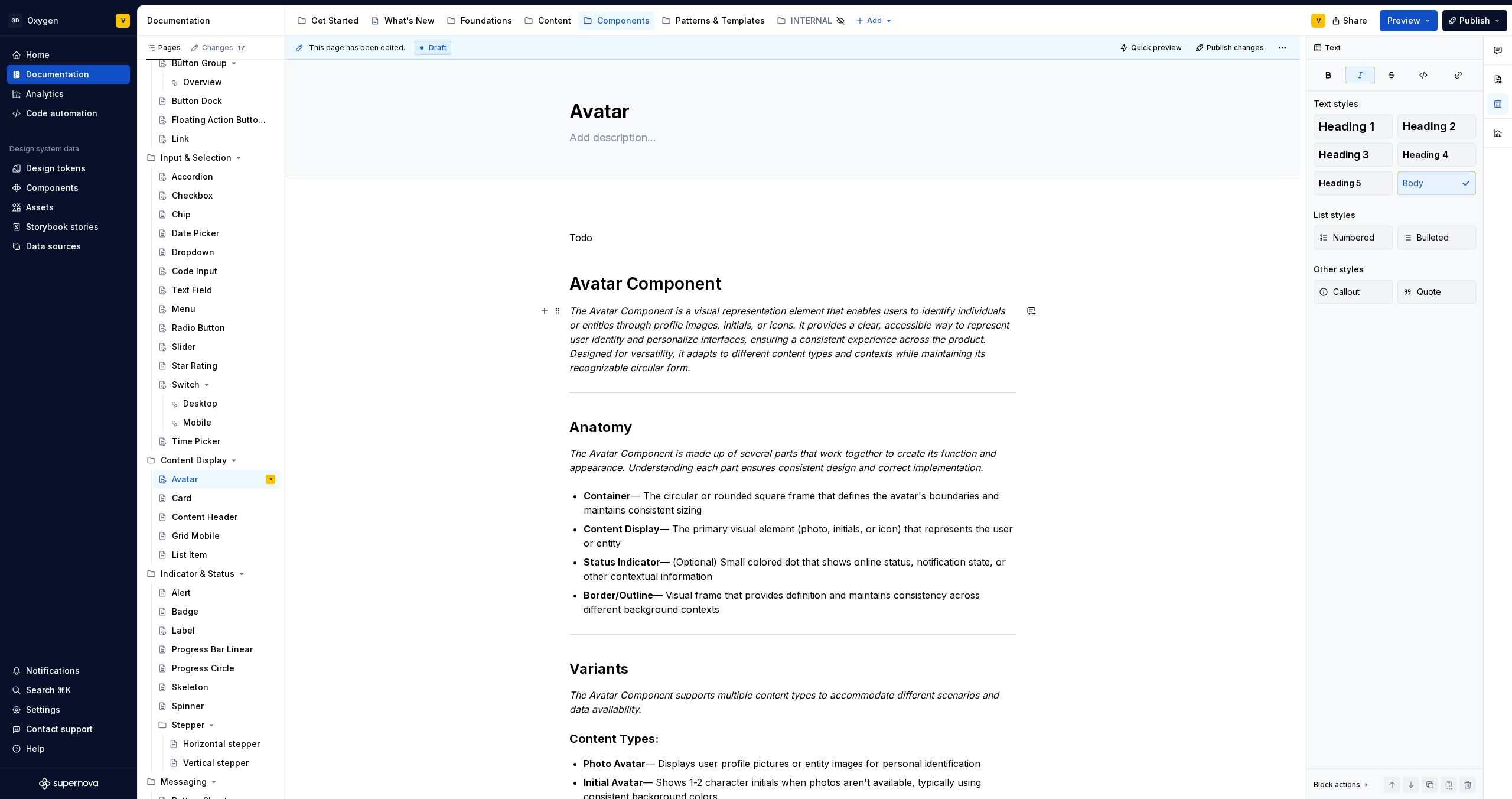
click at [686, 341] on em "The Avatar Component is a visual representation element that enables users to i…" at bounding box center [790, 340] width 442 height 69
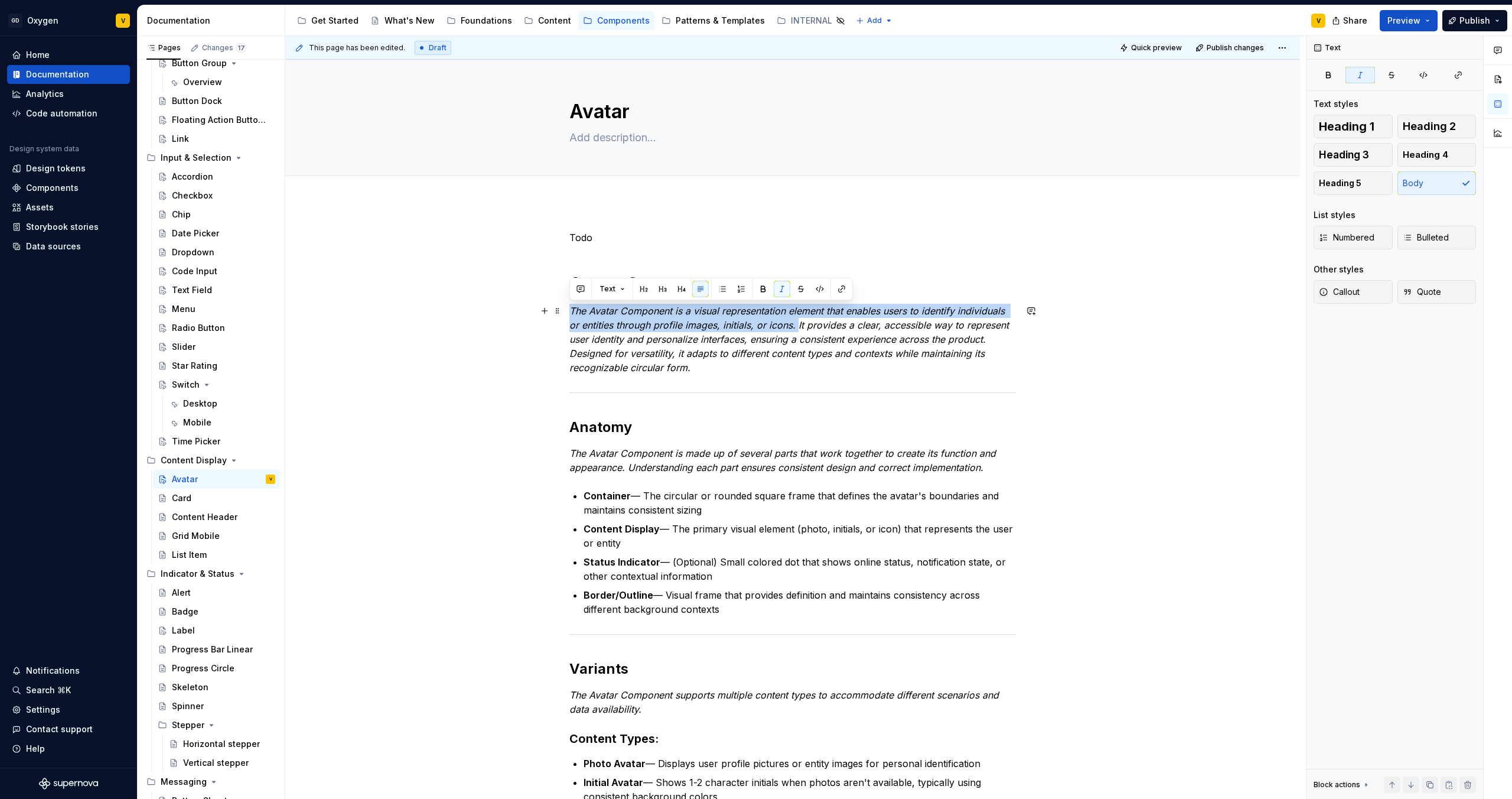
drag, startPoint x: 796, startPoint y: 326, endPoint x: 569, endPoint y: 311, distance: 227.5
click at [569, 311] on em "The Avatar Component is a visual representation element that enables users to i…" at bounding box center [790, 340] width 442 height 69
copy em "The Avatar Component is a visual representation element that enables users to i…"
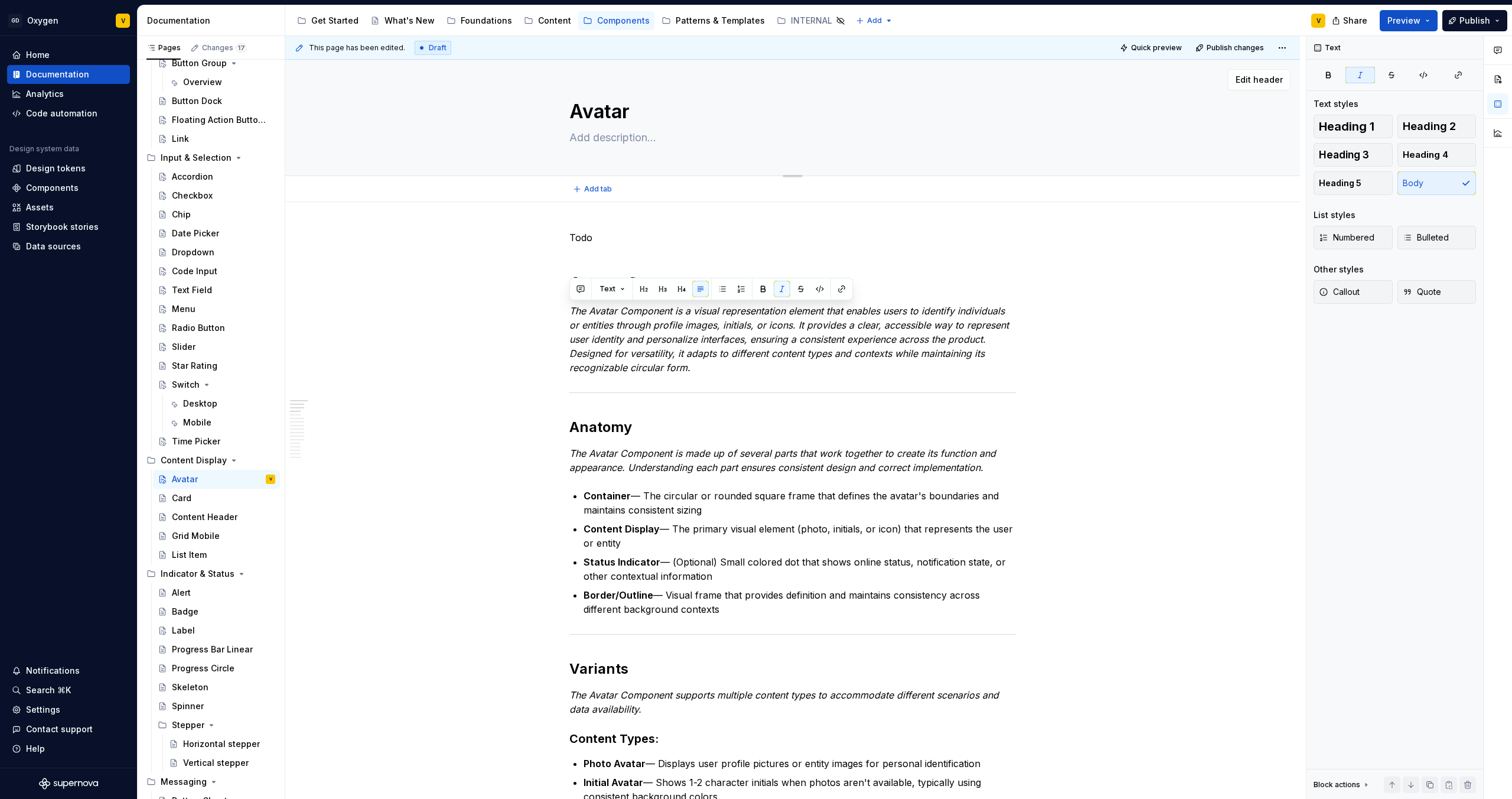
click at [659, 139] on textarea at bounding box center [791, 137] width 447 height 18
paste textarea "The Avatar Component is a visual representation element that enables users to i…"
type textarea "*"
type textarea "The Avatar Component is a visual representation element that enables users to i…"
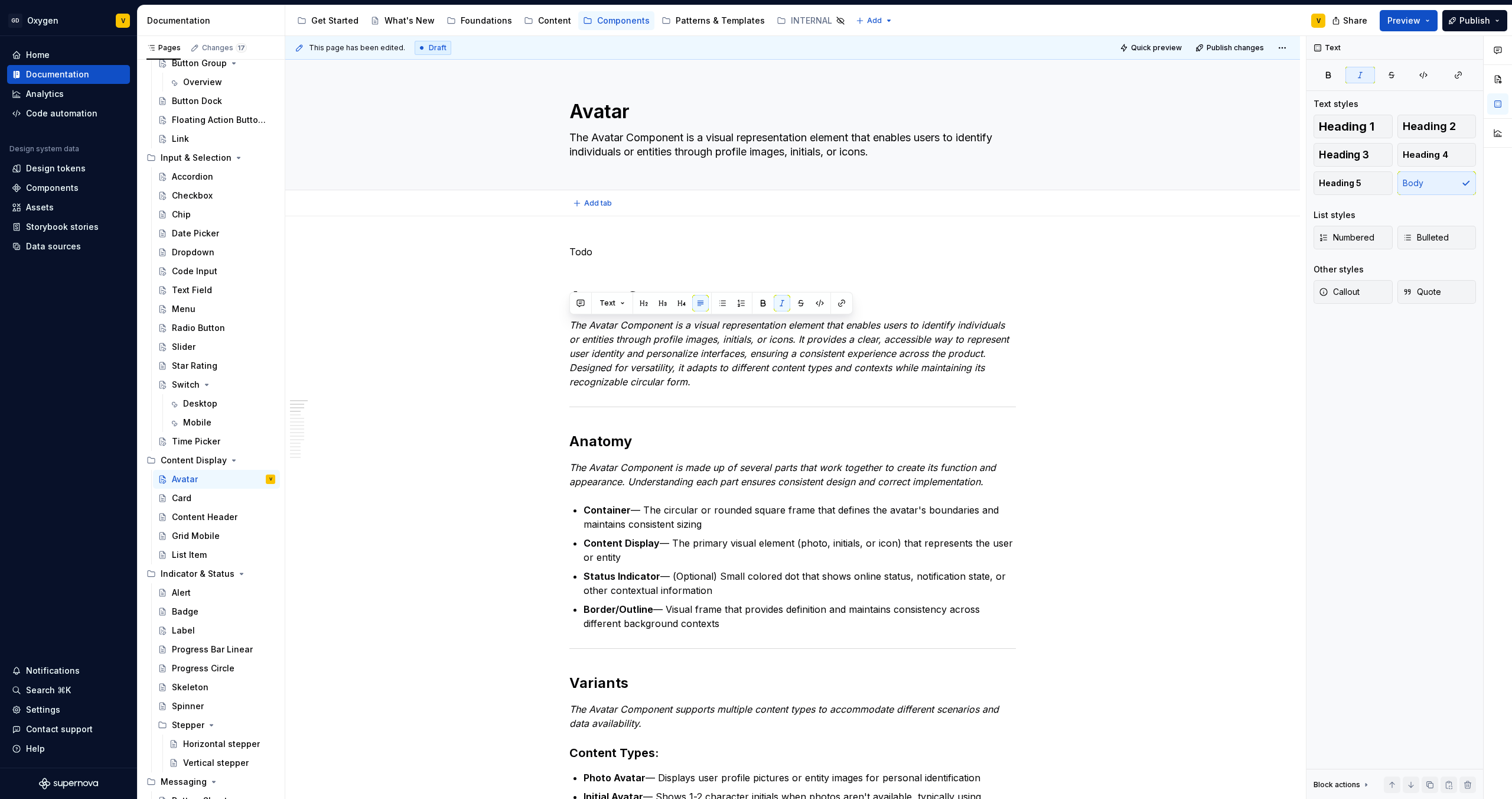
type textarea "*"
type textarea "The Avatar Component is a visual representation element that enables users to i…"
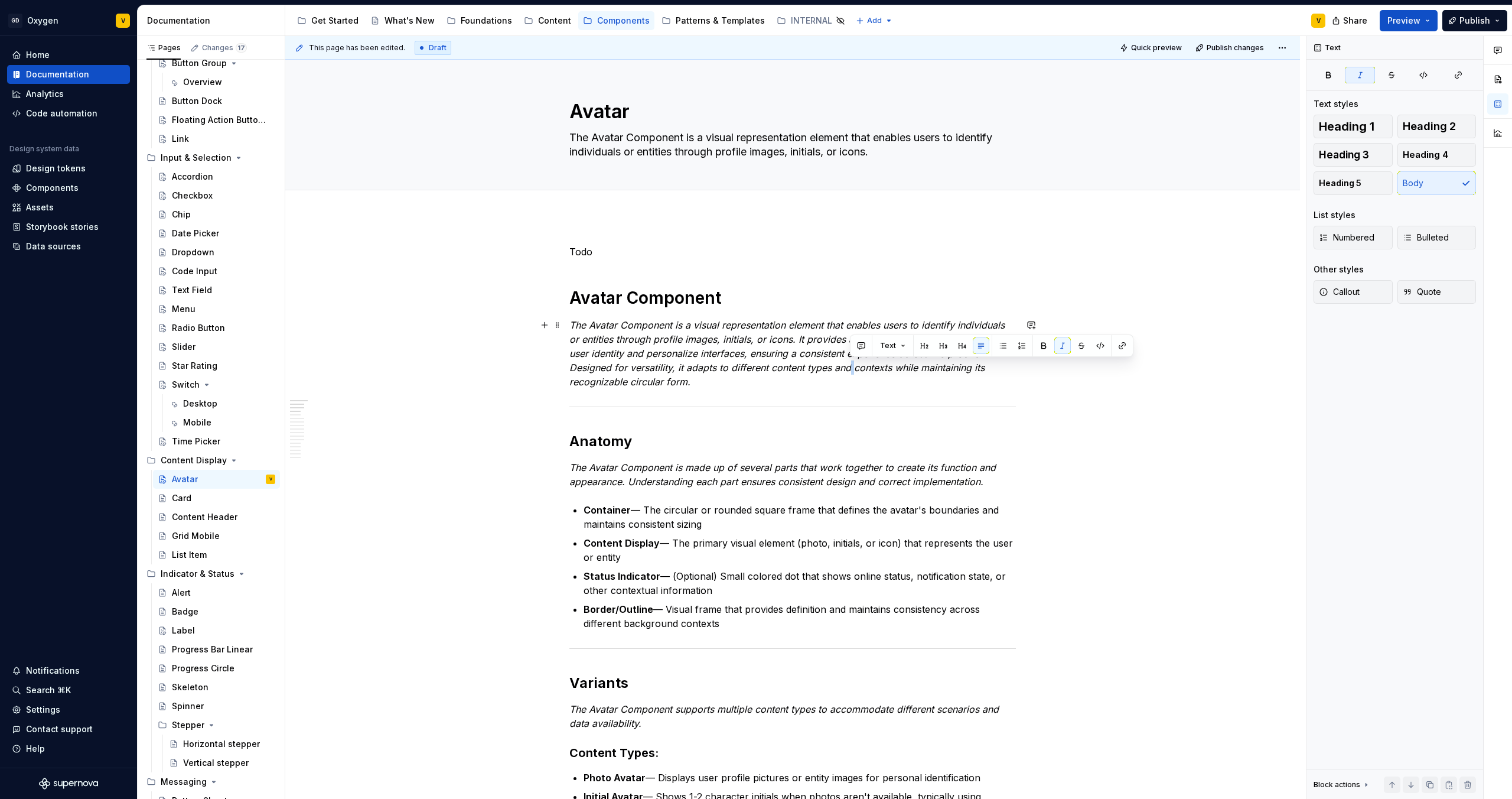
click at [851, 365] on em "The Avatar Component is a visual representation element that enables users to i…" at bounding box center [790, 354] width 442 height 69
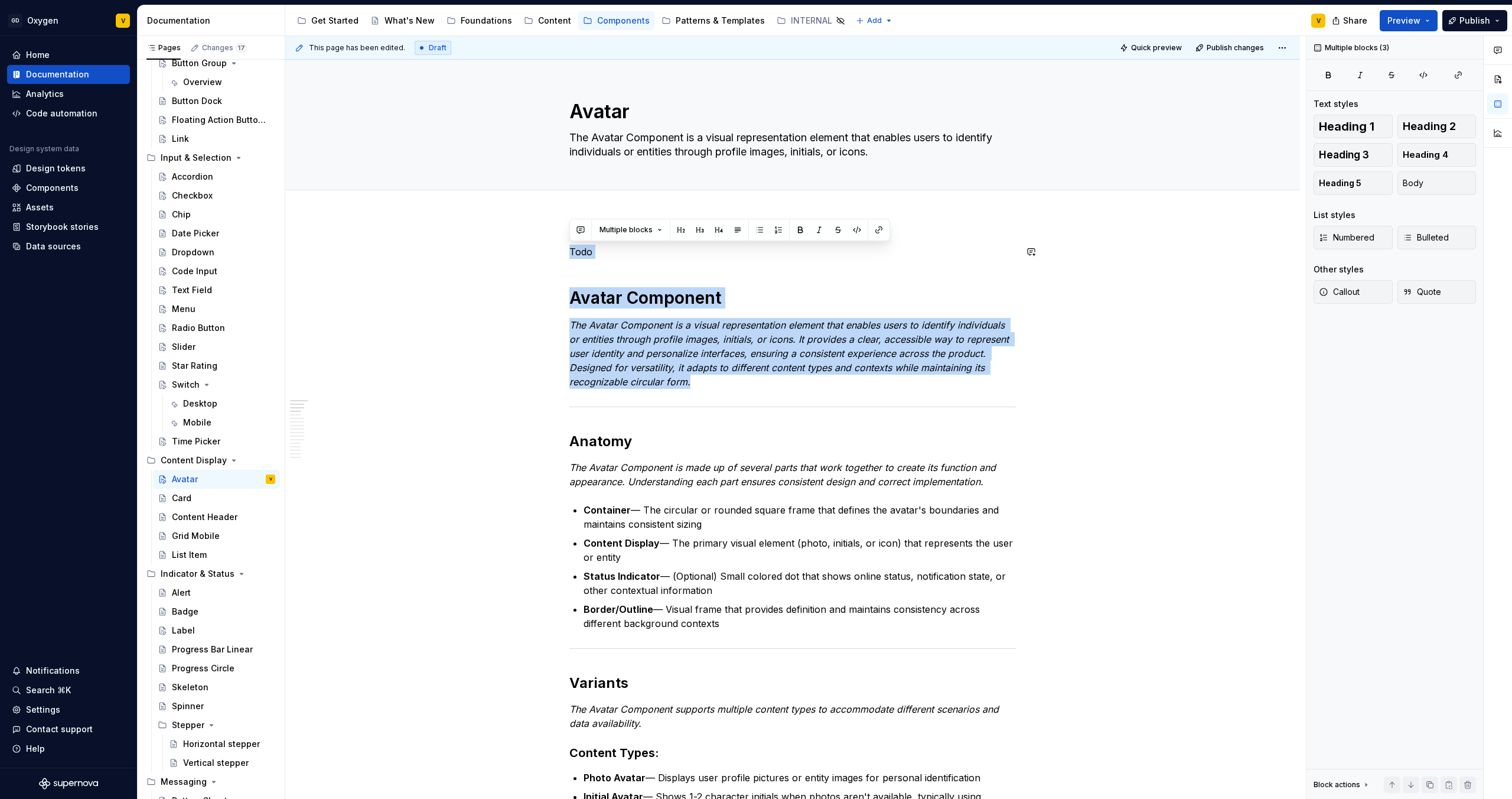
drag, startPoint x: 715, startPoint y: 388, endPoint x: 559, endPoint y: 240, distance: 215.0
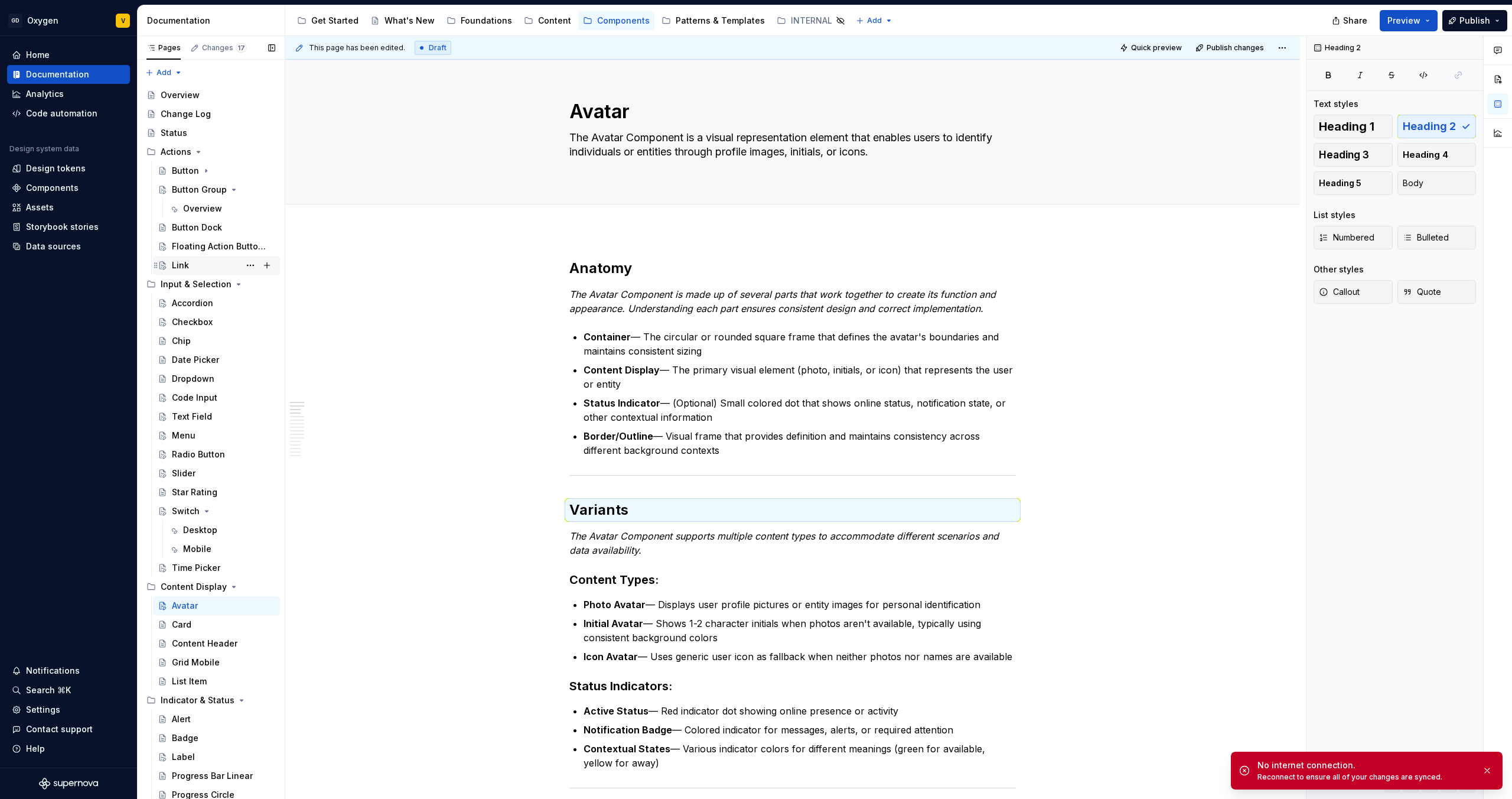
type textarea "*"
